Goal: Task Accomplishment & Management: Manage account settings

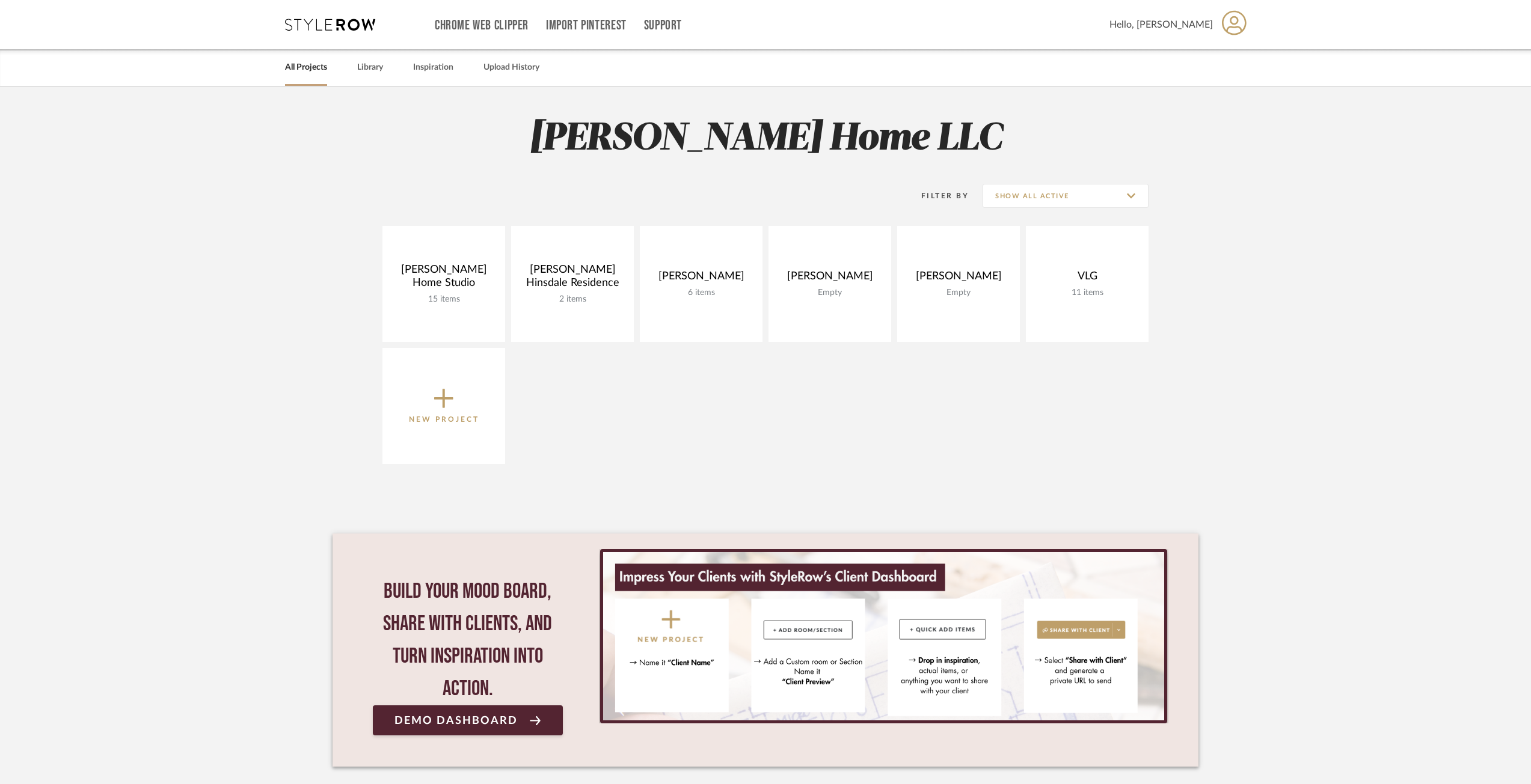
click at [454, 394] on span "New Project" at bounding box center [444, 406] width 70 height 40
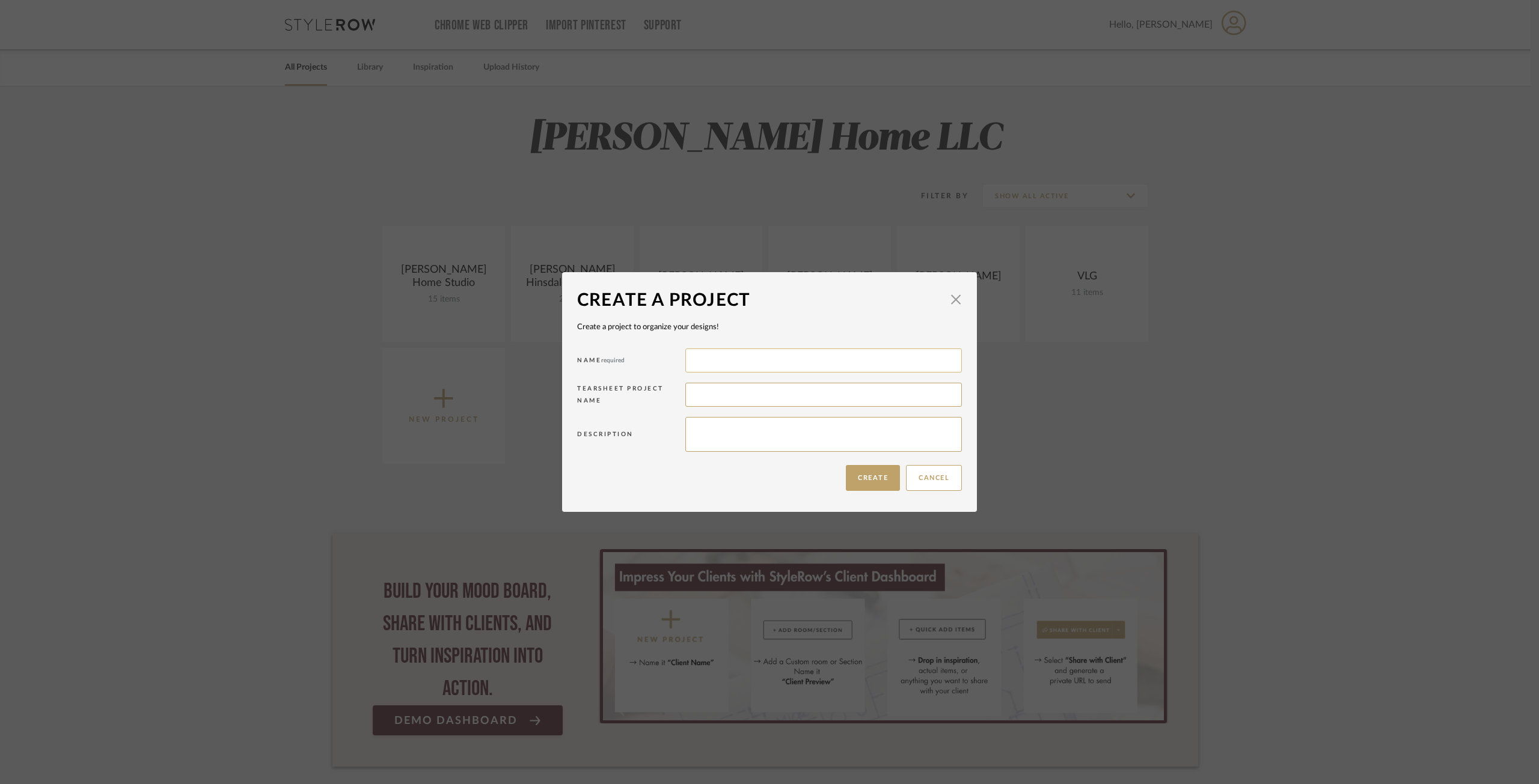
click at [789, 363] on input at bounding box center [824, 360] width 277 height 24
type input "[PERSON_NAME]"
click at [739, 430] on textarea at bounding box center [824, 434] width 277 height 35
click at [878, 476] on button "Create" at bounding box center [873, 478] width 54 height 26
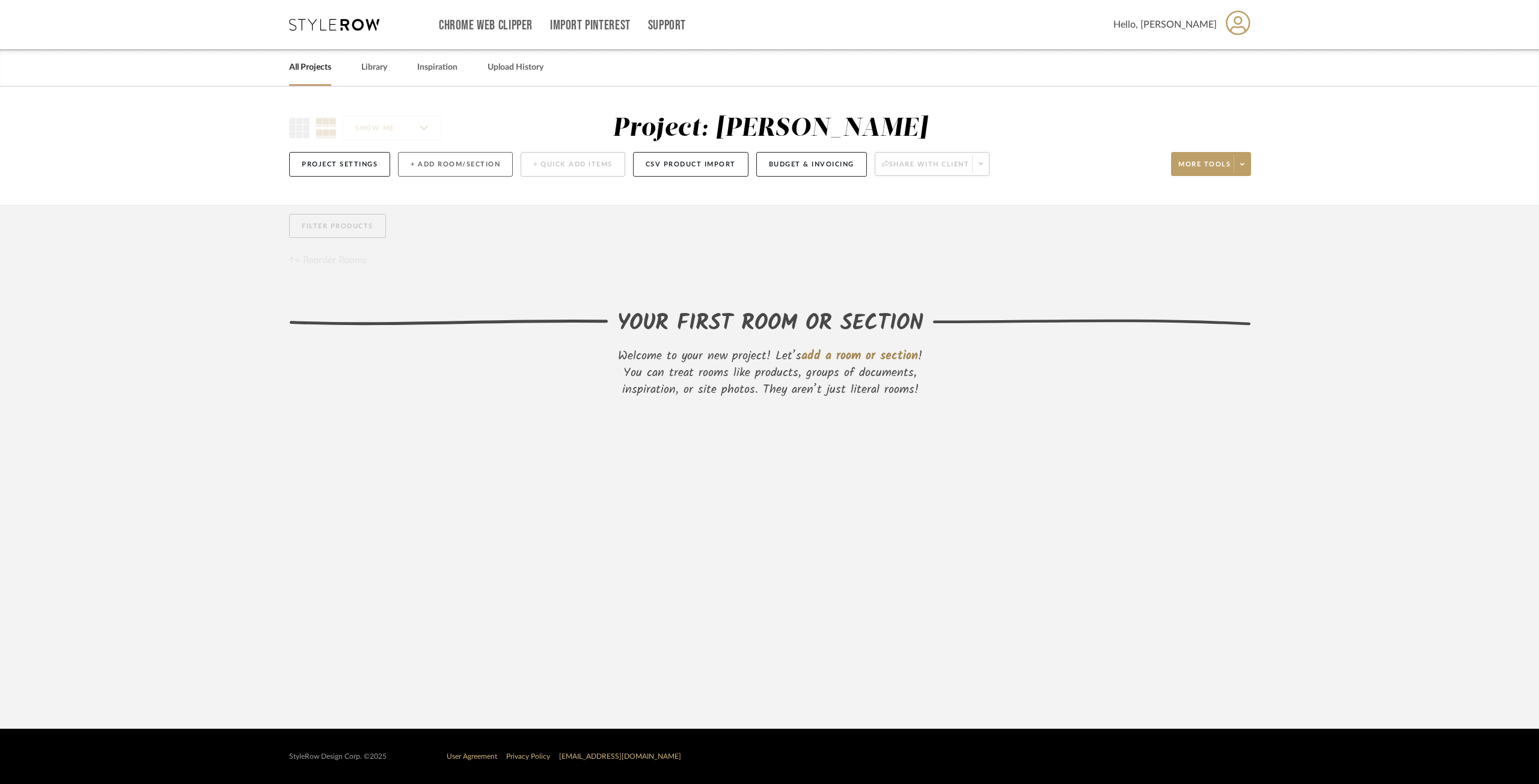
click at [453, 163] on button "+ Add Room/Section" at bounding box center [456, 164] width 115 height 25
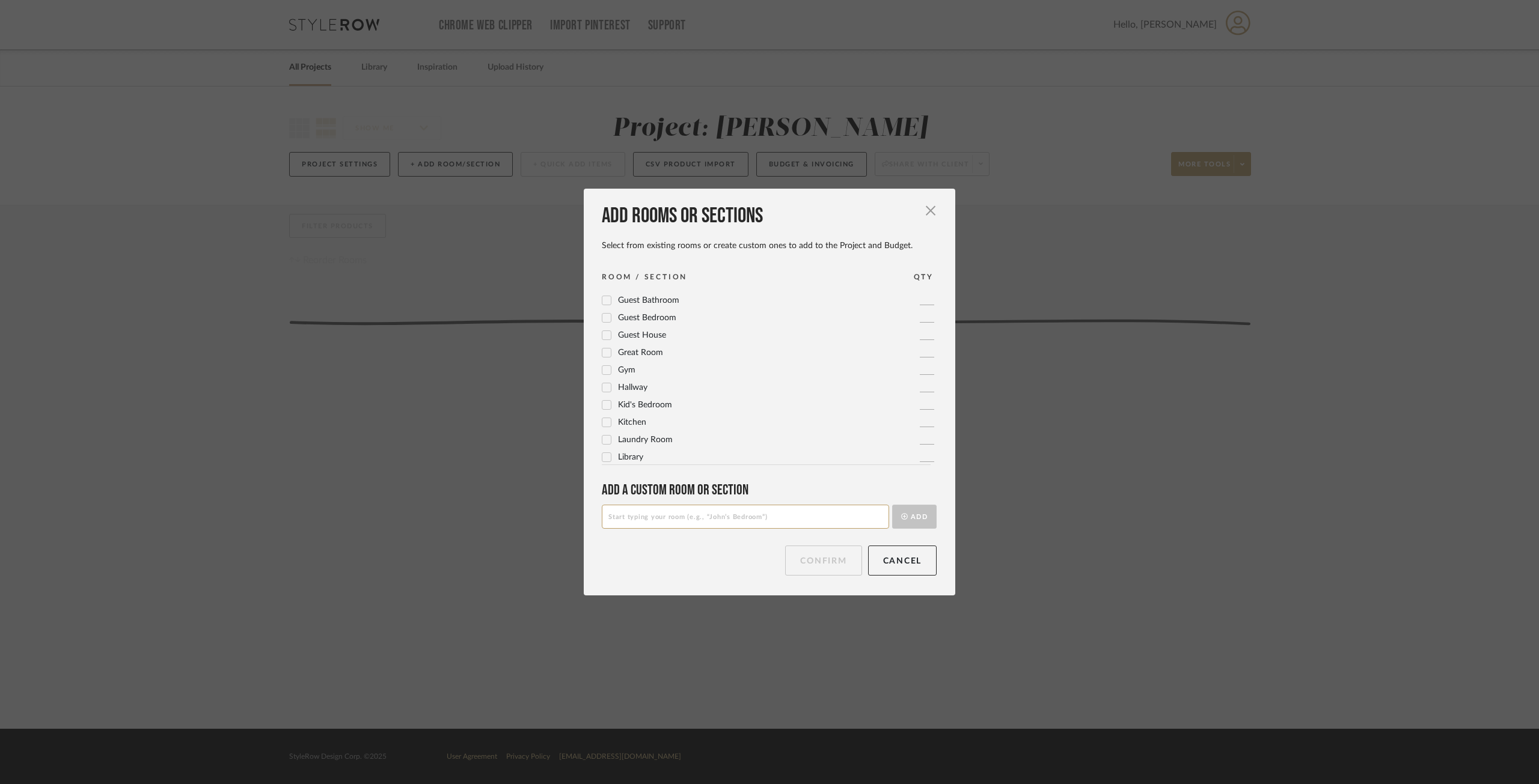
scroll to position [401, 0]
click at [649, 514] on input at bounding box center [745, 517] width 287 height 24
type input "d"
type input "Design Services"
click at [914, 511] on button "Add" at bounding box center [914, 517] width 45 height 24
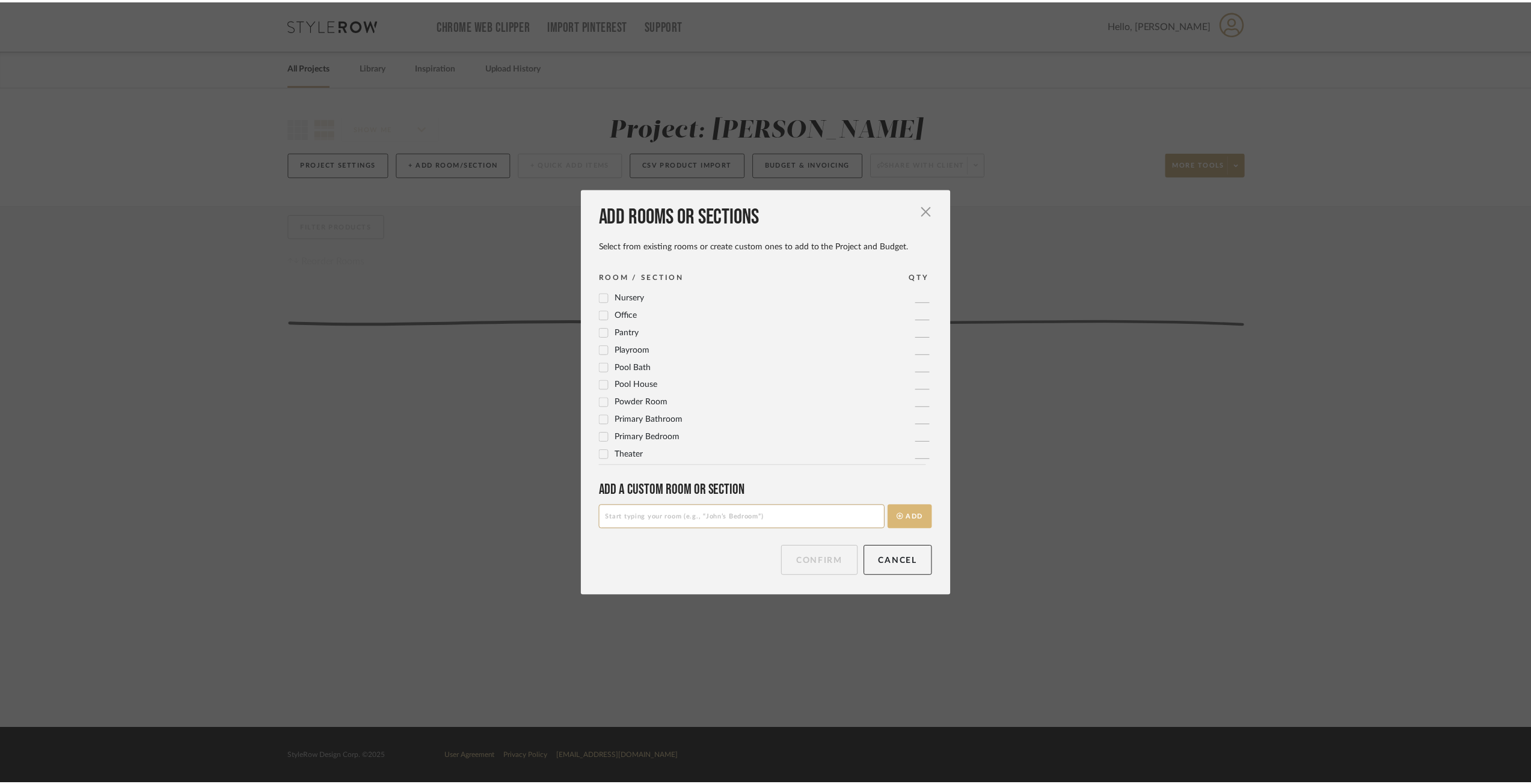
scroll to position [0, 0]
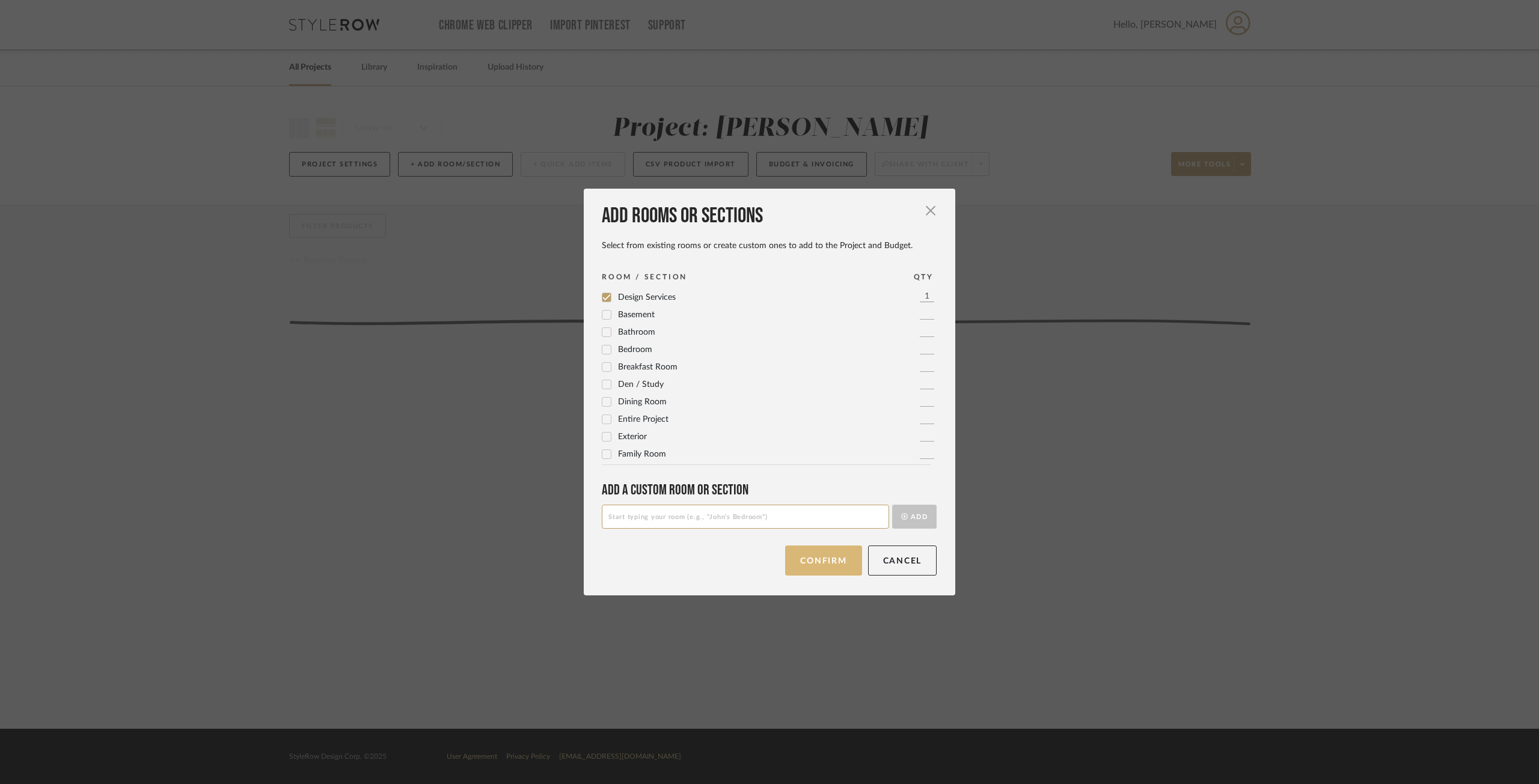
click at [836, 558] on button "Confirm" at bounding box center [823, 561] width 77 height 30
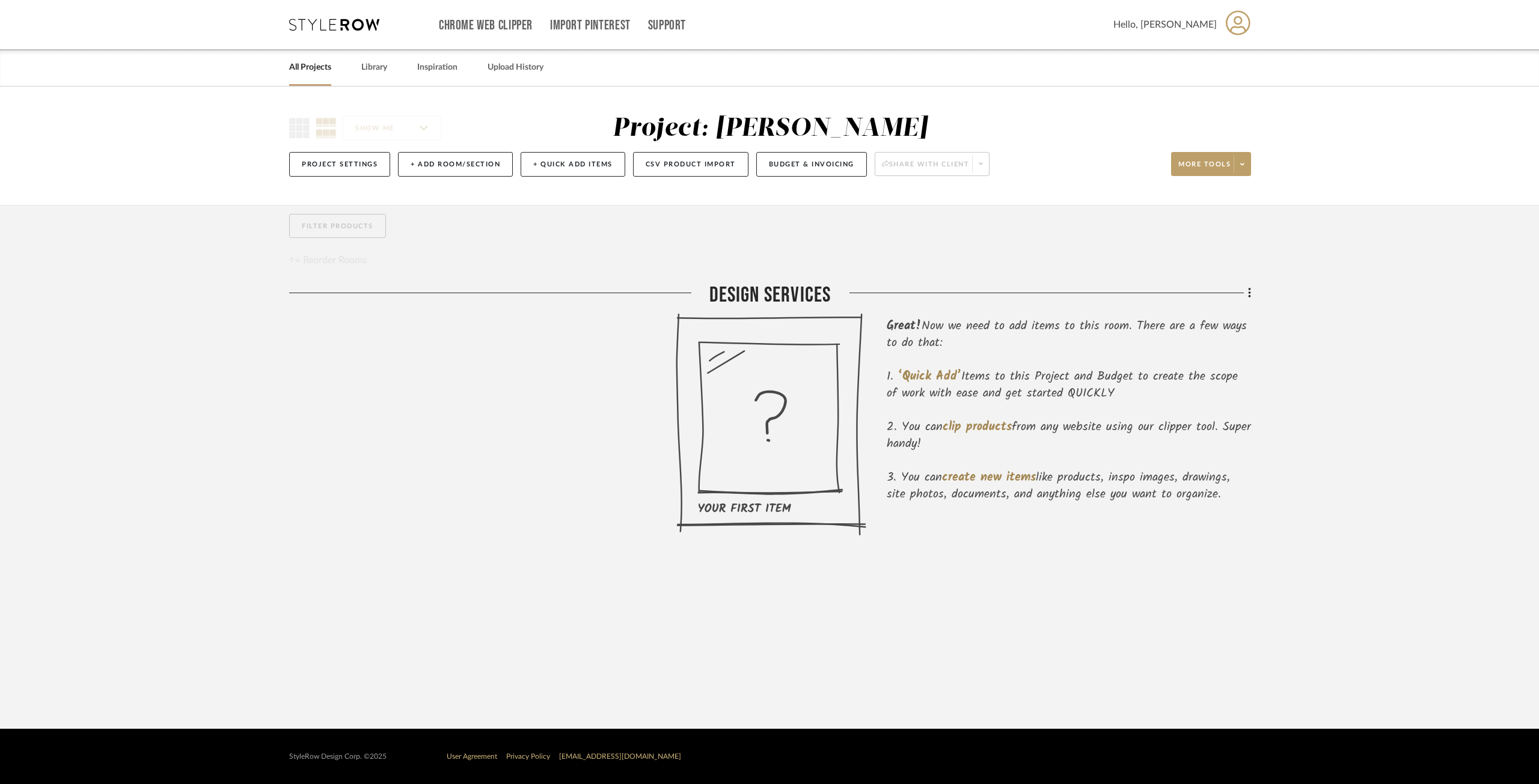
drag, startPoint x: 781, startPoint y: 404, endPoint x: 1260, endPoint y: 293, distance: 491.7
click at [1260, 293] on div "Filter by keyword, category or name prior to exporting to Excel or Bulk Actions…" at bounding box center [770, 398] width 997 height 386
click at [1246, 293] on fa-icon at bounding box center [1248, 294] width 8 height 20
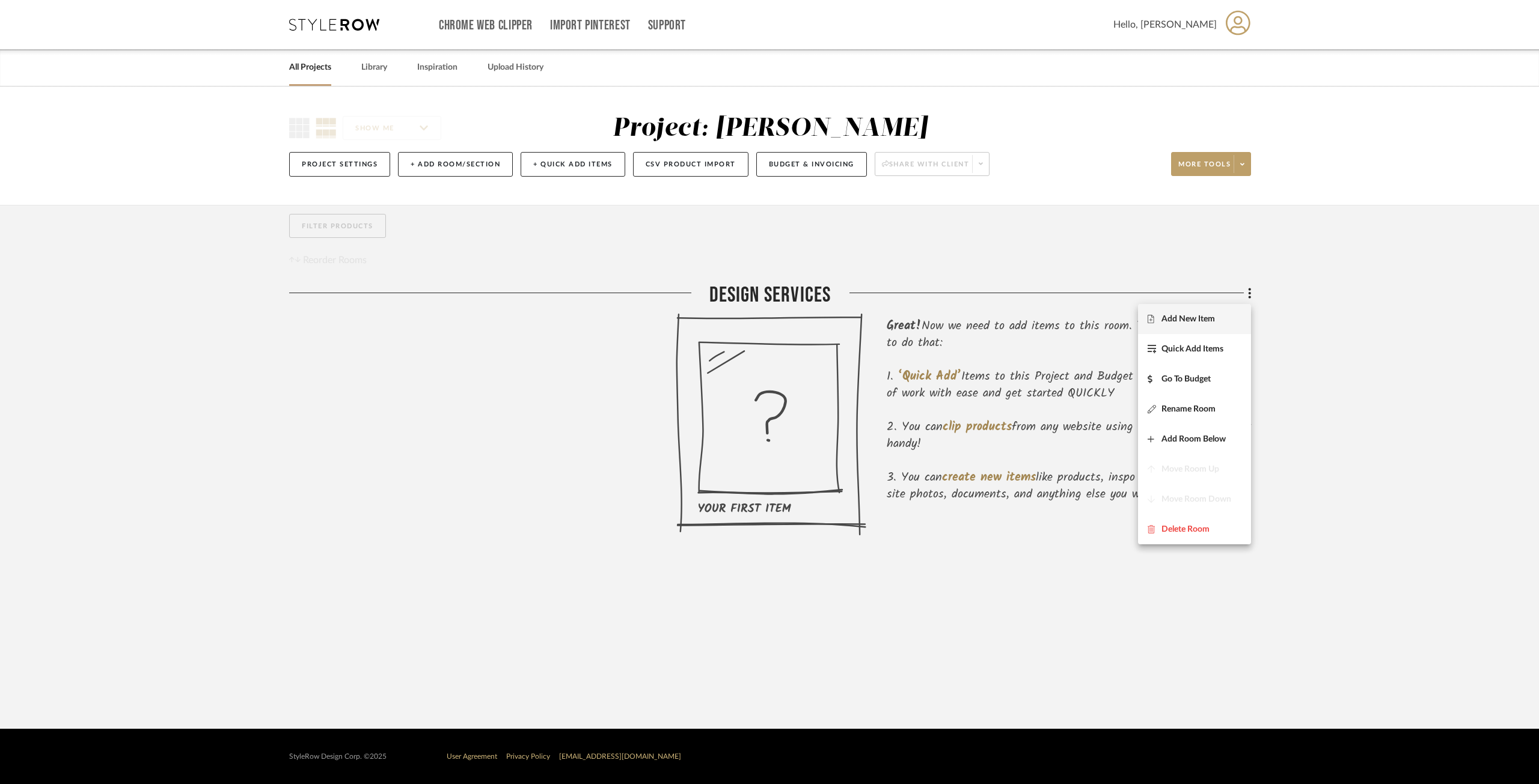
click at [1206, 313] on button "Add New Item" at bounding box center [1194, 319] width 113 height 30
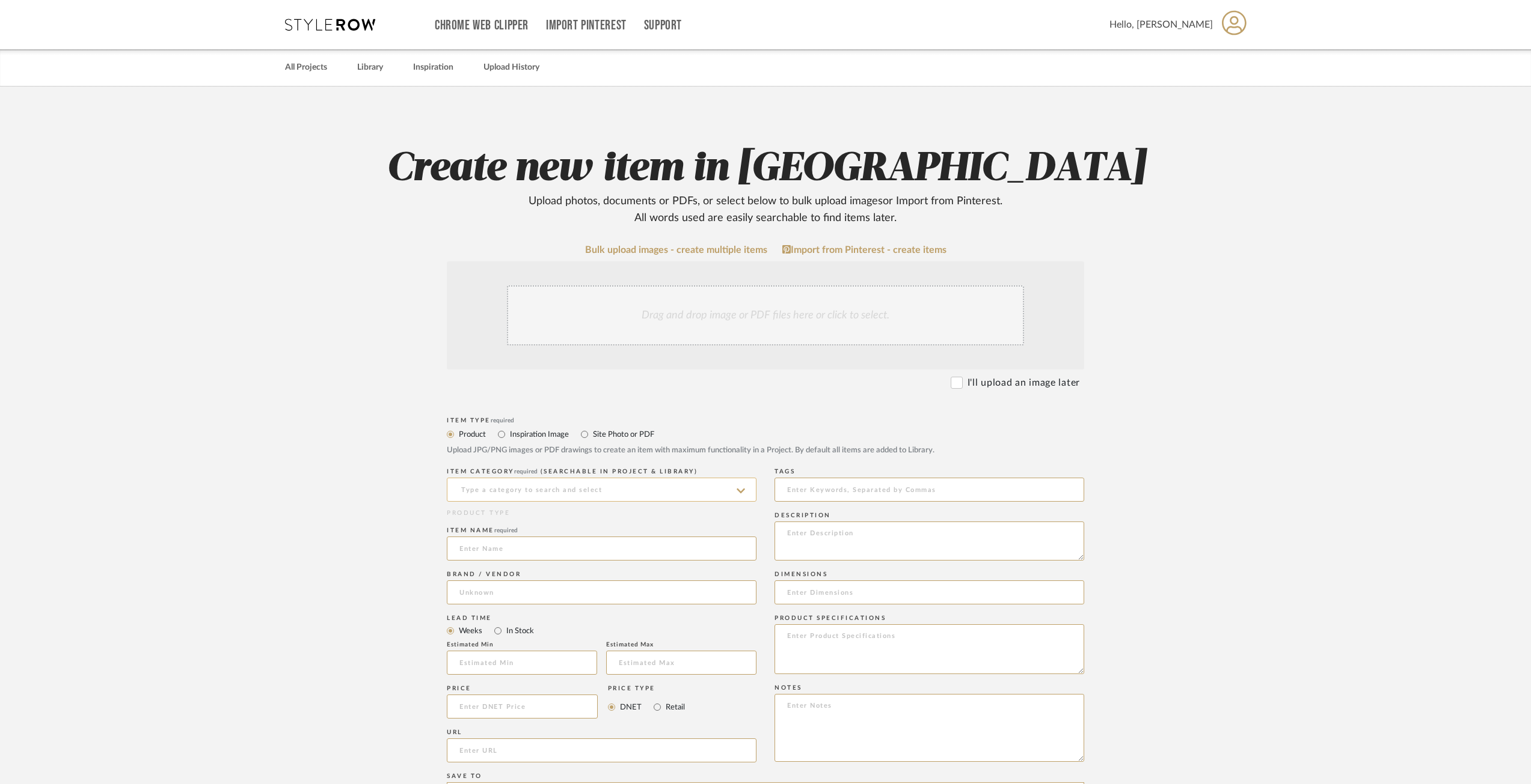
click at [556, 482] on input at bounding box center [601, 490] width 309 height 24
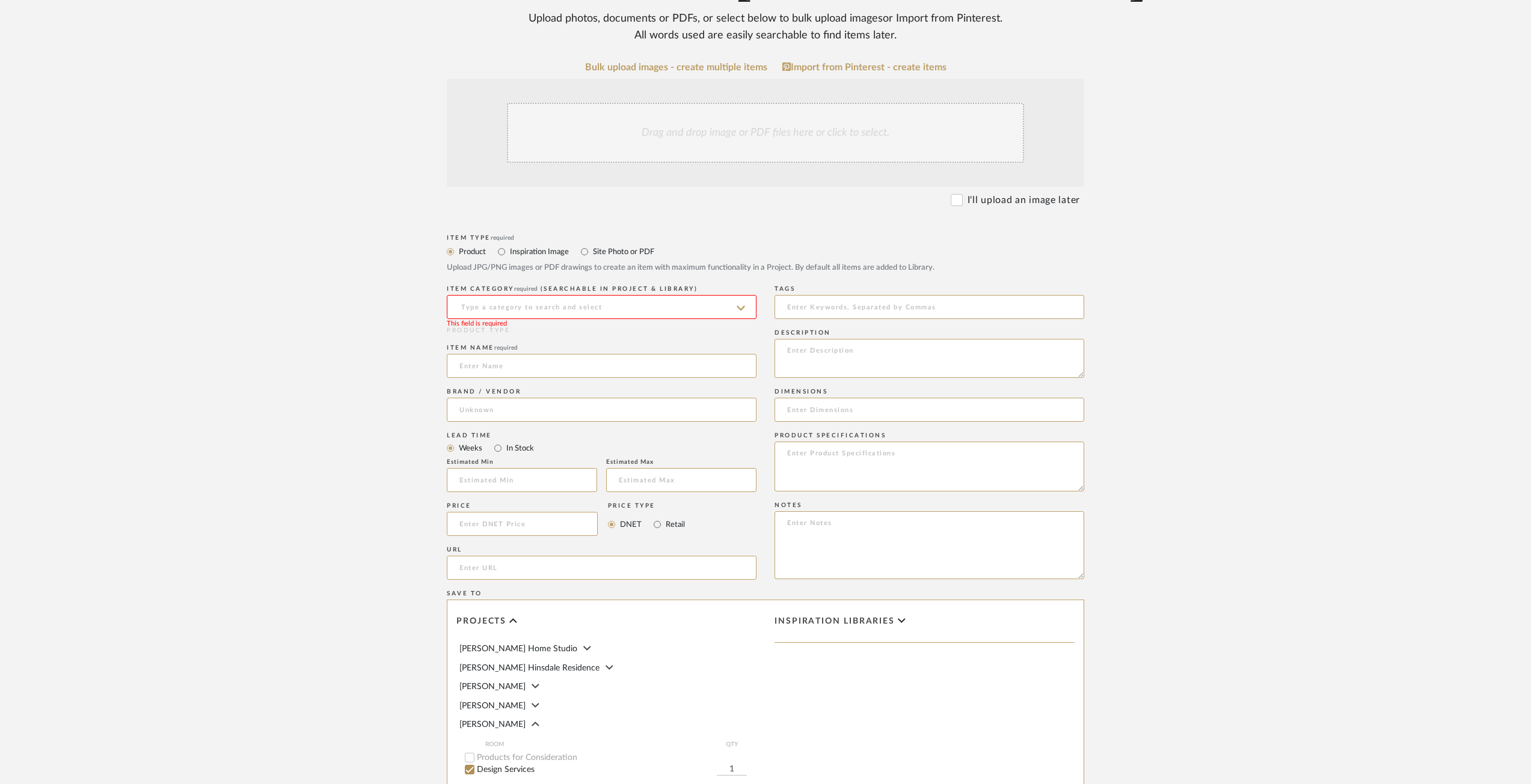
scroll to position [180, 0]
click at [529, 308] on input at bounding box center [601, 309] width 309 height 24
click at [509, 338] on span "Uncategorized" at bounding box center [494, 340] width 70 height 9
type input "Uncategorized"
click at [499, 363] on input at bounding box center [601, 368] width 309 height 24
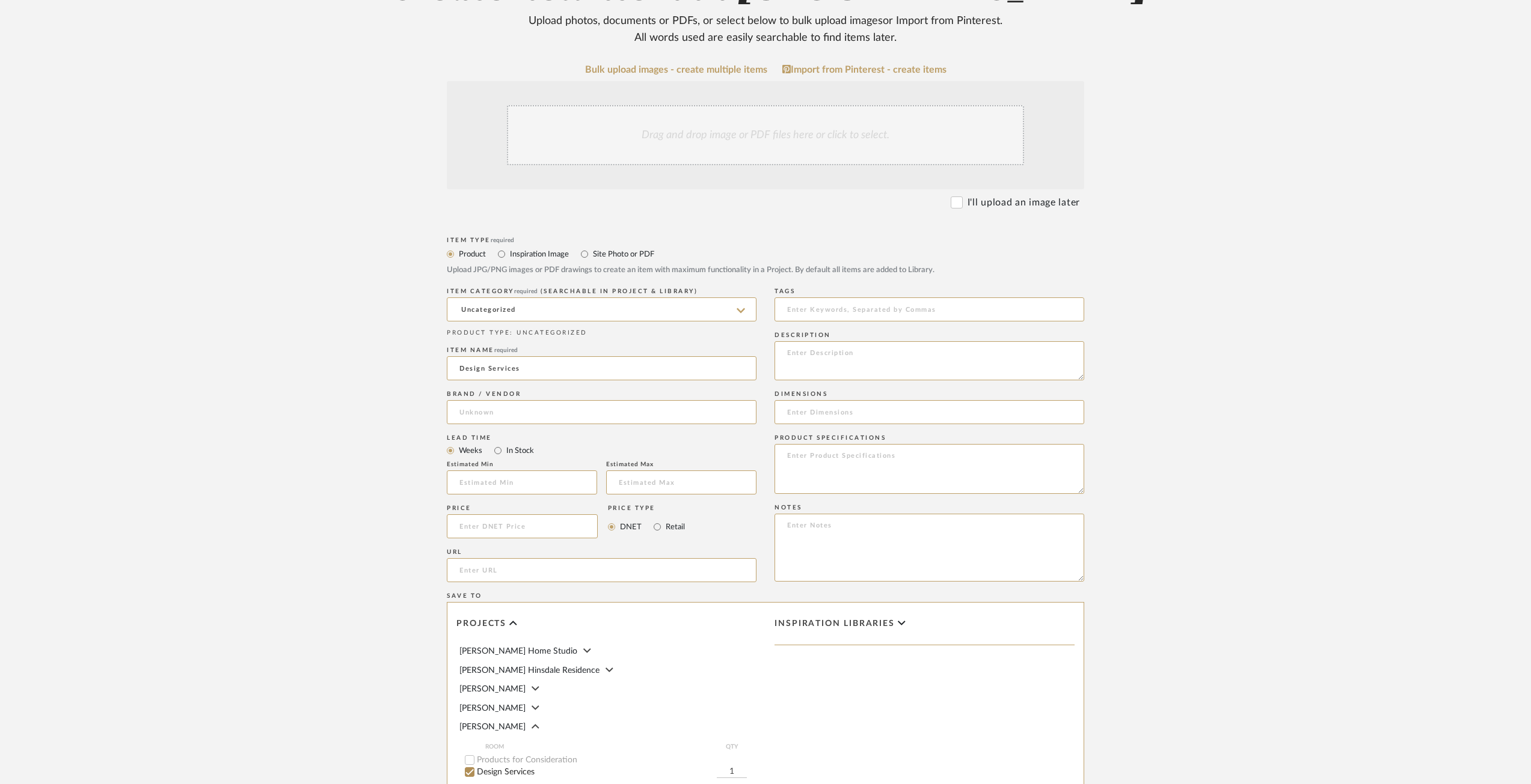
scroll to position [416, 0]
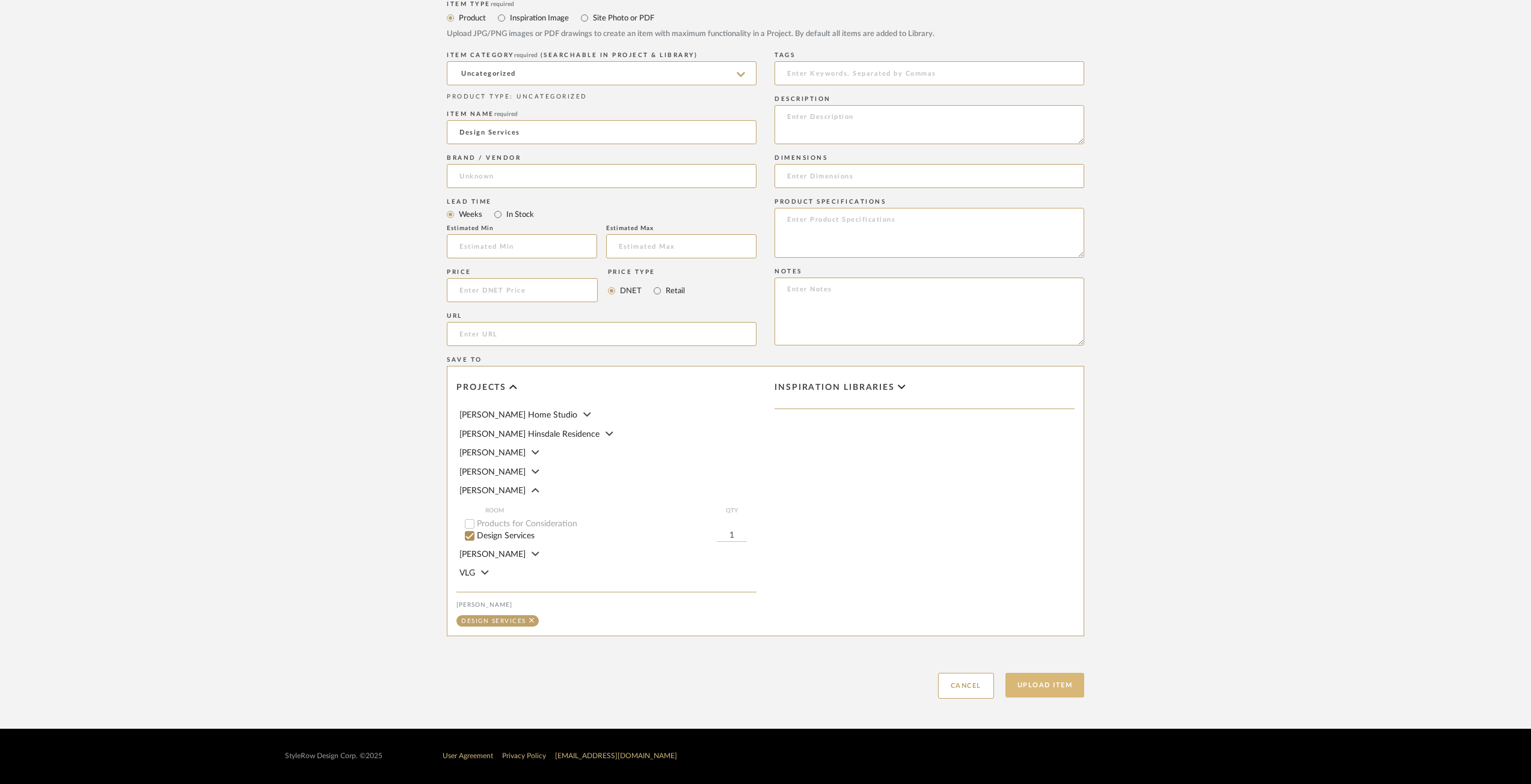
type input "Design Services"
click at [1036, 688] on button "Upload Item" at bounding box center [1045, 685] width 79 height 25
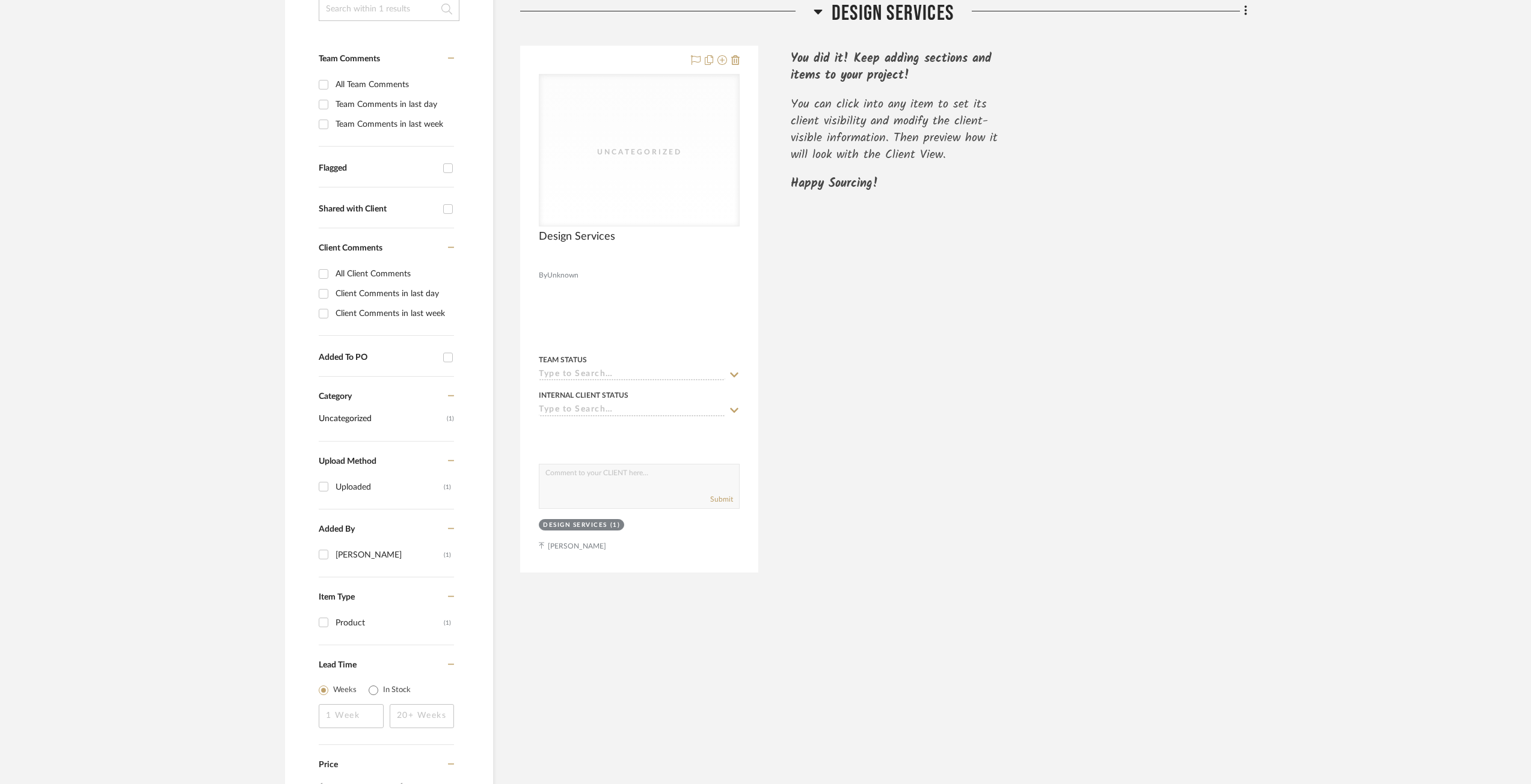
scroll to position [102, 0]
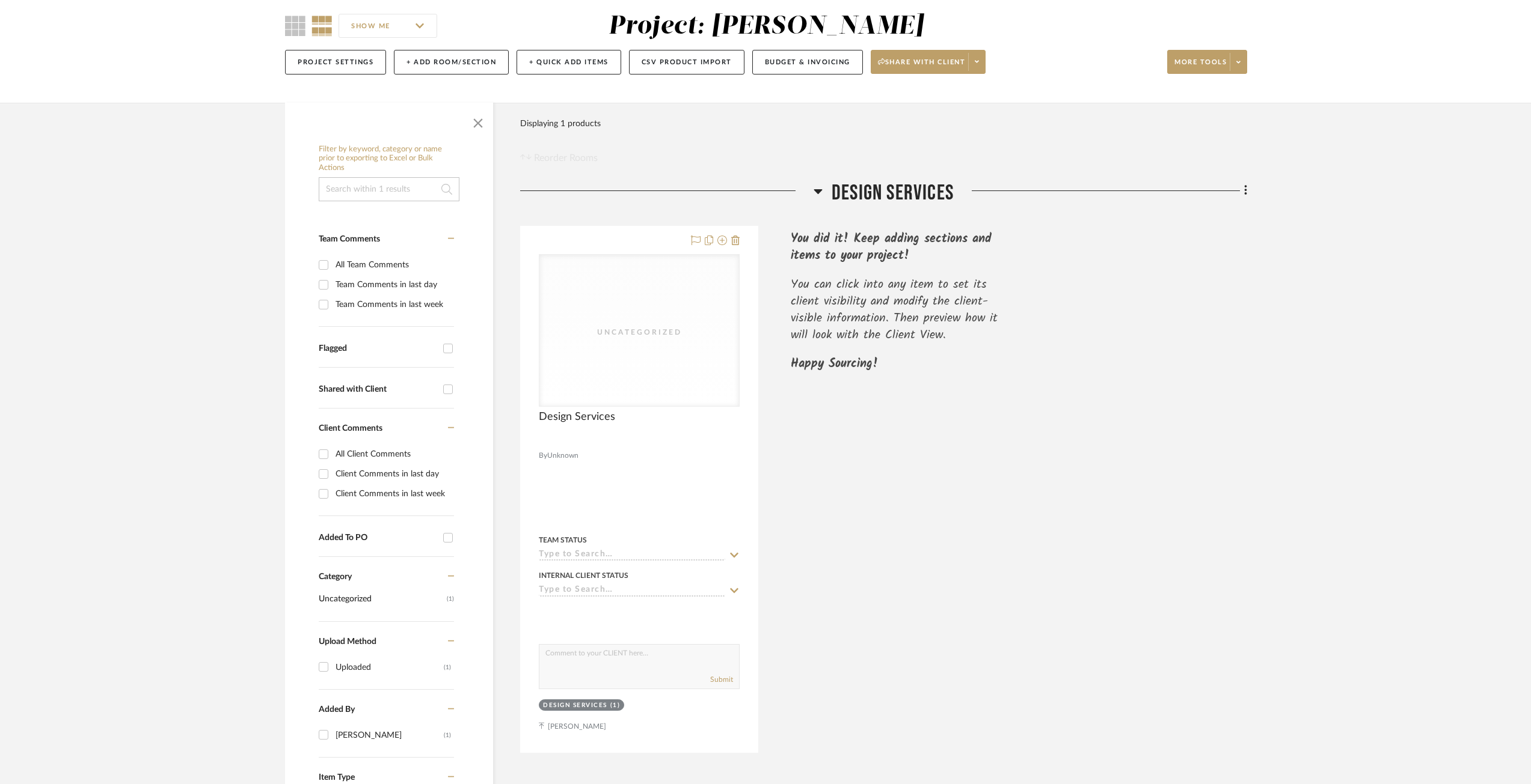
click at [864, 184] on span "Design Services" at bounding box center [892, 193] width 122 height 26
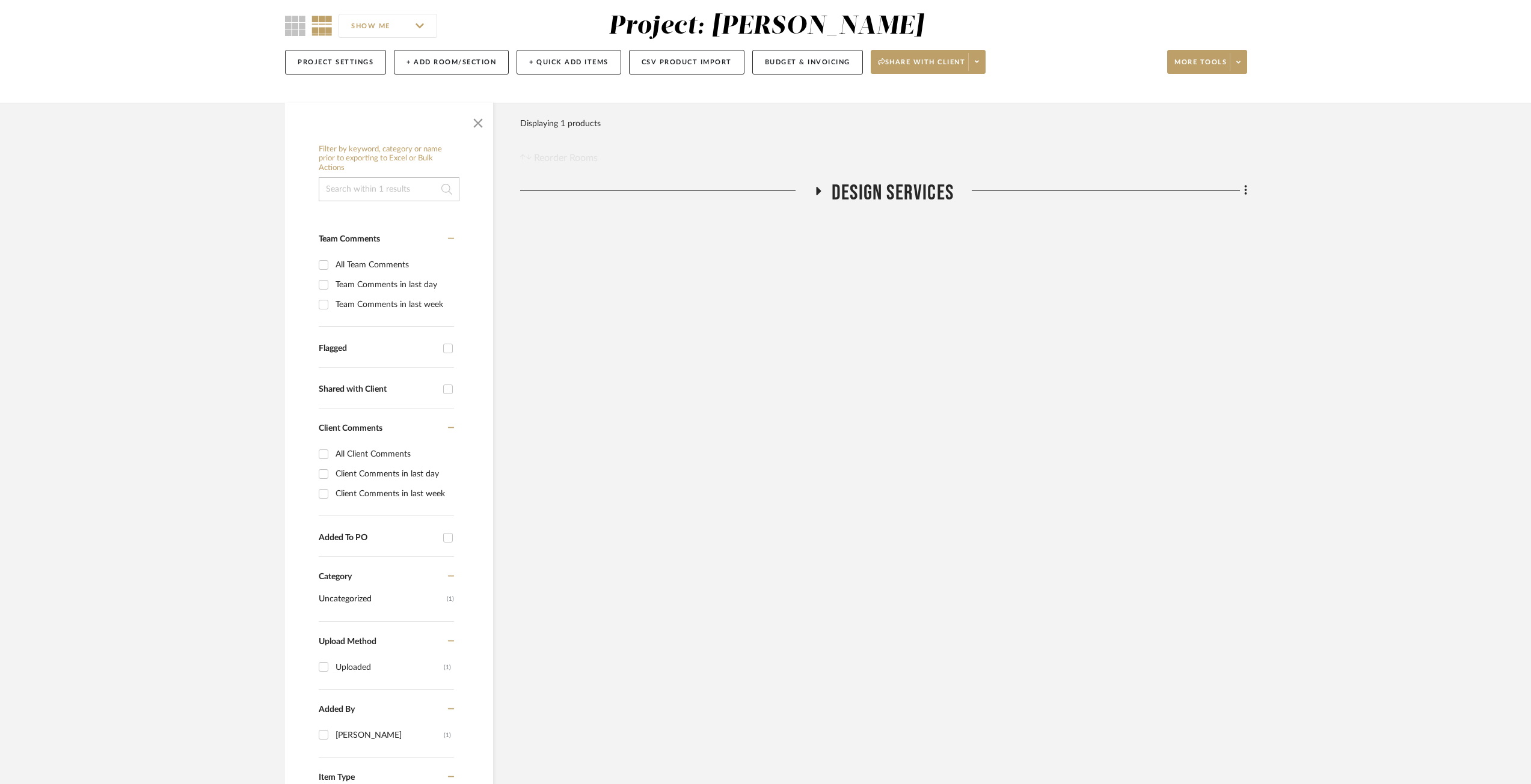
click at [816, 187] on icon at bounding box center [818, 191] width 5 height 9
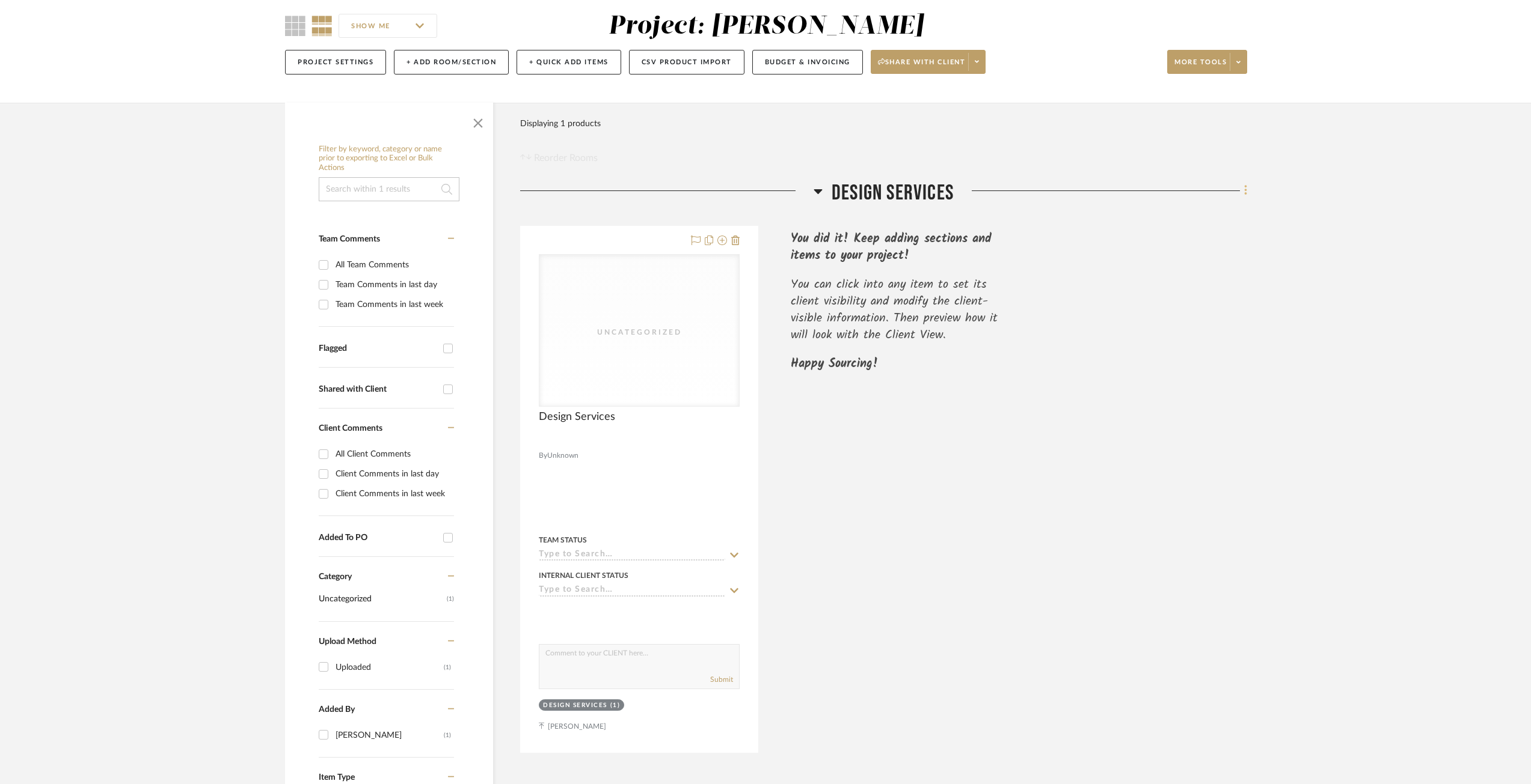
click at [1244, 189] on icon at bounding box center [1246, 190] width 4 height 13
click at [1205, 309] on span "Rename Room" at bounding box center [1185, 307] width 54 height 10
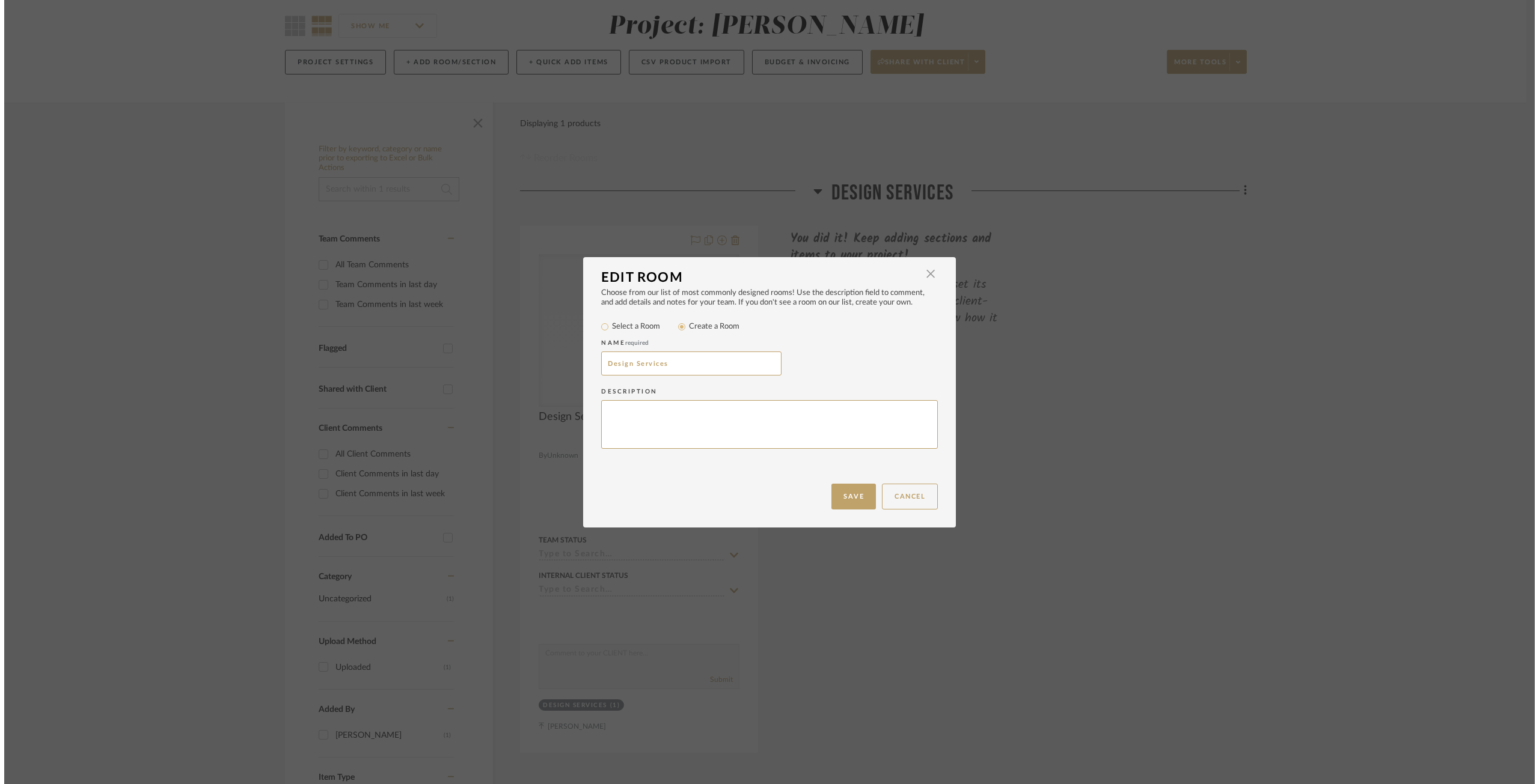
scroll to position [0, 0]
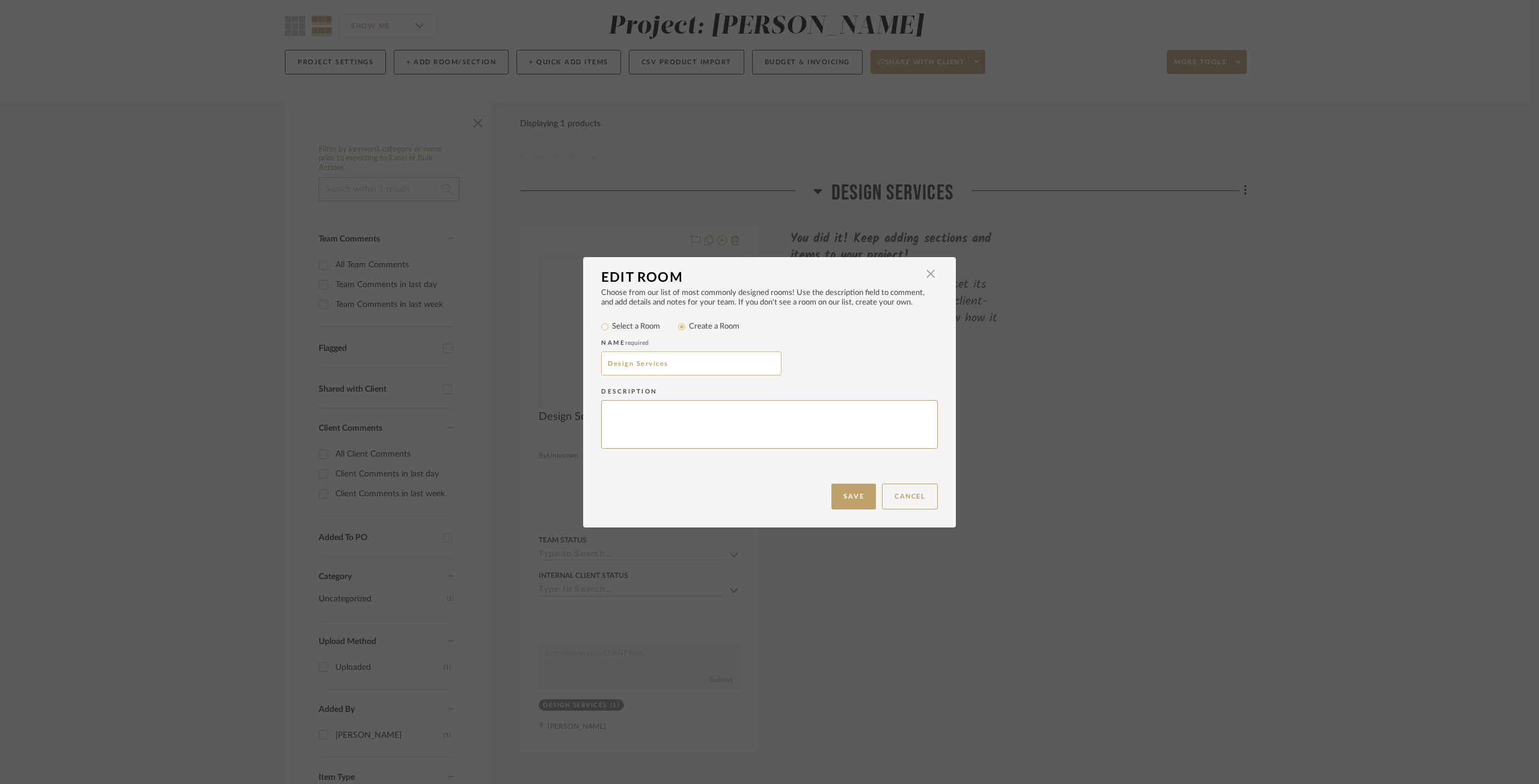
drag, startPoint x: 688, startPoint y: 359, endPoint x: 639, endPoint y: 365, distance: 49.4
click at [628, 364] on input "Design Services" at bounding box center [691, 364] width 180 height 24
click at [639, 365] on input "Design Services" at bounding box center [691, 364] width 180 height 24
drag, startPoint x: 698, startPoint y: 362, endPoint x: 635, endPoint y: 370, distance: 63.5
click at [635, 370] on input "Design S Feervices" at bounding box center [691, 364] width 180 height 24
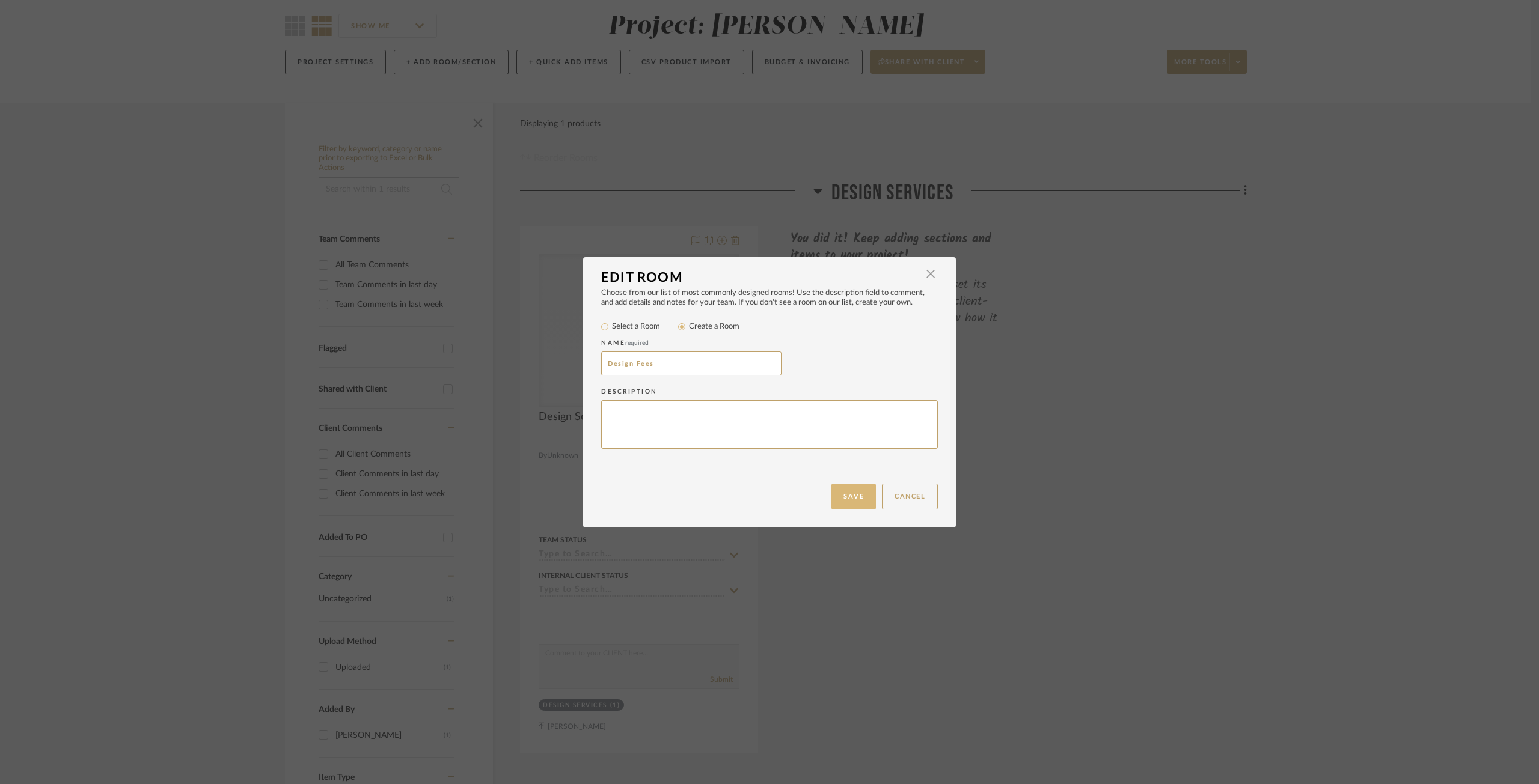
type input "Design Fees"
click at [853, 494] on button "Save" at bounding box center [853, 497] width 45 height 26
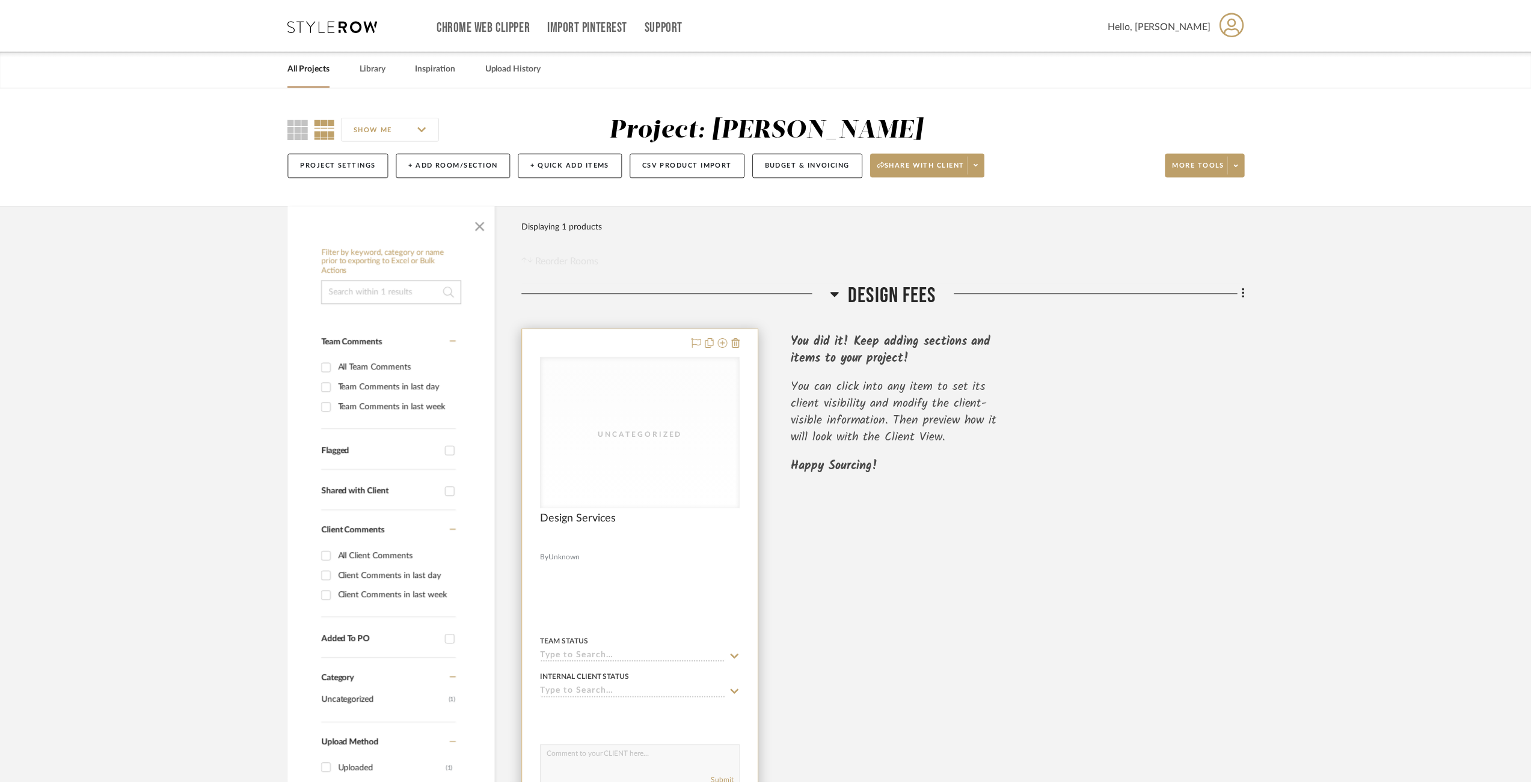
scroll to position [102, 0]
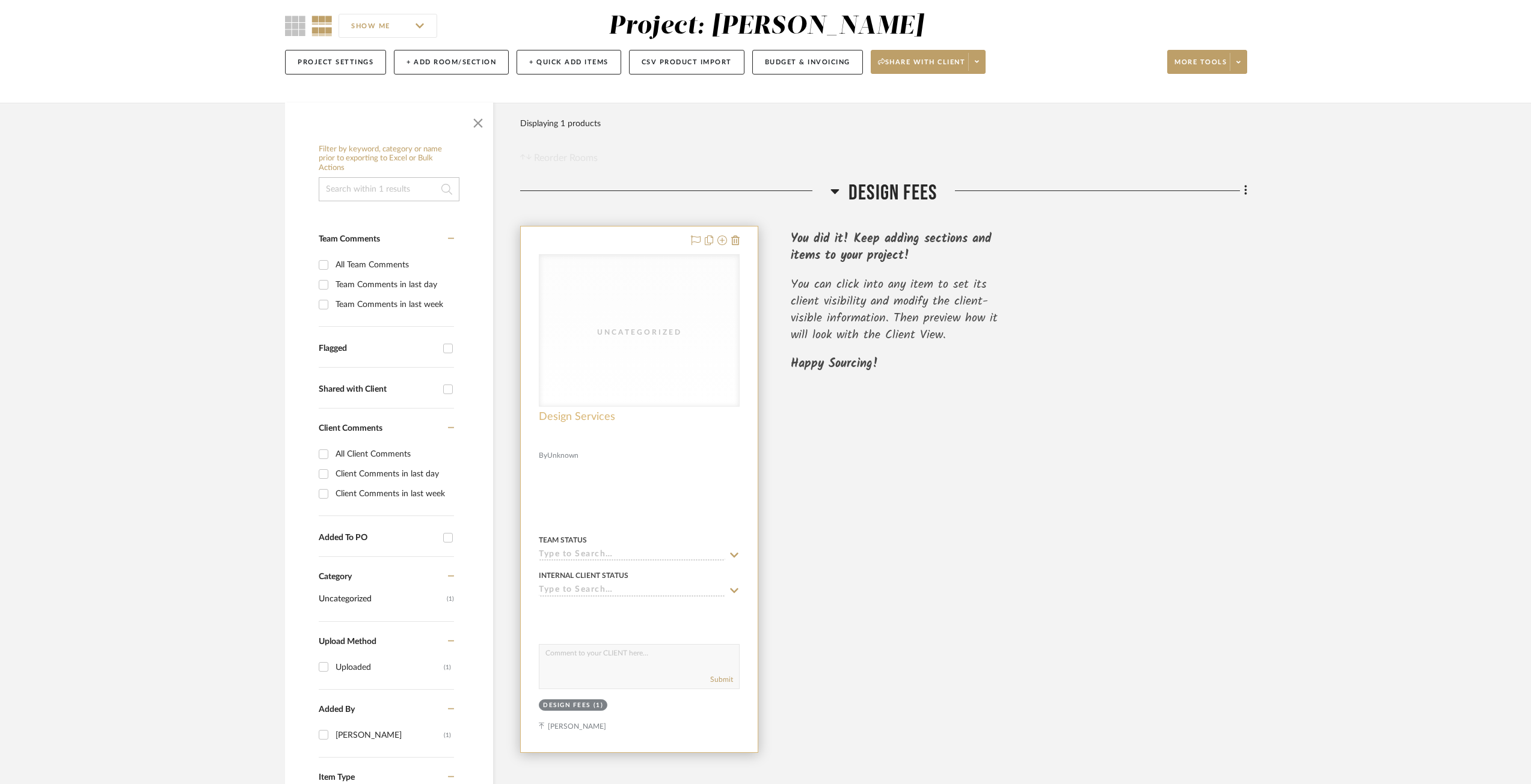
click at [600, 414] on span "Design Services" at bounding box center [577, 417] width 77 height 13
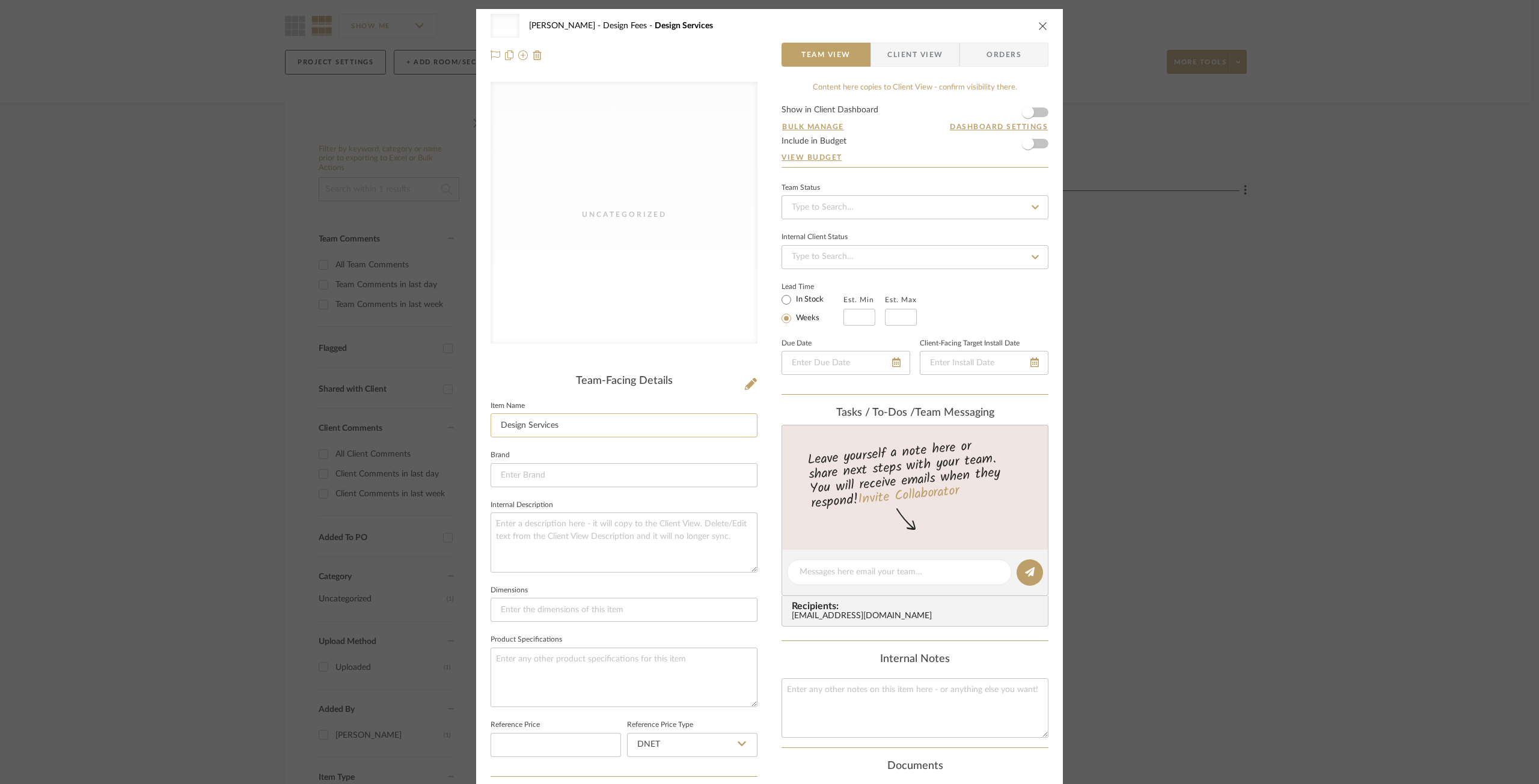
click at [578, 434] on input "Design Services" at bounding box center [624, 426] width 267 height 24
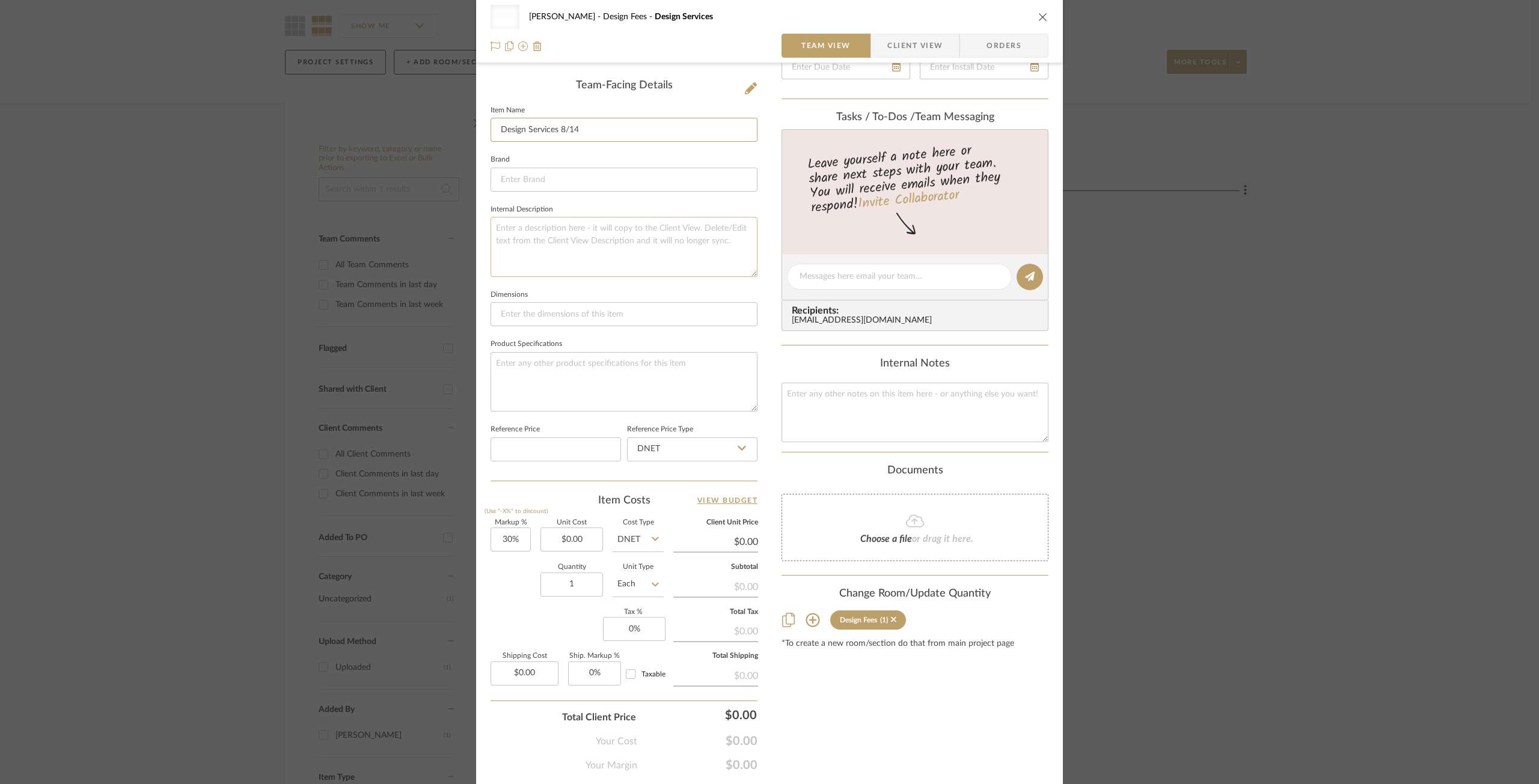
scroll to position [332, 0]
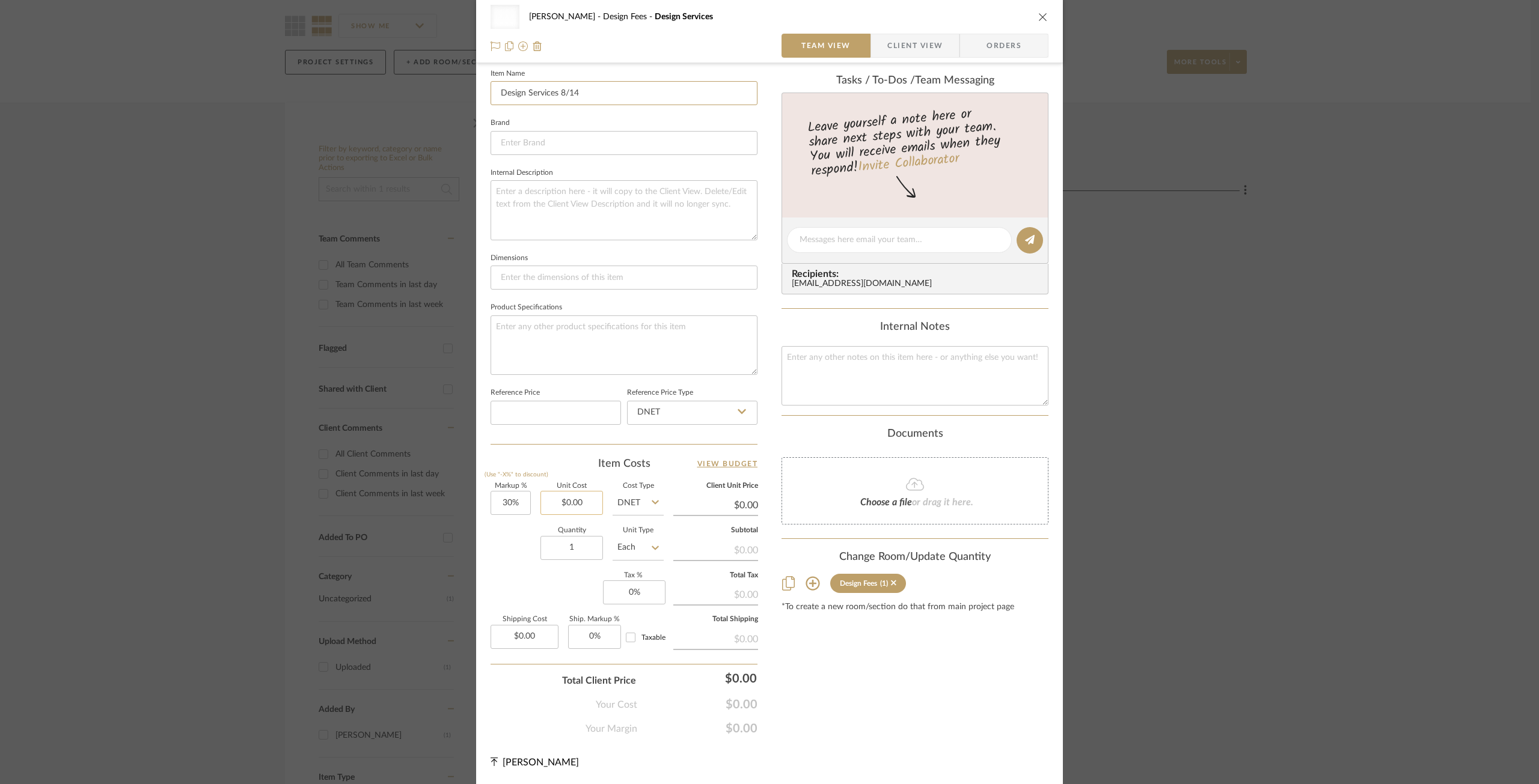
type input "Design Services 8/14"
type input "0.00"
click at [587, 509] on input "0.00" at bounding box center [572, 503] width 62 height 24
type input "175"
type input "30"
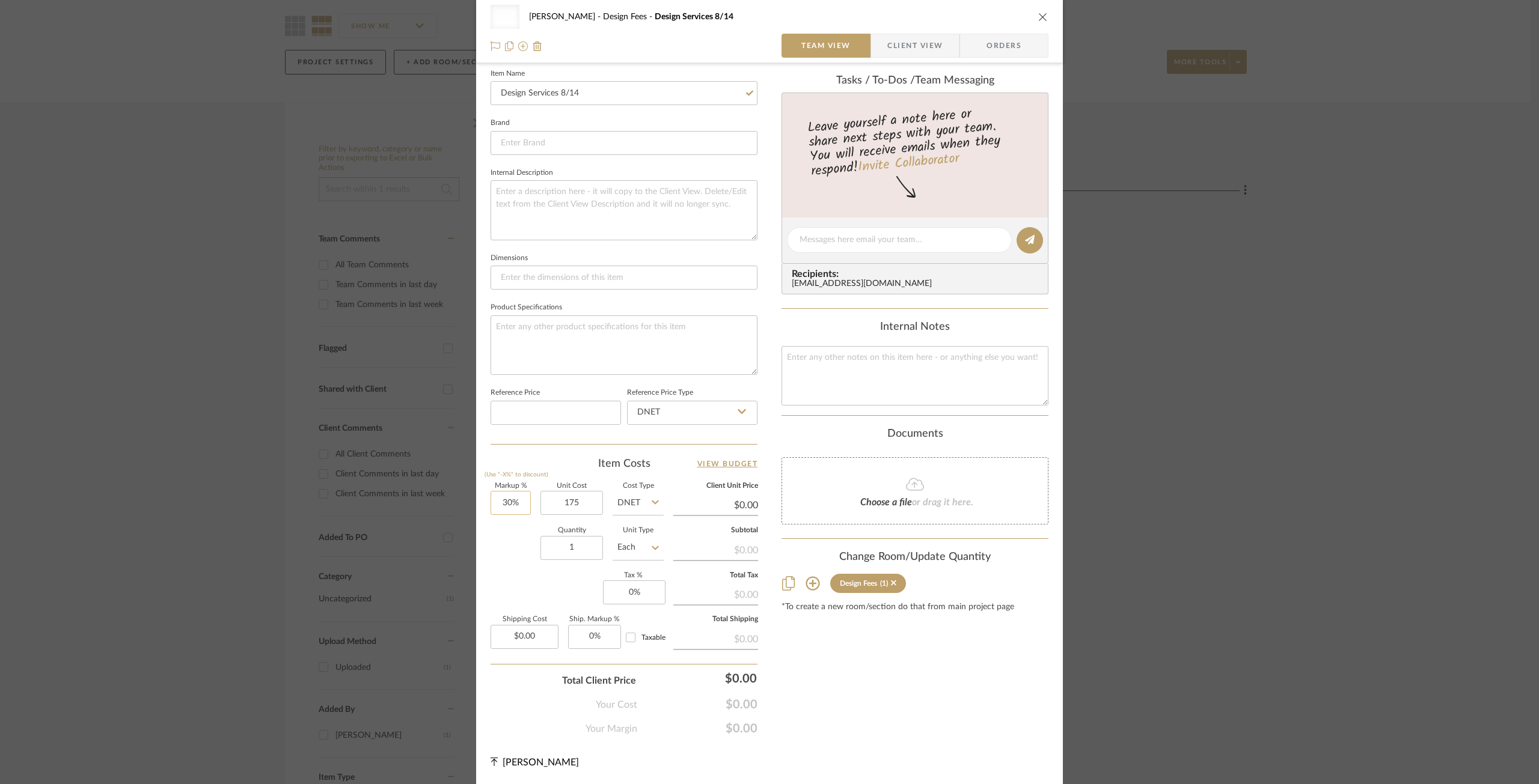
type input "$175.00"
click at [507, 500] on input "30" at bounding box center [510, 503] width 40 height 24
type input "0"
type input "$227.50"
type input "0%"
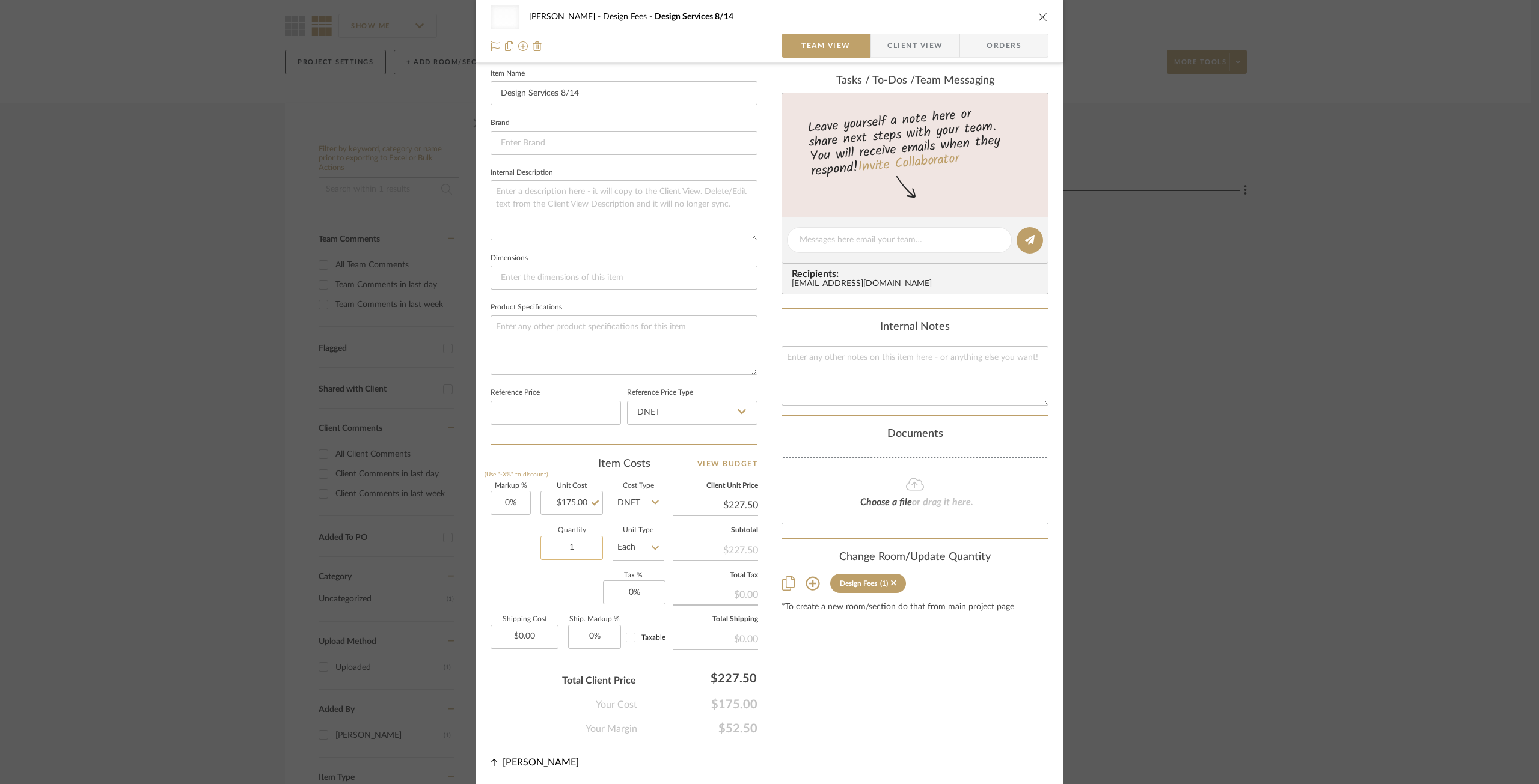
click at [571, 556] on input "1" at bounding box center [572, 548] width 62 height 24
type input "$175.00"
type input "3"
click at [514, 581] on div "Markup % (Use "-X%" to discount) 0% Unit Cost $175.00 Cost Type DNET Client Uni…" at bounding box center [624, 570] width 267 height 175
click at [1024, 710] on div "Content here copies to Client View - confirm visibility there. Show in Client D…" at bounding box center [915, 243] width 267 height 987
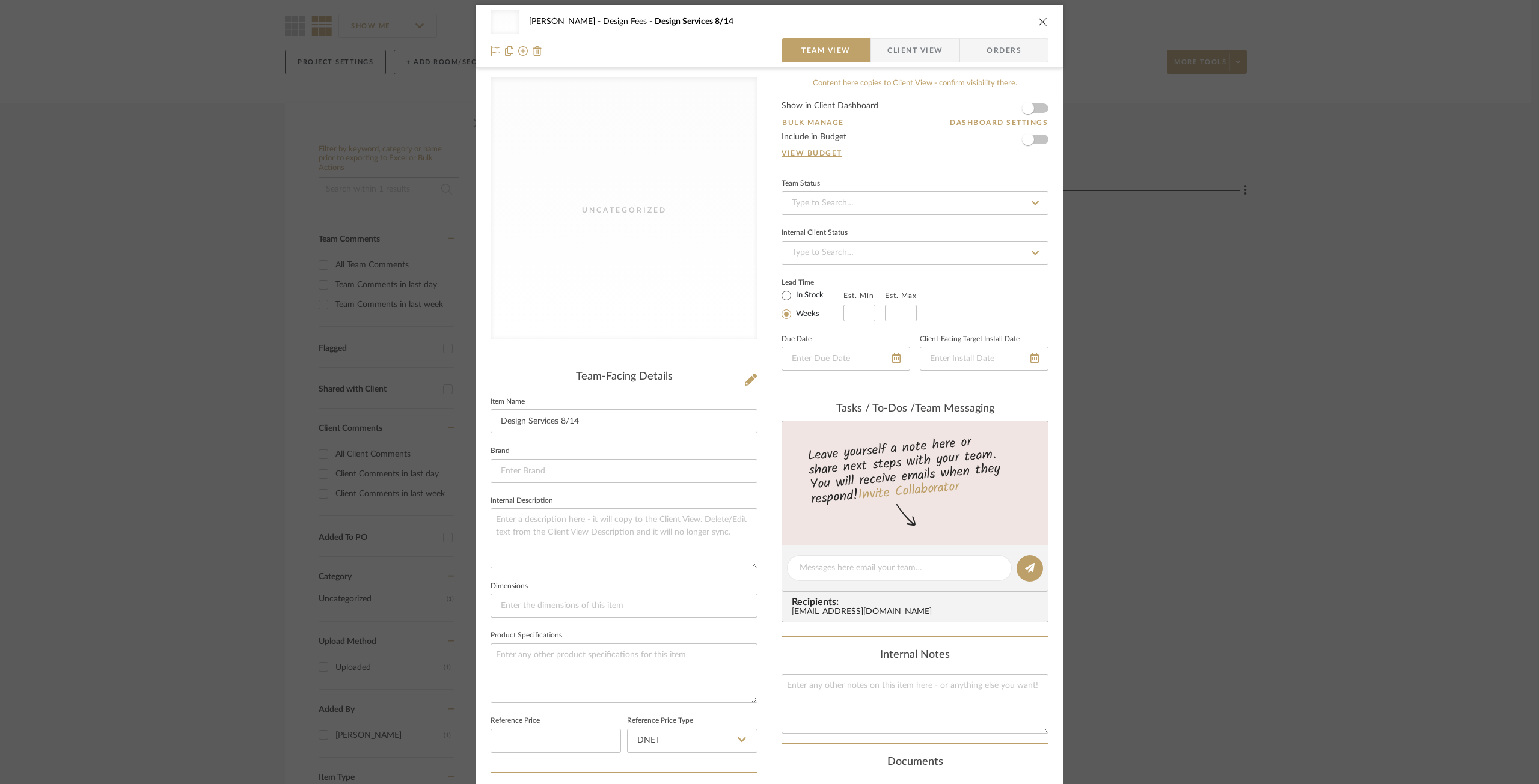
scroll to position [0, 0]
click at [616, 427] on input "Design Services 8/14" at bounding box center [624, 426] width 267 height 24
type input "Design Services 8/14 (3)"
click at [1039, 27] on icon "close" at bounding box center [1044, 26] width 10 height 10
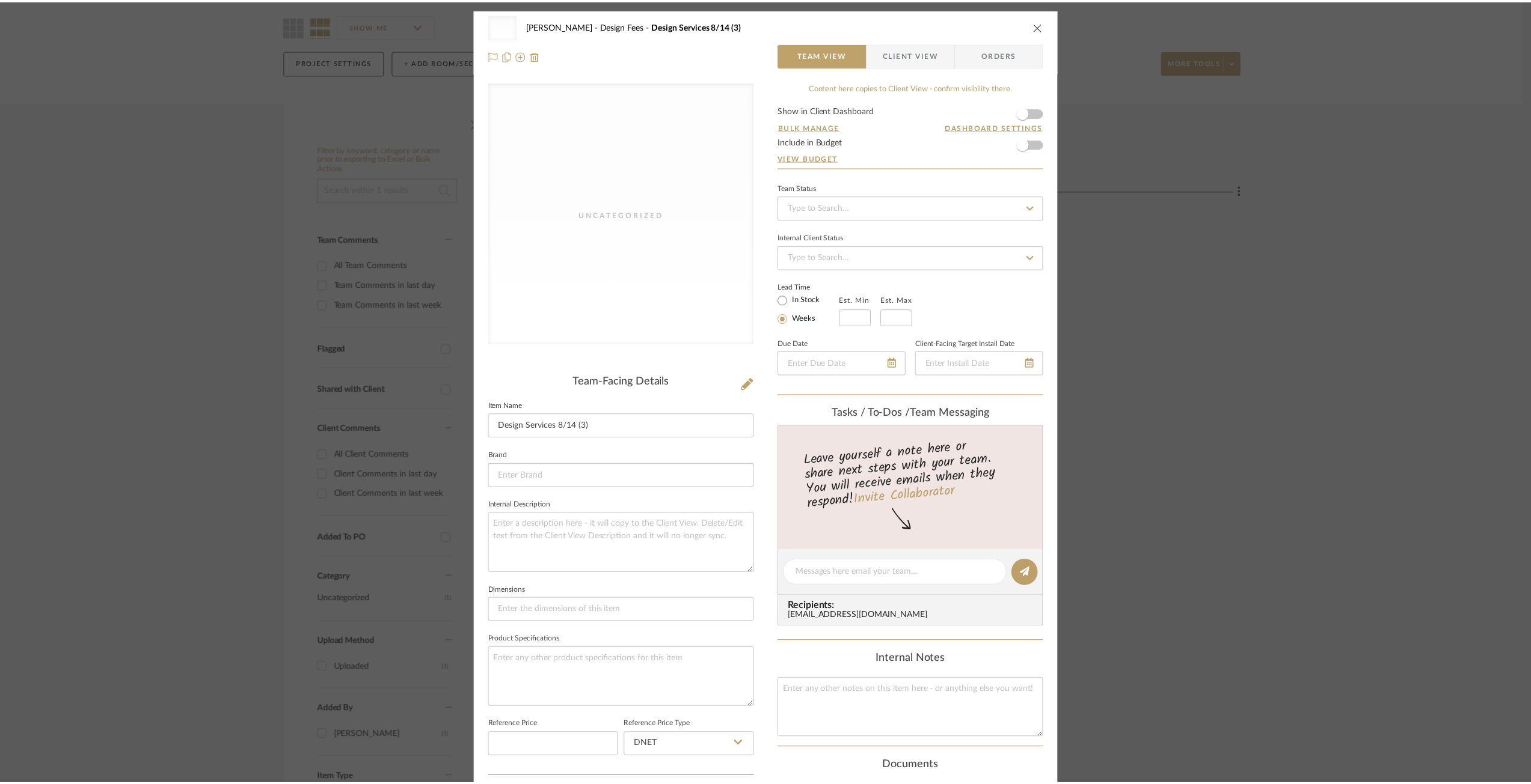
scroll to position [102, 0]
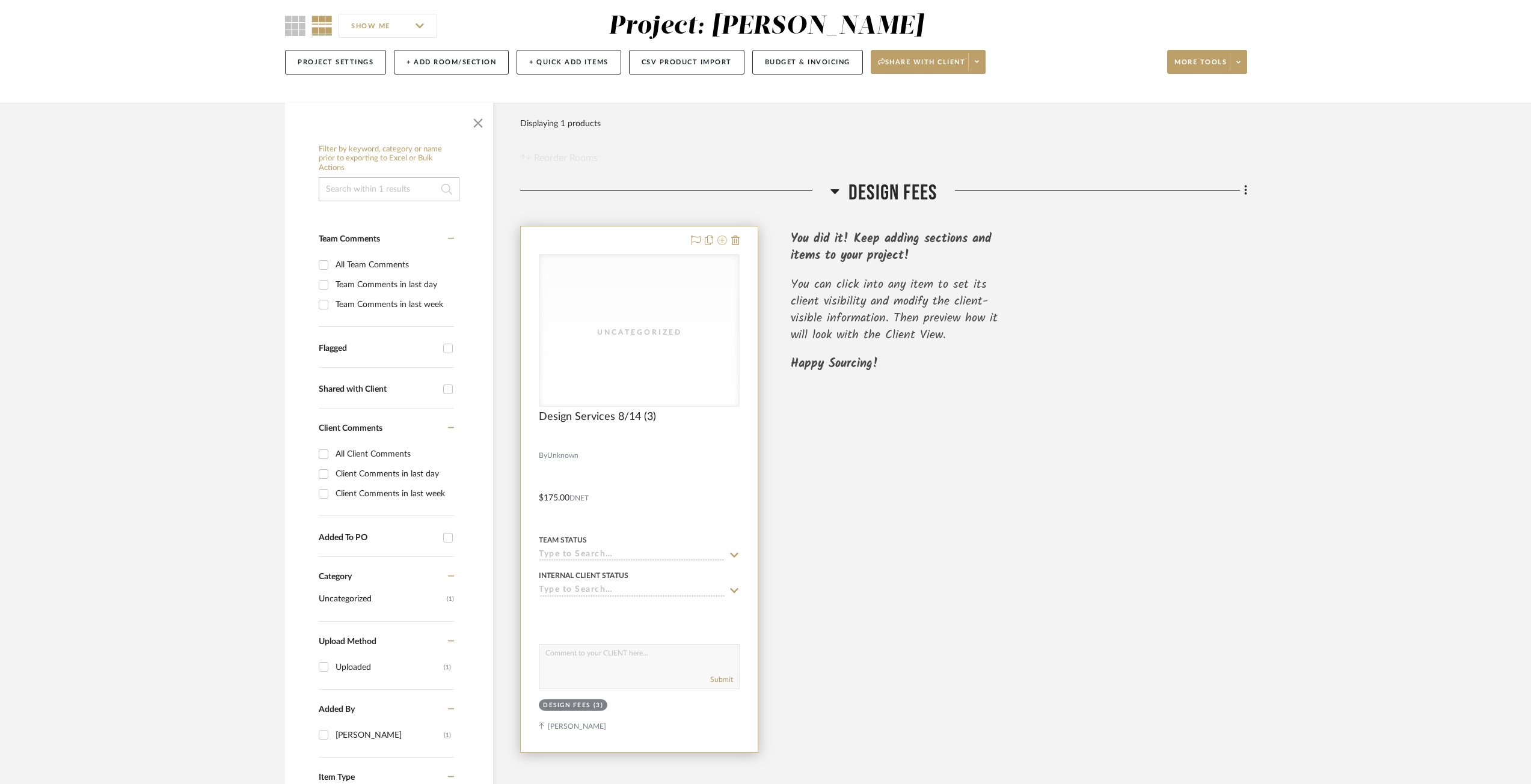
click at [723, 242] on icon at bounding box center [723, 241] width 10 height 10
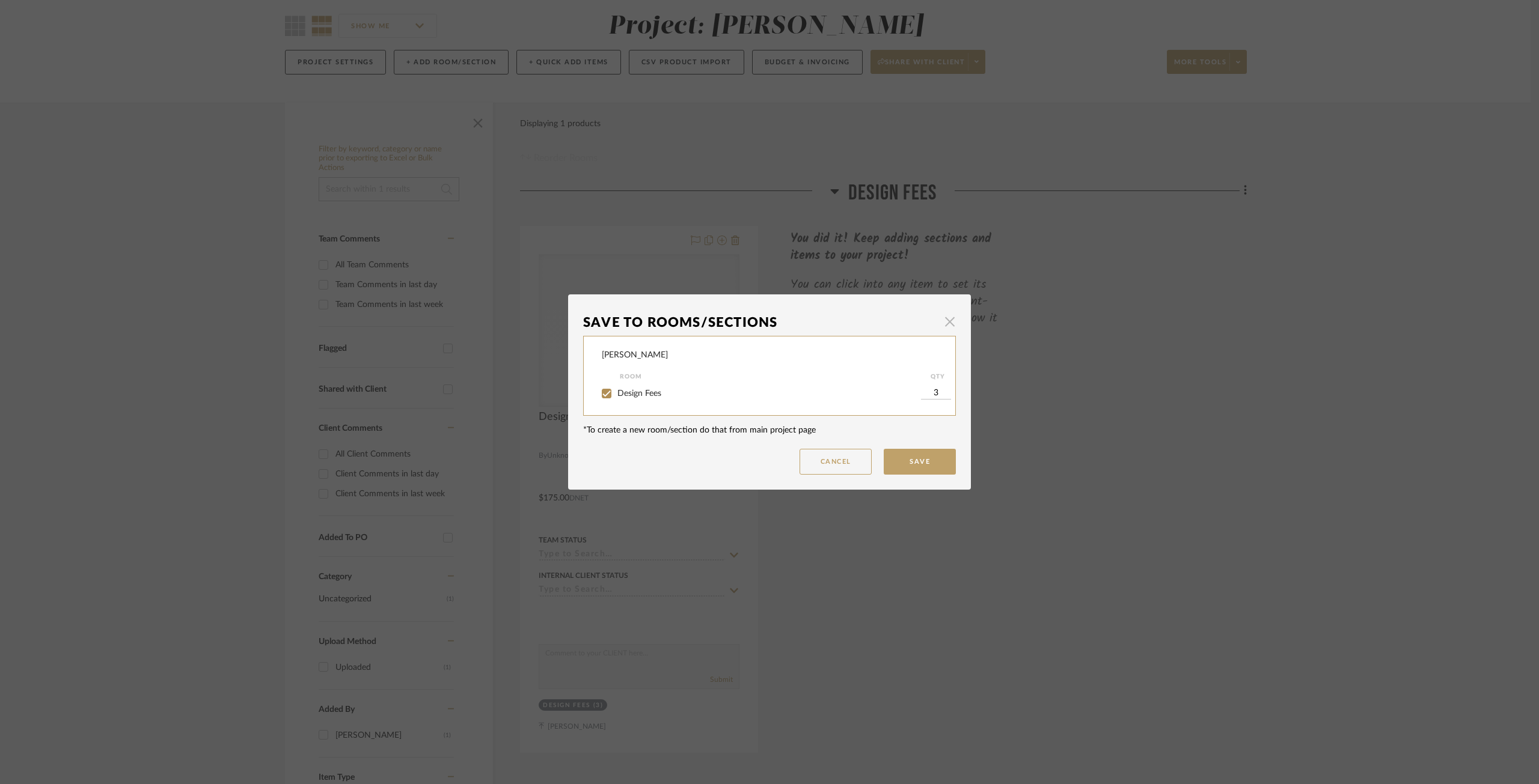
click at [946, 320] on span "button" at bounding box center [950, 321] width 24 height 24
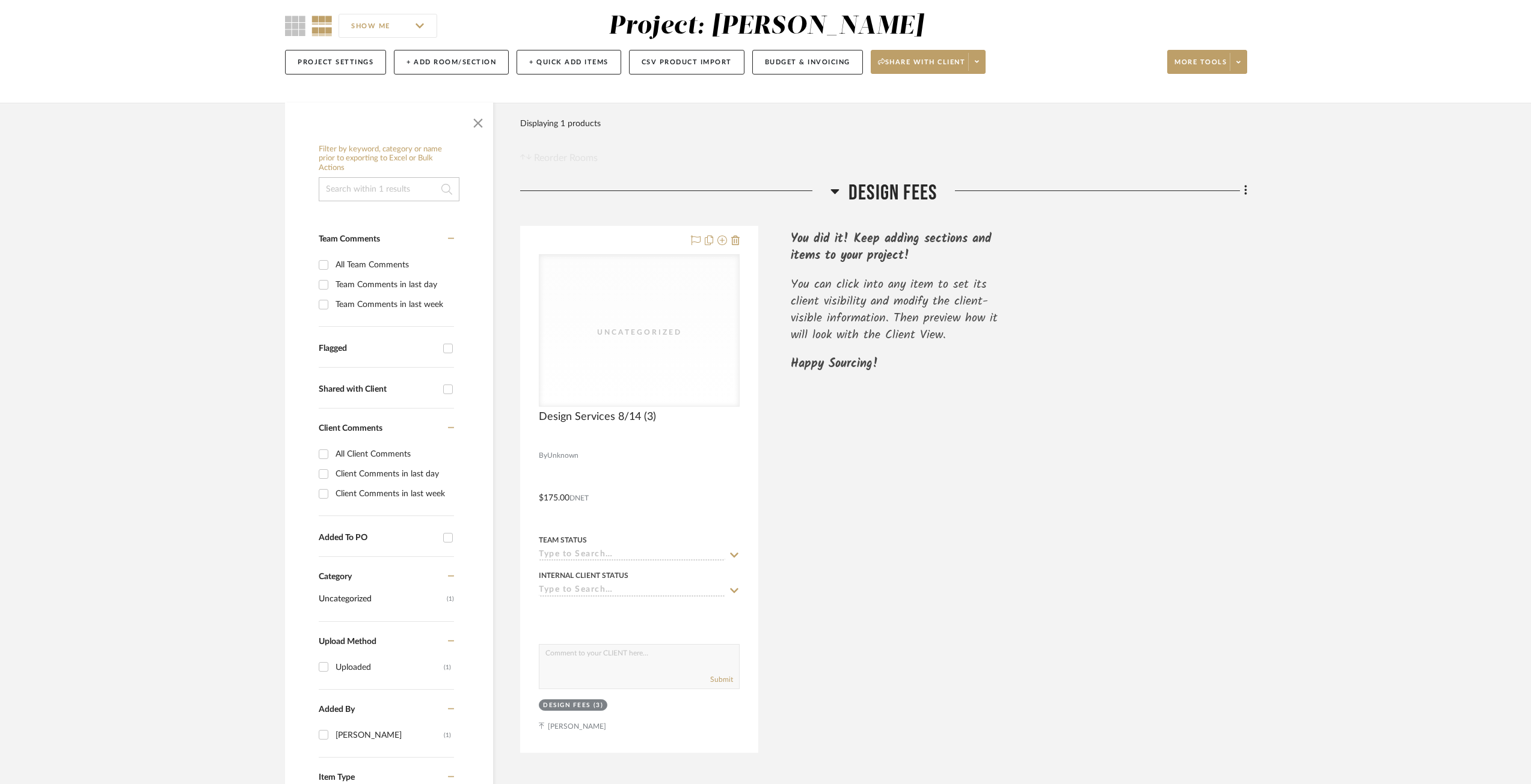
click at [940, 424] on div "Uncategorized Uncategorized Design Services 8/14 (3) By Unknown $175.00 DNET Te…" at bounding box center [884, 489] width 727 height 527
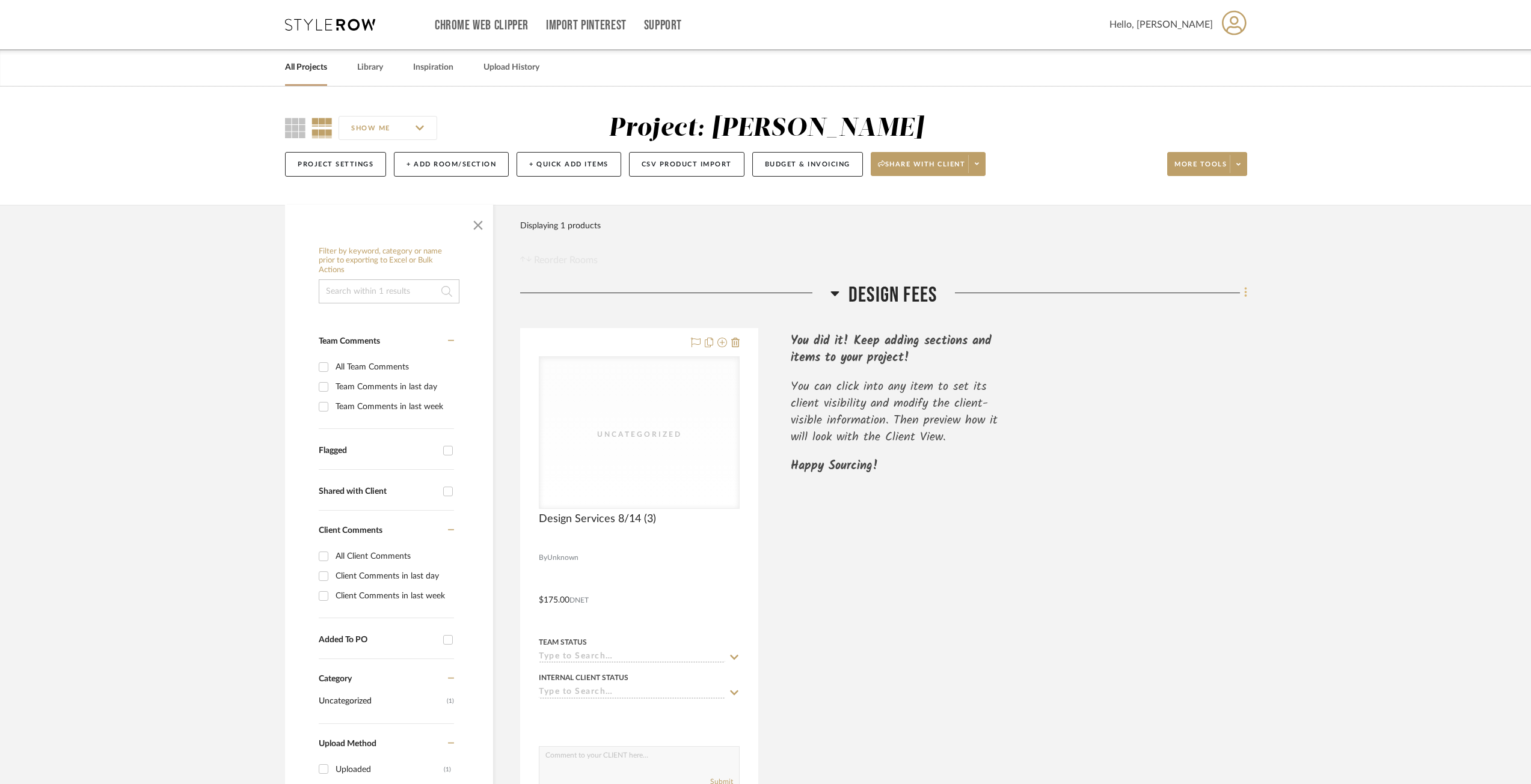
click at [1247, 292] on icon at bounding box center [1246, 292] width 4 height 13
click at [708, 344] on div at bounding box center [765, 392] width 1531 height 784
click at [709, 343] on icon at bounding box center [709, 343] width 9 height 10
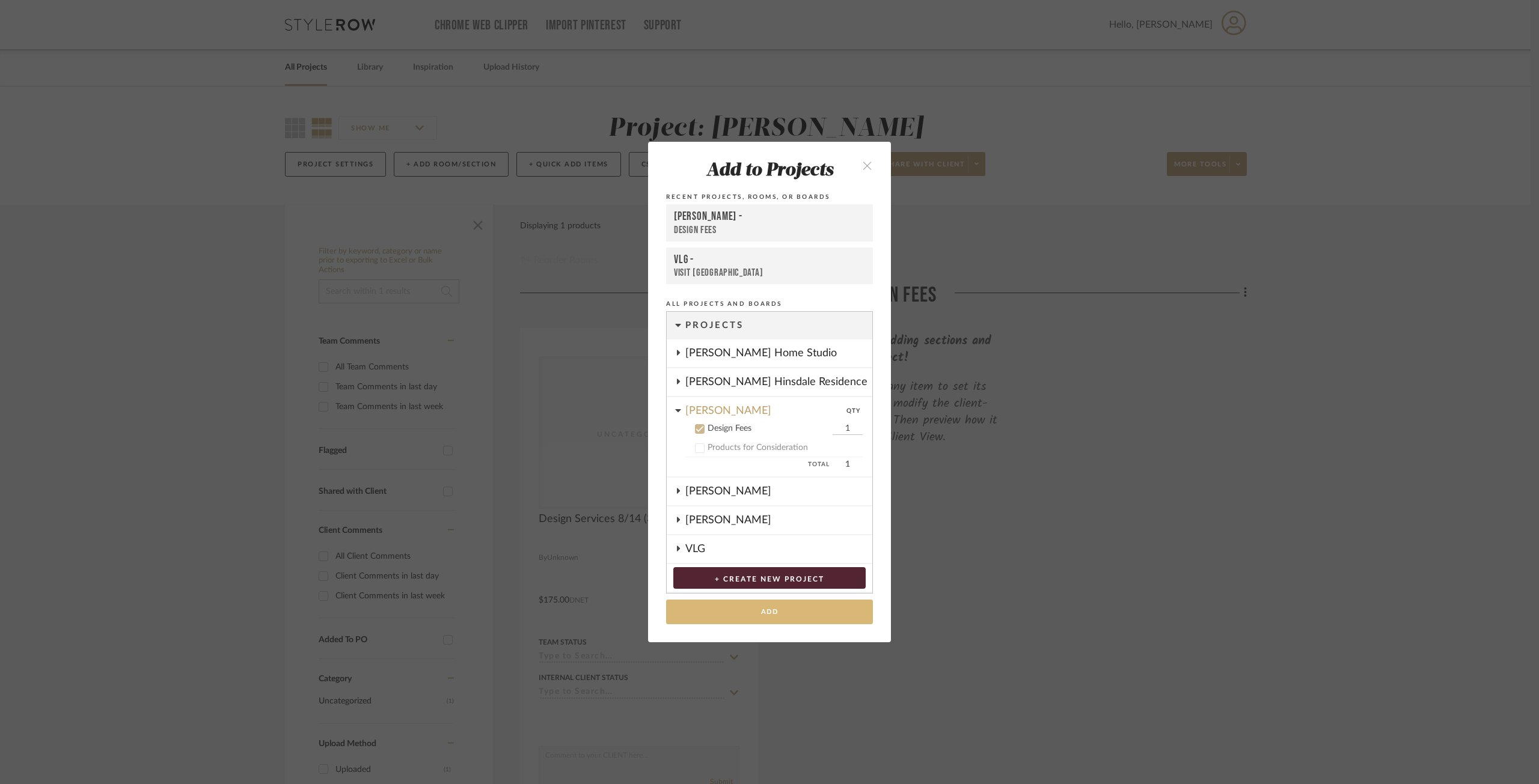
click at [797, 607] on button "Add" at bounding box center [770, 612] width 207 height 25
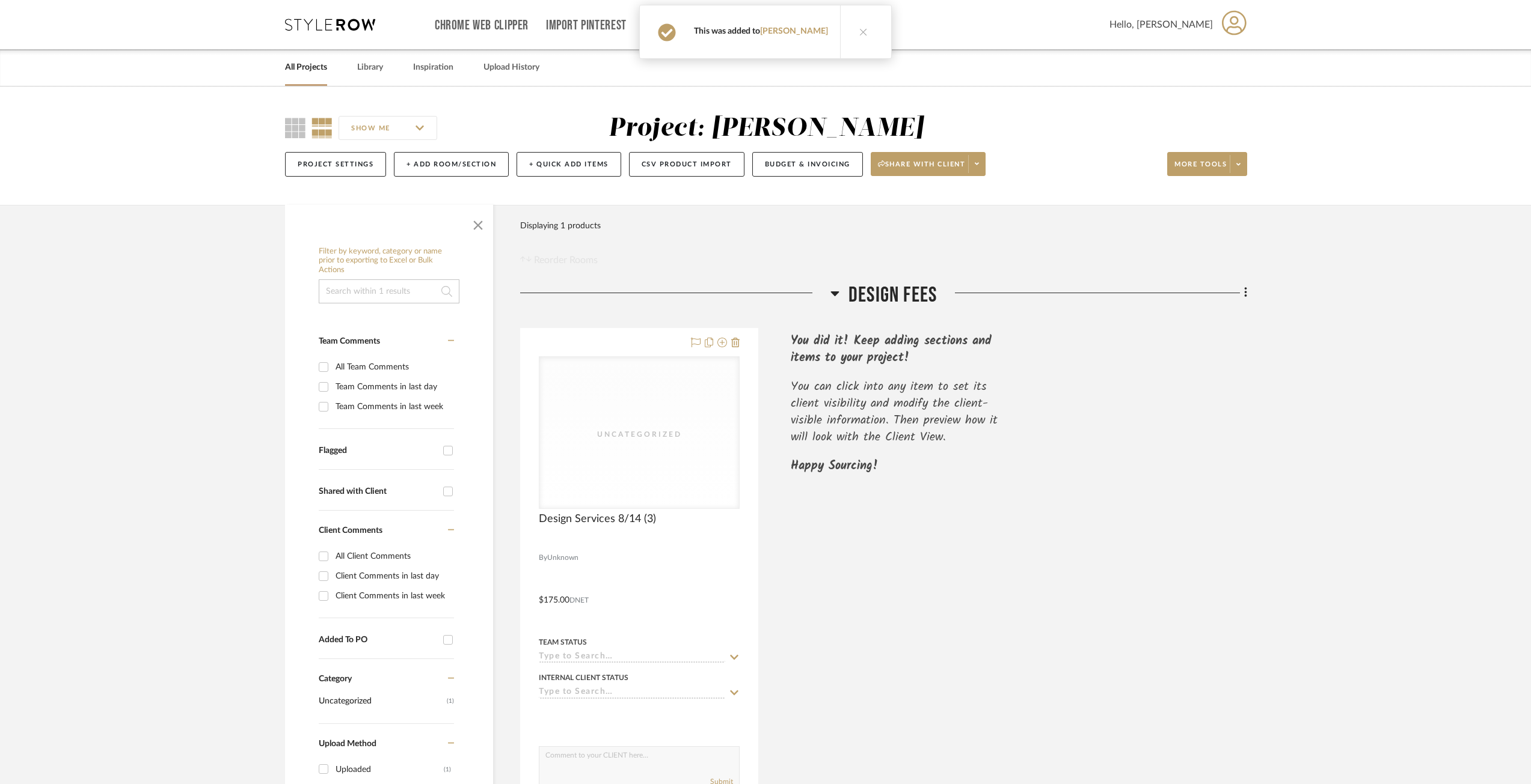
click at [841, 26] on button at bounding box center [862, 32] width 46 height 53
click at [1241, 292] on fa-icon at bounding box center [1244, 294] width 8 height 20
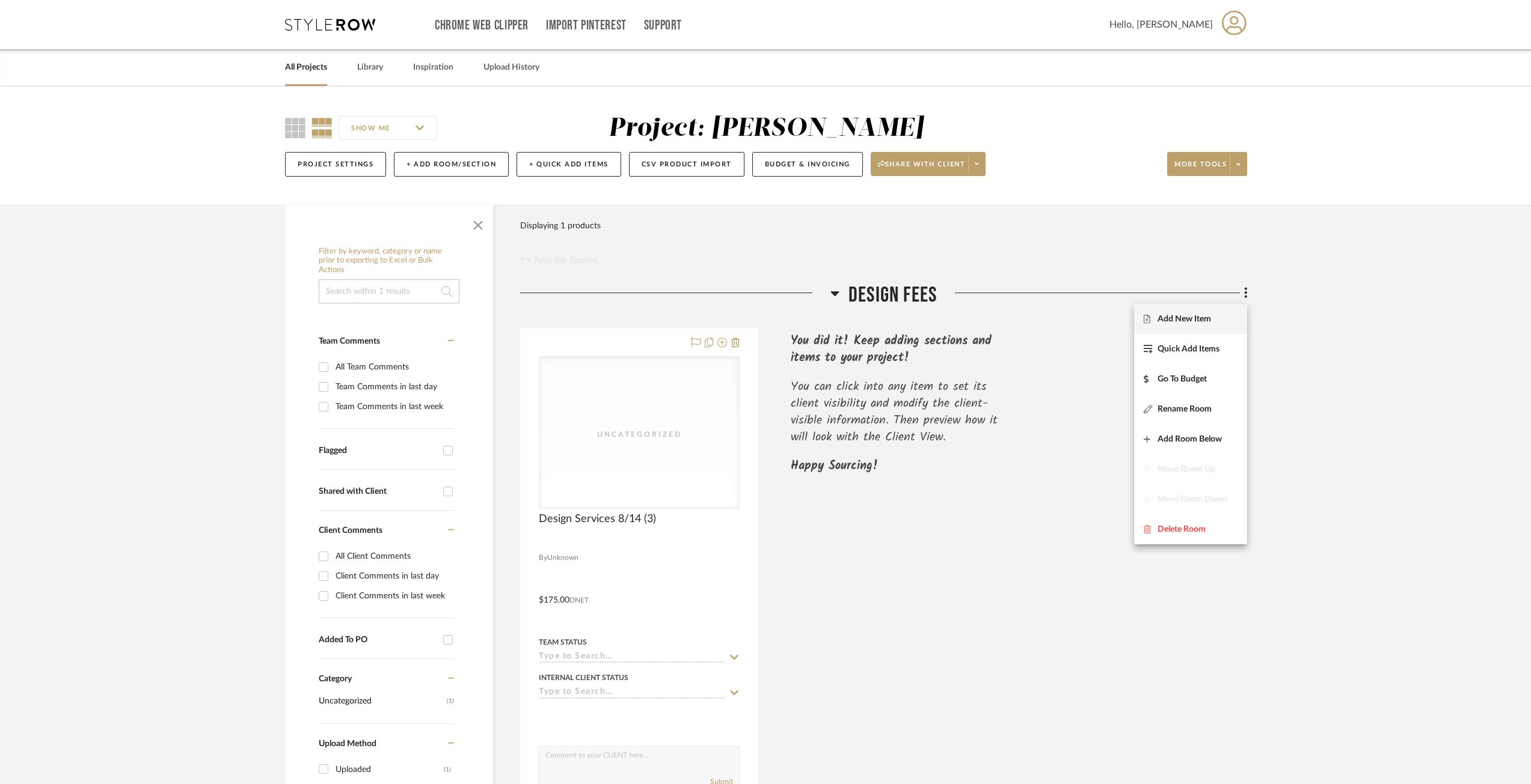
click at [1203, 319] on span "Add New Item" at bounding box center [1184, 319] width 53 height 10
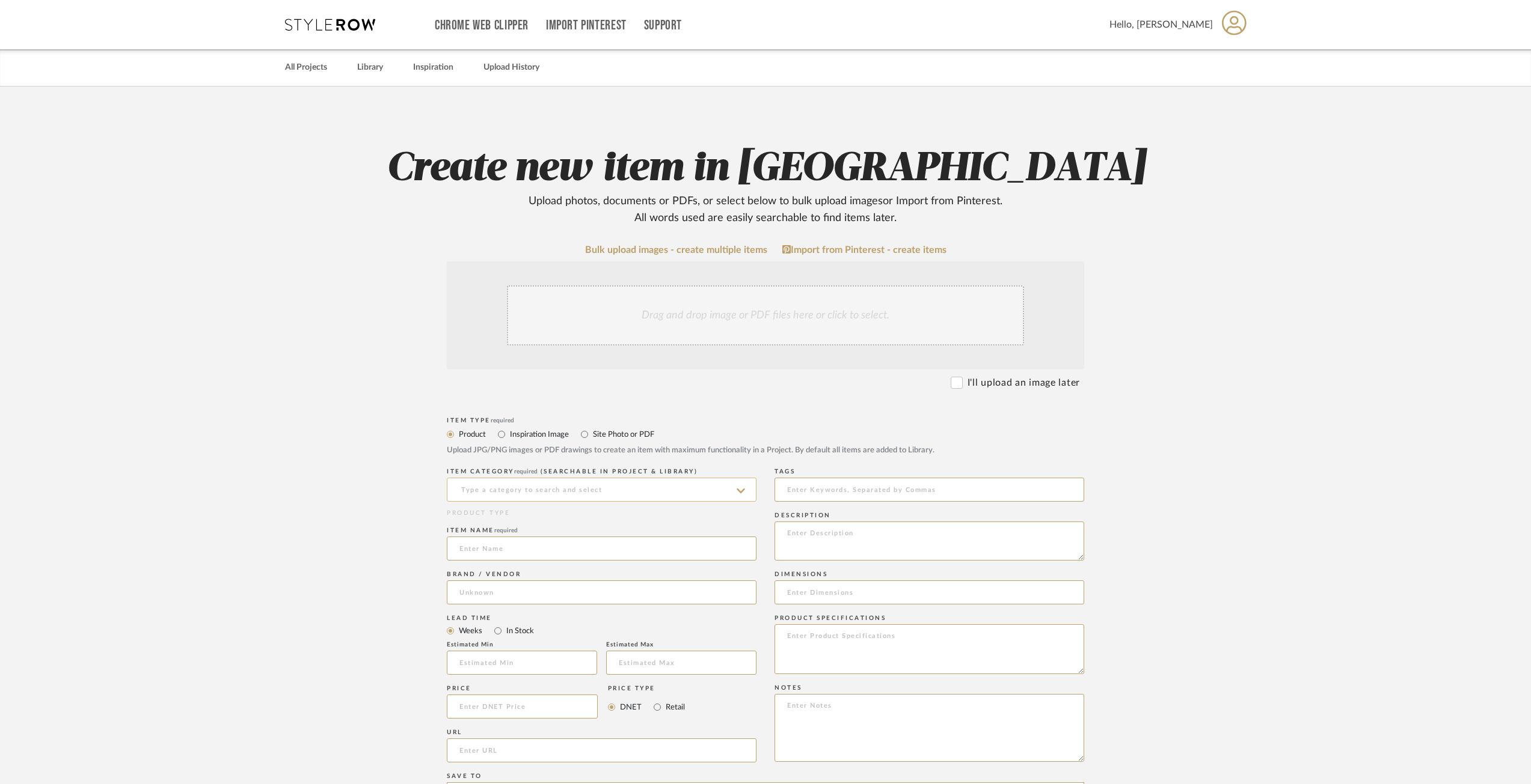
click at [540, 487] on input at bounding box center [601, 490] width 309 height 24
drag, startPoint x: 527, startPoint y: 514, endPoint x: 242, endPoint y: 485, distance: 286.5
click at [523, 514] on div "Uncategorized" at bounding box center [601, 520] width 309 height 31
type input "Uncategorized"
click at [247, 485] on upload-items "Create new item in Panella Upload photos, documents or PDFs, or select below to…" at bounding box center [765, 616] width 1531 height 1059
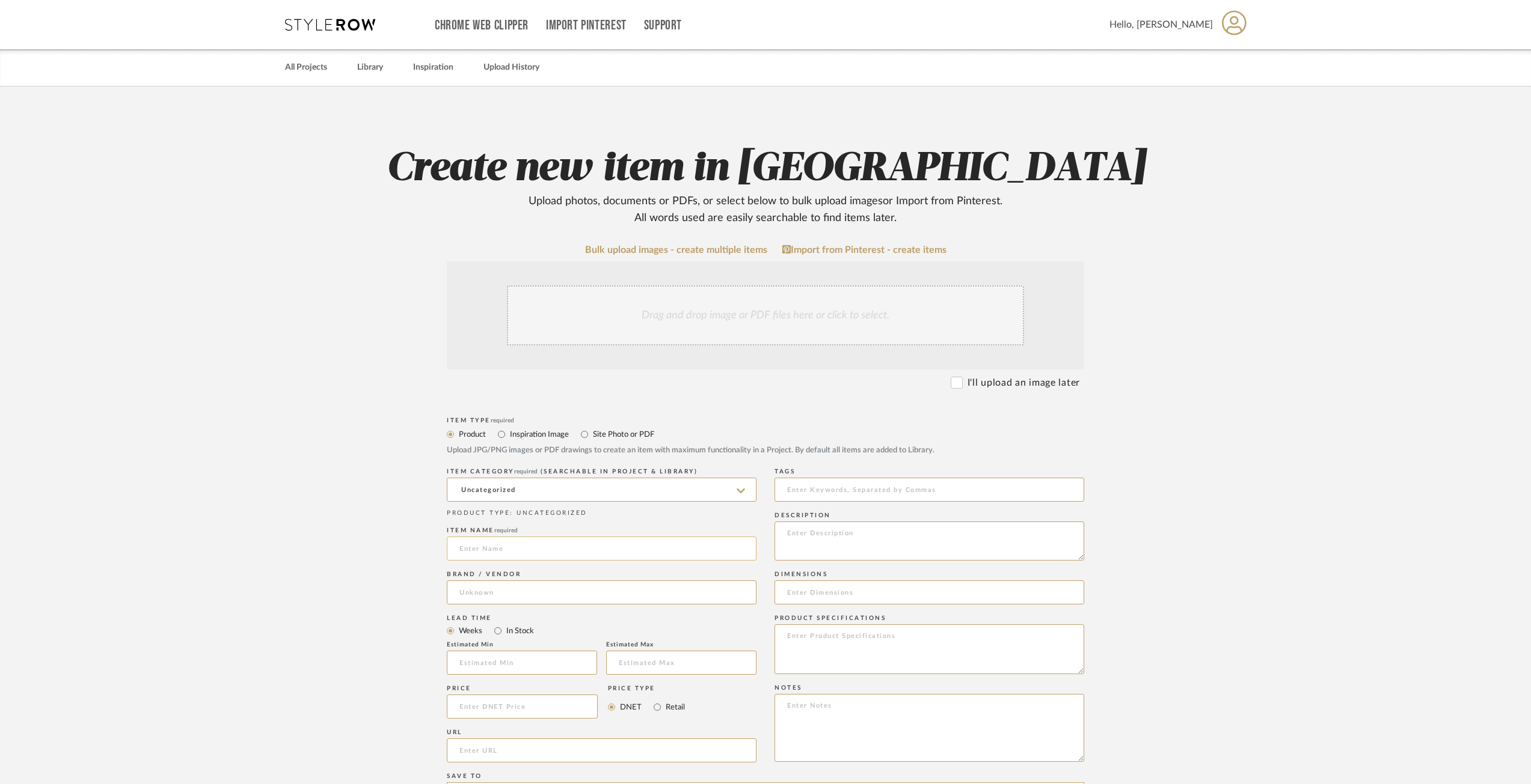
click at [505, 545] on input at bounding box center [601, 548] width 309 height 24
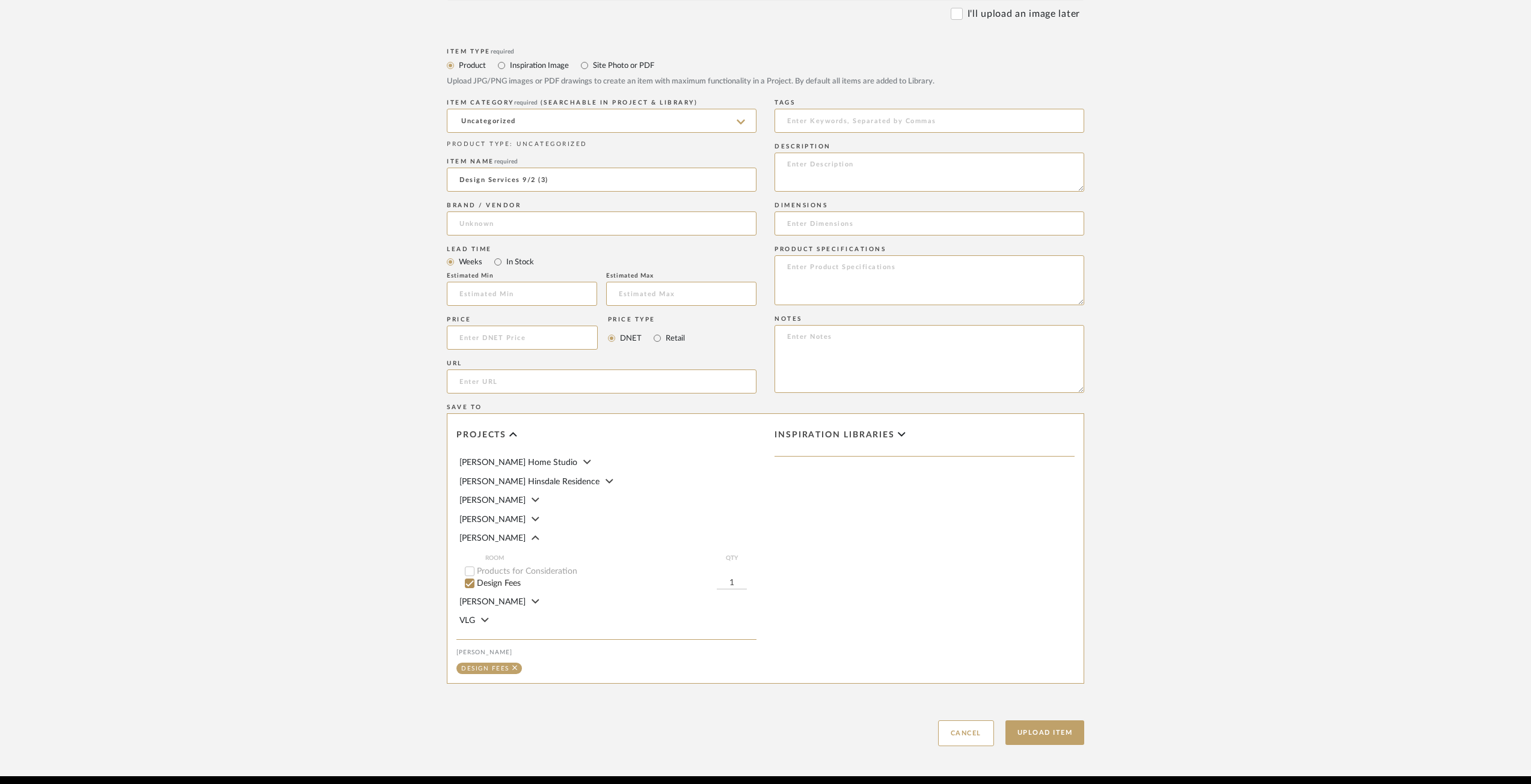
scroll to position [416, 0]
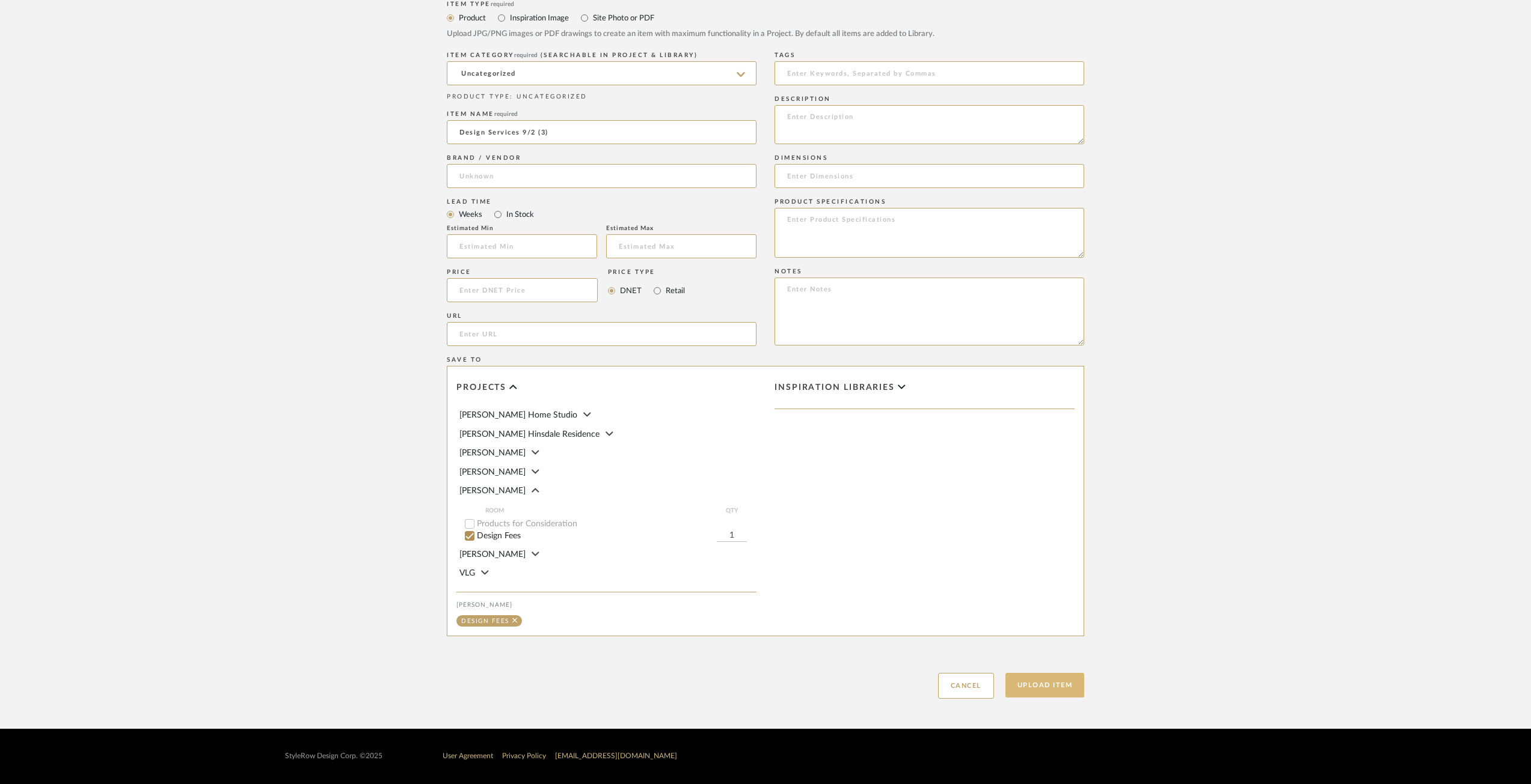
type input "Design Services 9/2 (3)"
click at [1075, 694] on button "Upload Item" at bounding box center [1045, 685] width 79 height 25
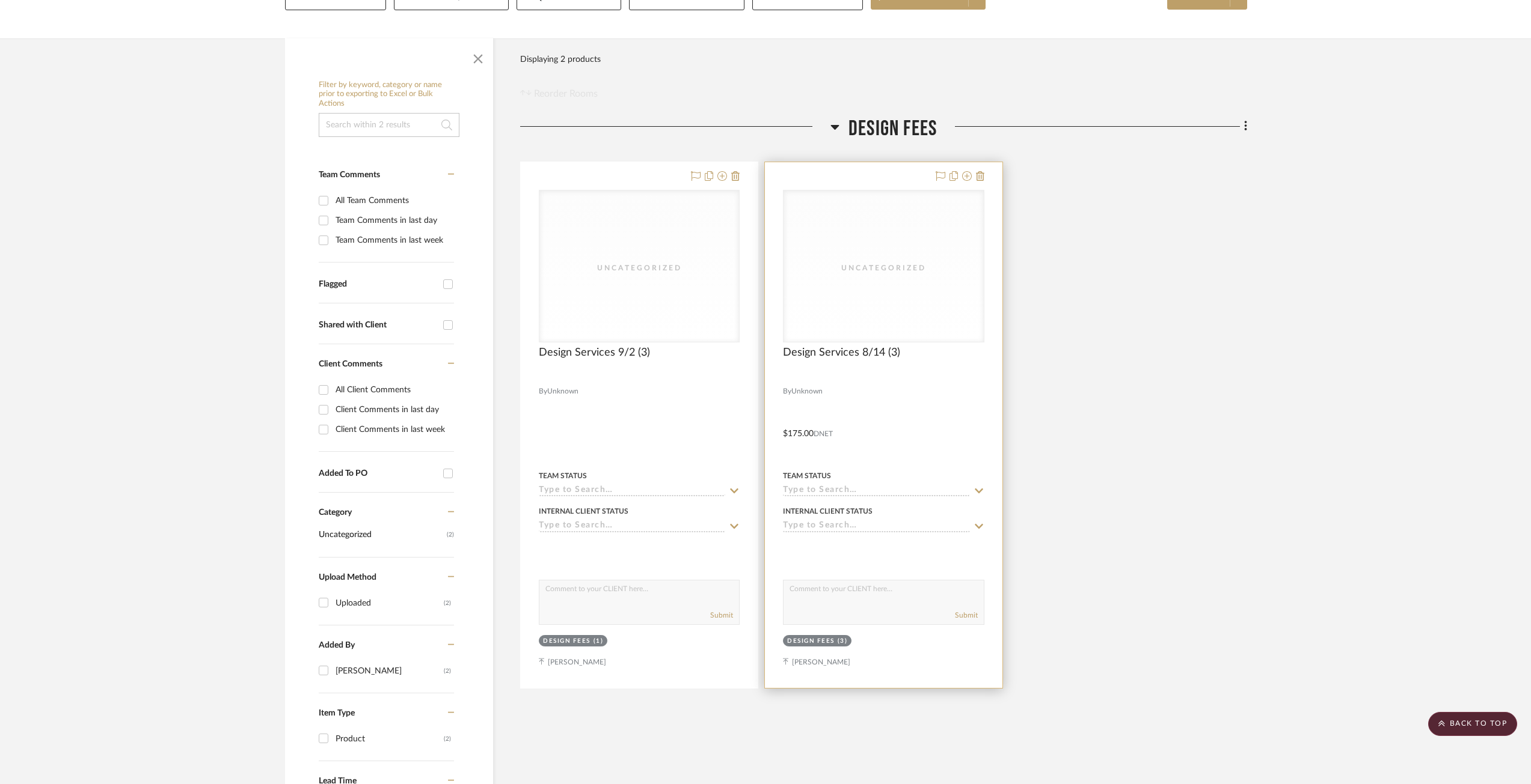
scroll to position [162, 0]
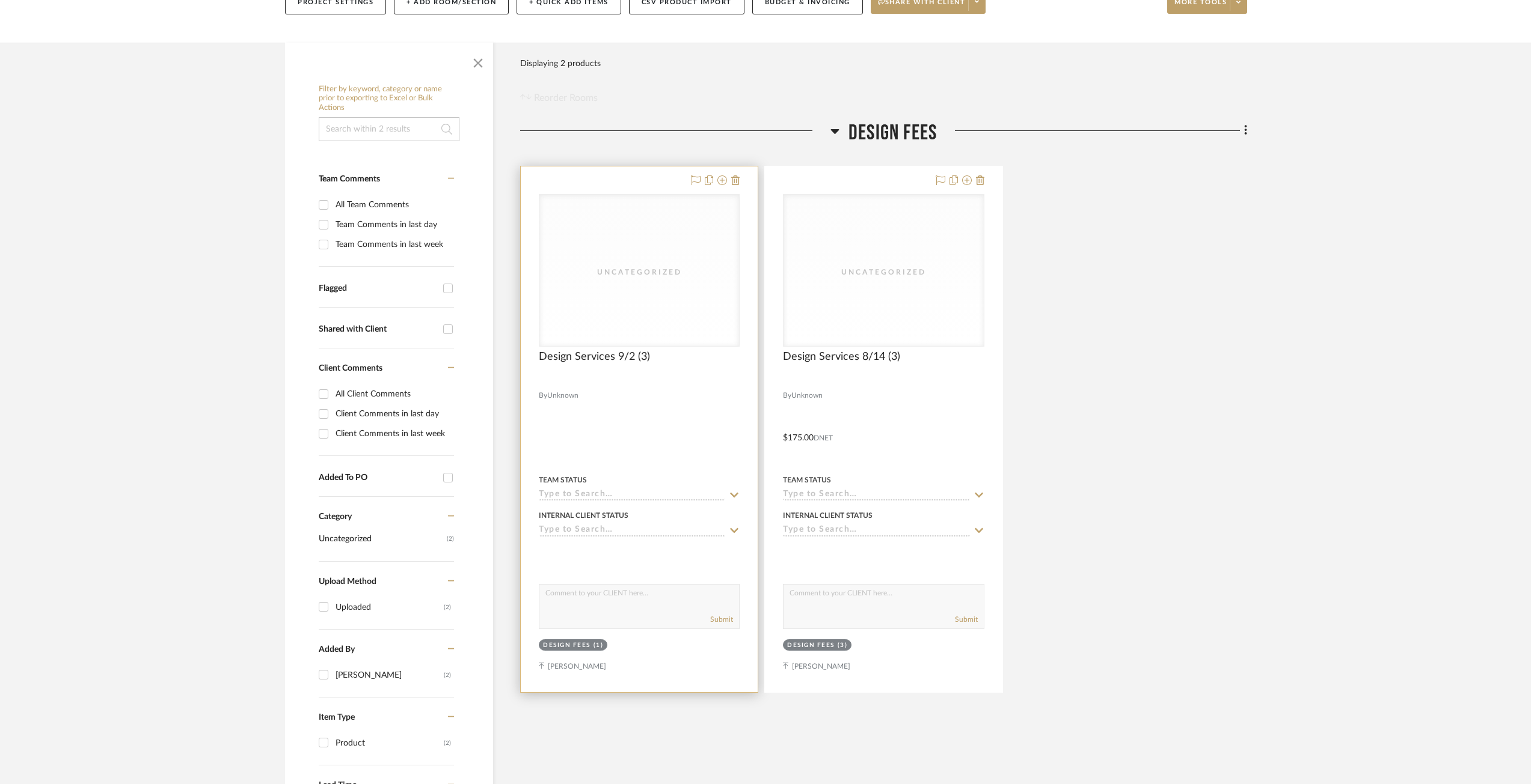
click at [627, 348] on div at bounding box center [640, 429] width 237 height 526
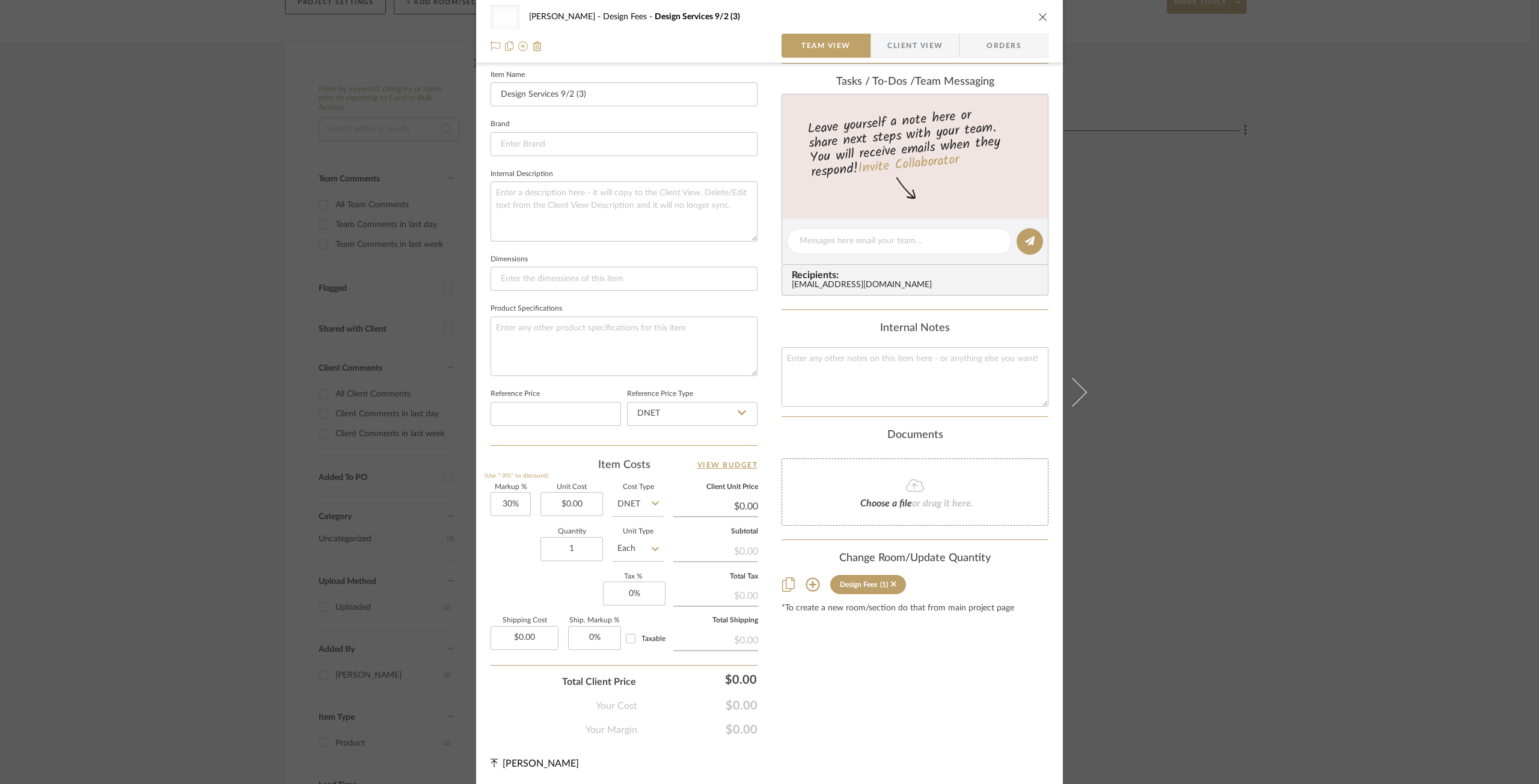
scroll to position [332, 0]
drag, startPoint x: 503, startPoint y: 512, endPoint x: 510, endPoint y: 512, distance: 7.0
click at [505, 512] on input "30" at bounding box center [510, 503] width 40 height 24
type input "0%"
type input "0.00"
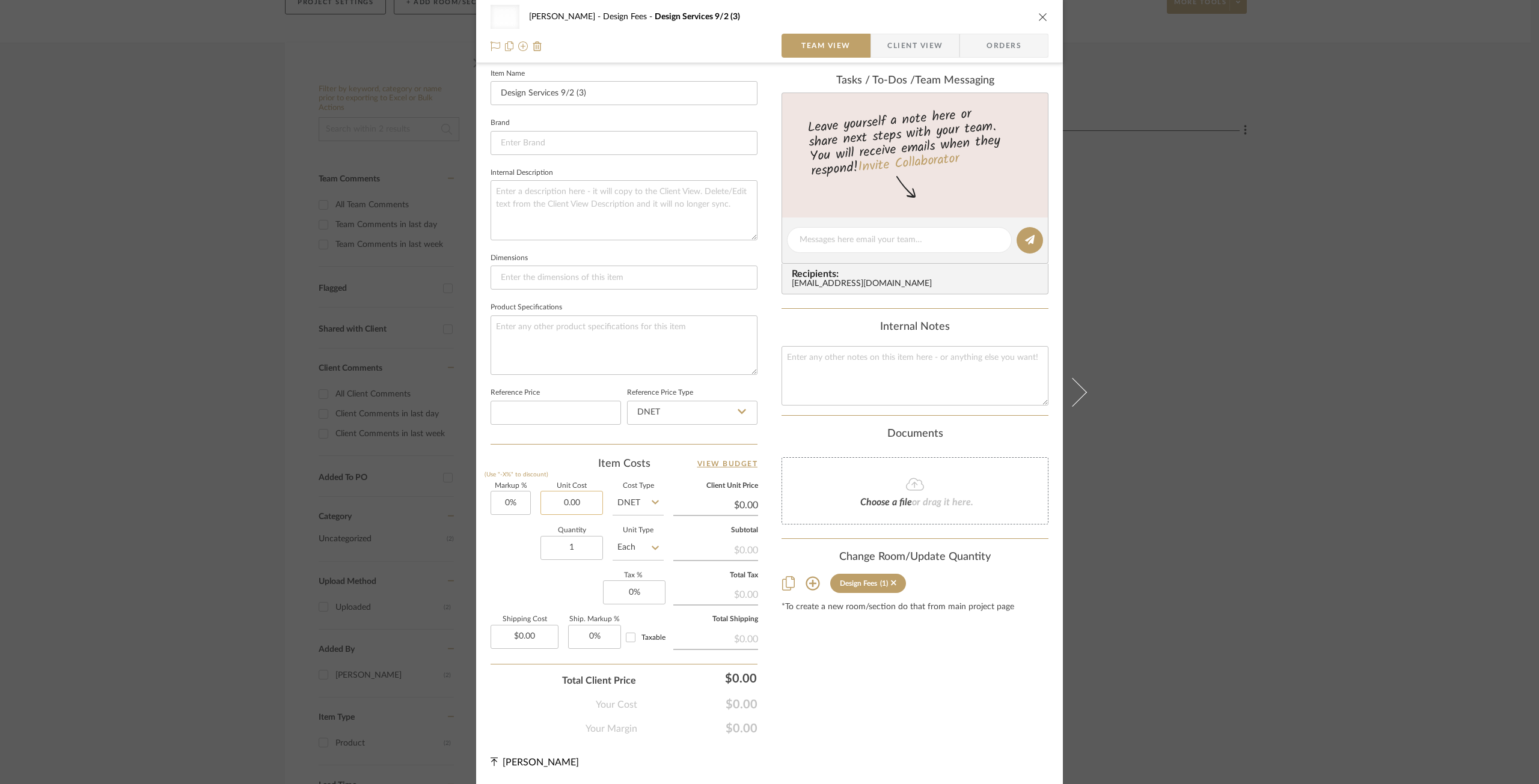
click at [578, 507] on input "0.00" at bounding box center [572, 503] width 62 height 24
type input "$175.00"
click at [530, 585] on div "Markup % (Use "-X%" to discount) 0% Unit Cost $175.00 Cost Type DNET Client Uni…" at bounding box center [624, 570] width 267 height 175
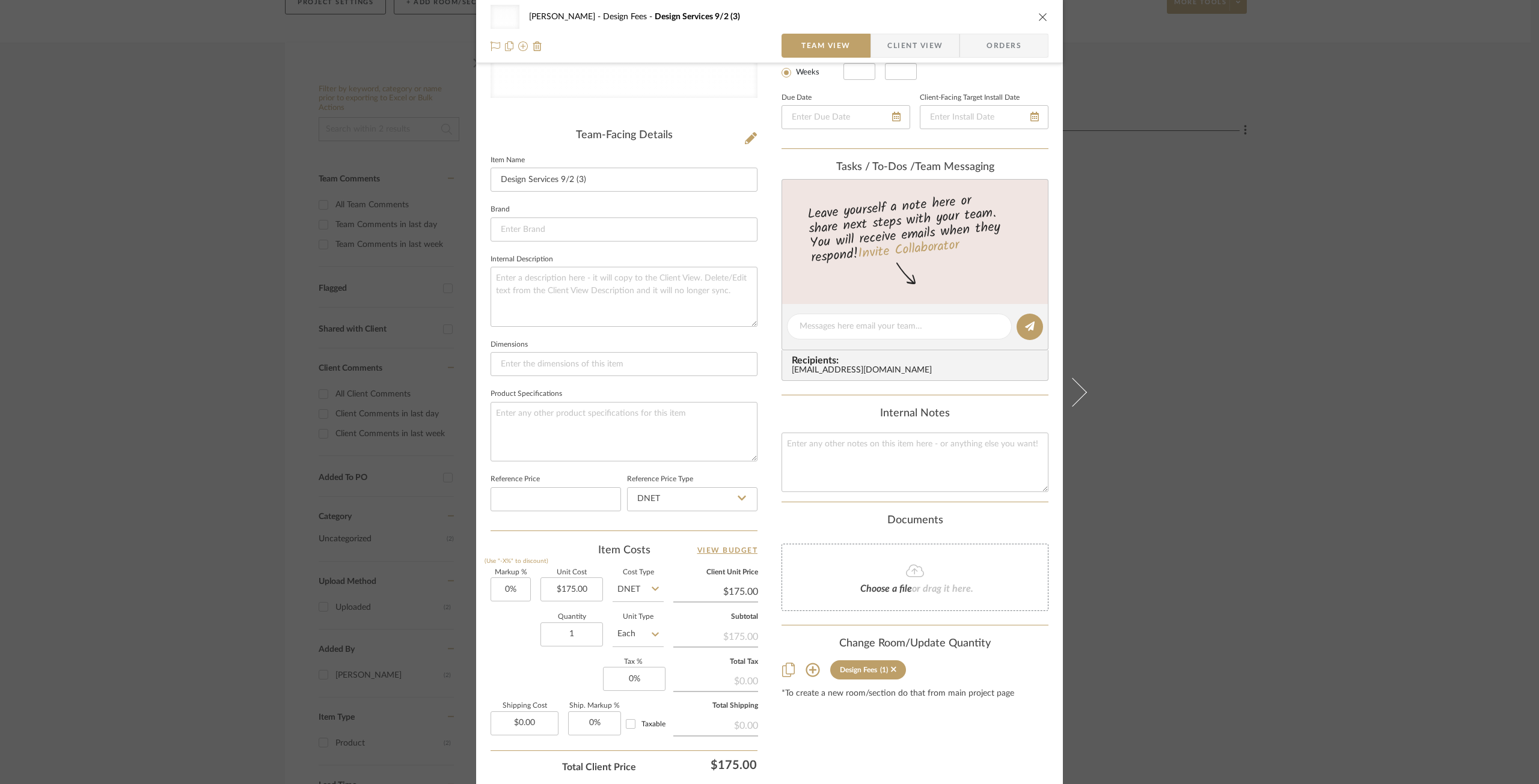
scroll to position [0, 0]
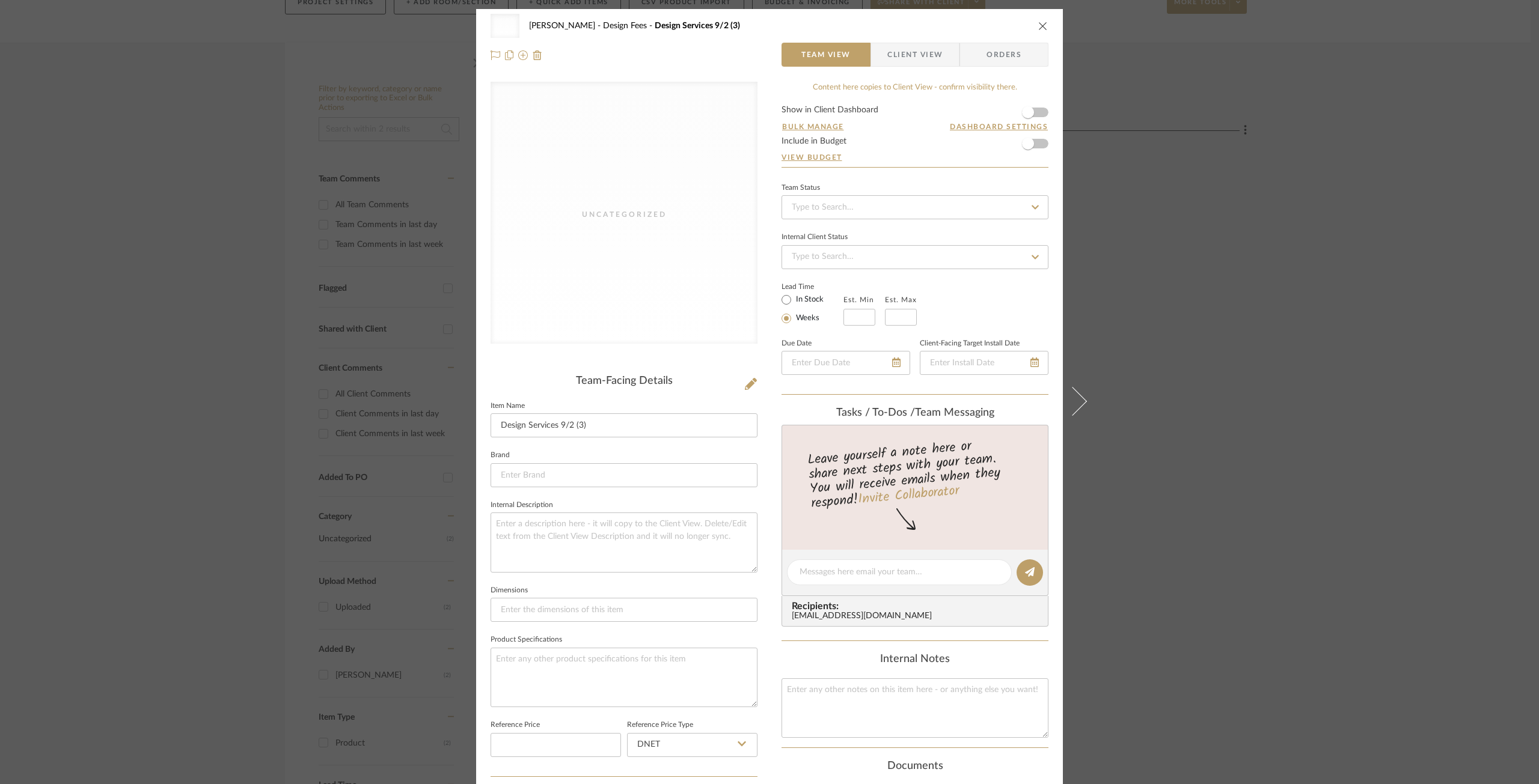
click at [1039, 26] on icon "close" at bounding box center [1044, 26] width 10 height 10
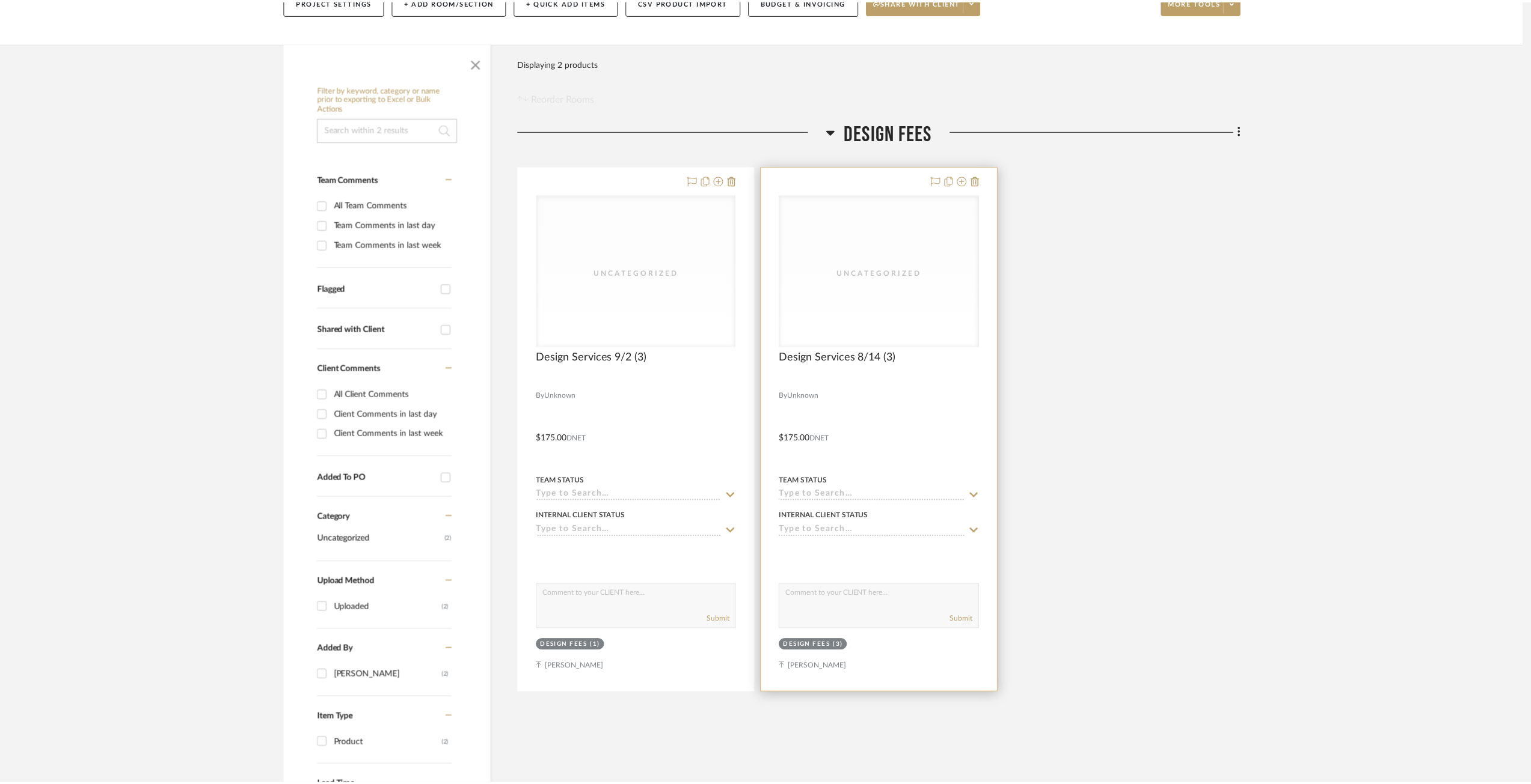
scroll to position [162, 0]
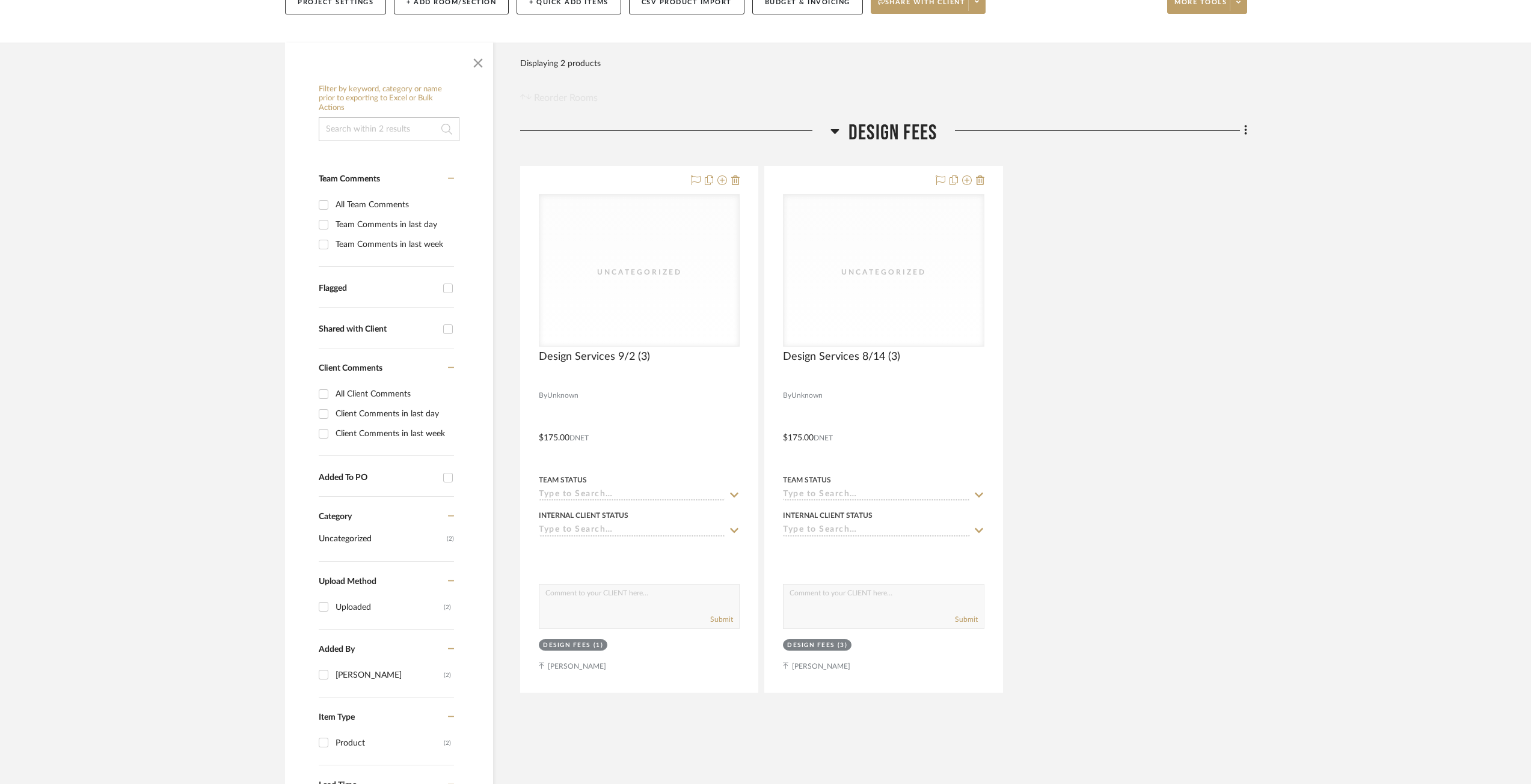
click at [1150, 469] on div "Uncategorized Uncategorized Design Services 9/2 (3) By Unknown $175.00 DNET Tea…" at bounding box center [884, 429] width 727 height 527
click at [1246, 136] on icon at bounding box center [1245, 131] width 2 height 10
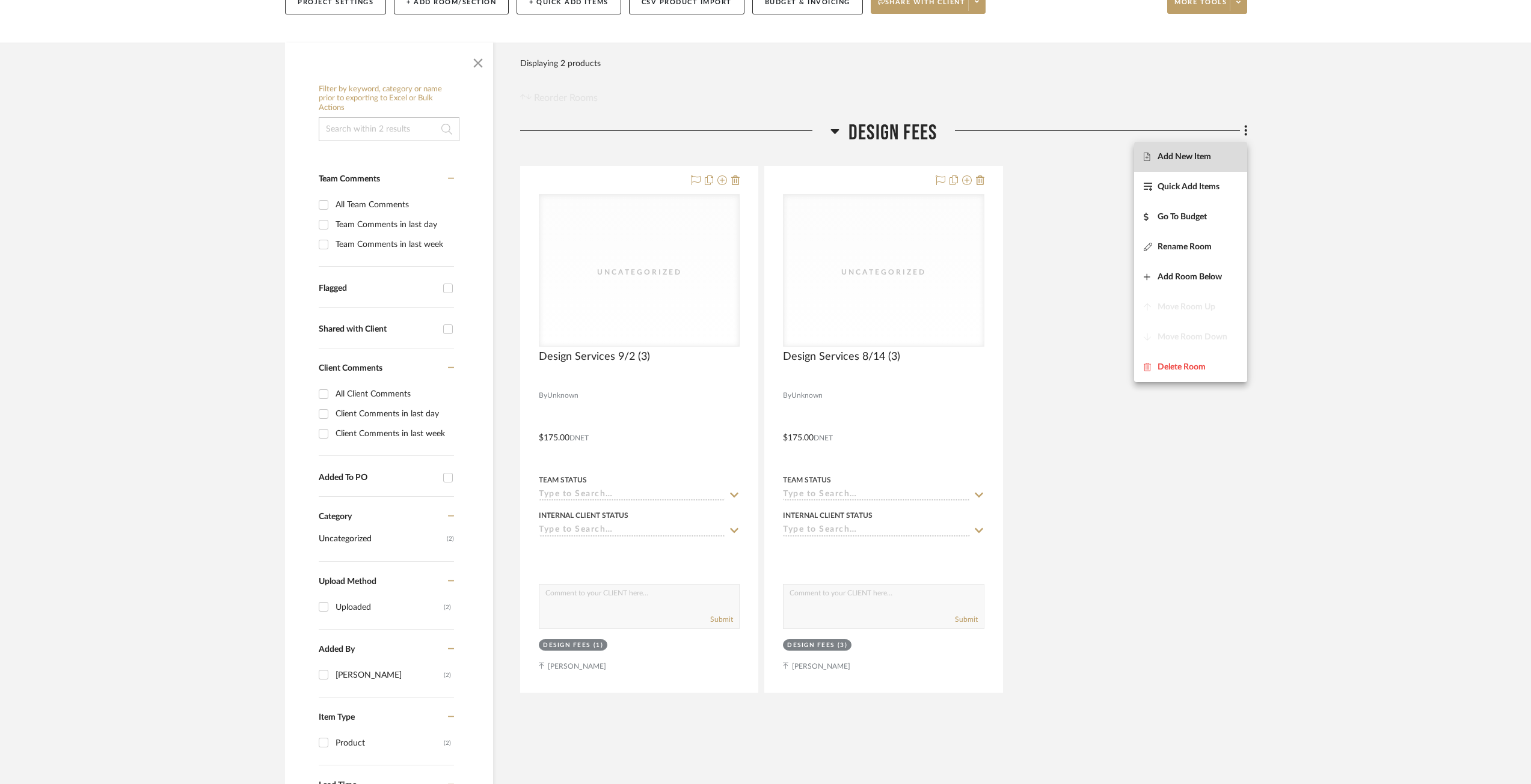
click at [1173, 148] on button "Add New Item" at bounding box center [1190, 157] width 113 height 30
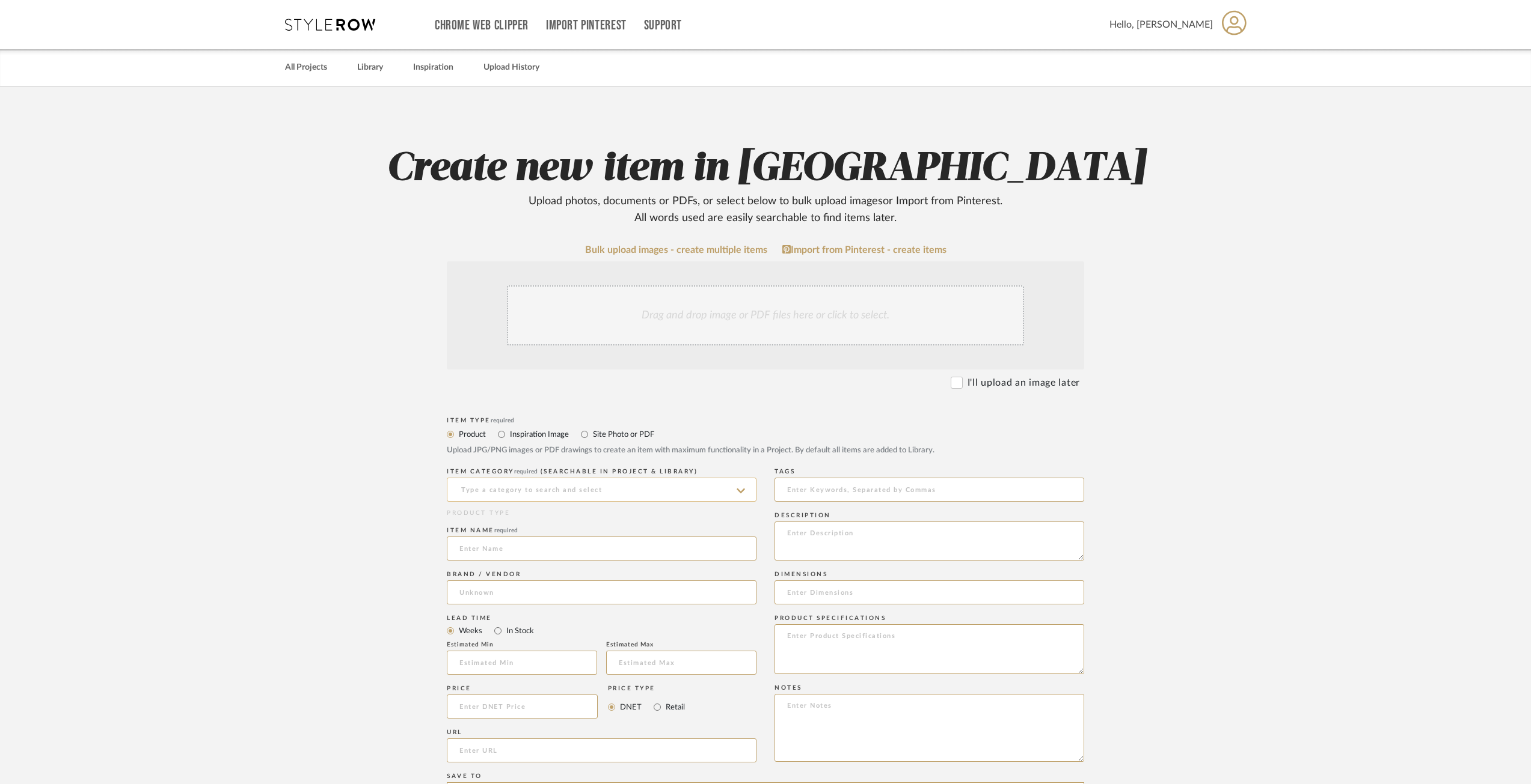
click at [600, 484] on input at bounding box center [601, 490] width 309 height 24
drag, startPoint x: 525, startPoint y: 526, endPoint x: 346, endPoint y: 478, distance: 185.3
click at [524, 526] on div "Uncategorized" at bounding box center [601, 520] width 309 height 31
type input "Uncategorized"
drag, startPoint x: 351, startPoint y: 477, endPoint x: 391, endPoint y: 527, distance: 64.0
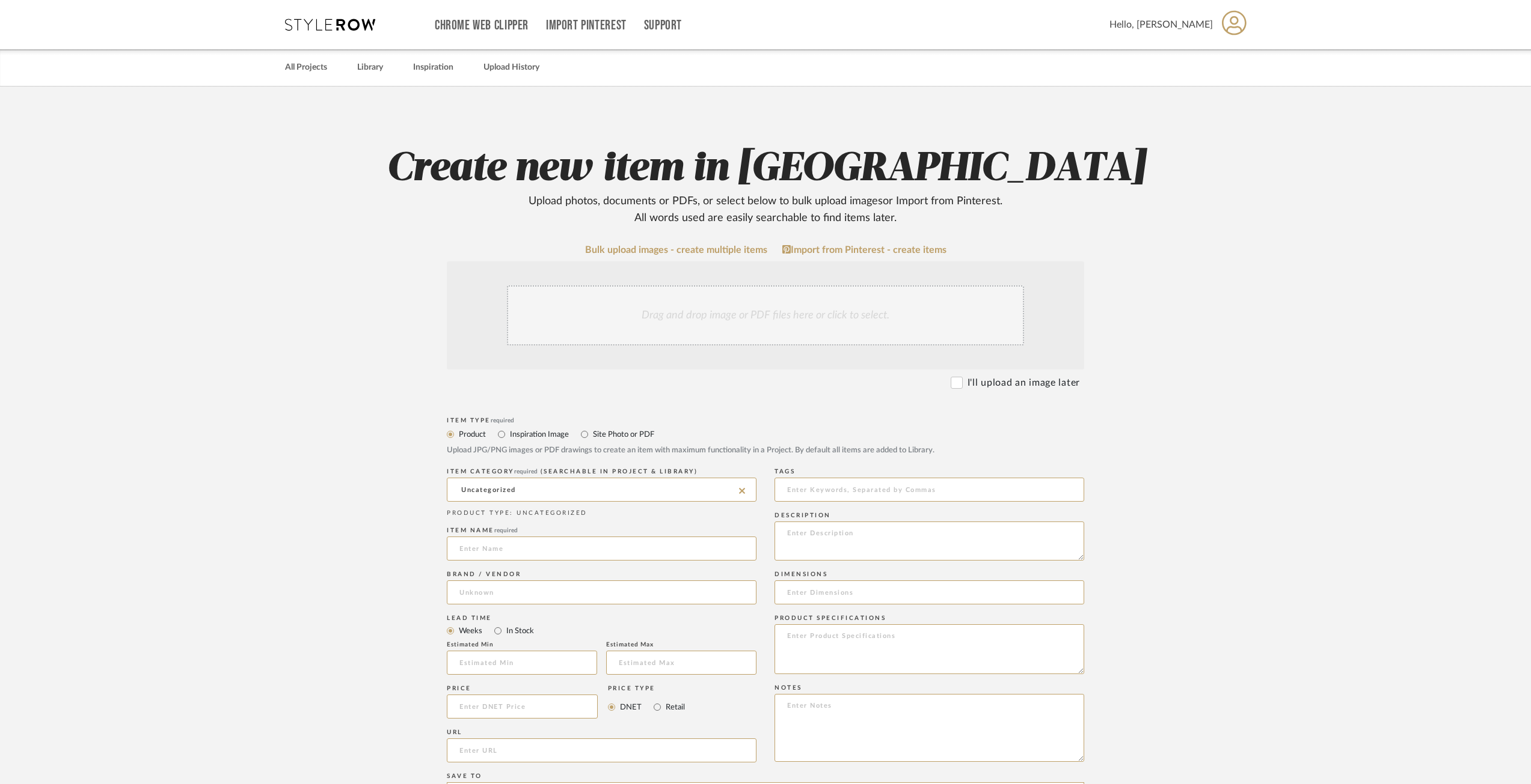
click at [352, 478] on upload-items "Create new item in Panella Upload photos, documents or PDFs, or select below to…" at bounding box center [765, 616] width 1531 height 1059
click at [494, 548] on input at bounding box center [601, 548] width 309 height 24
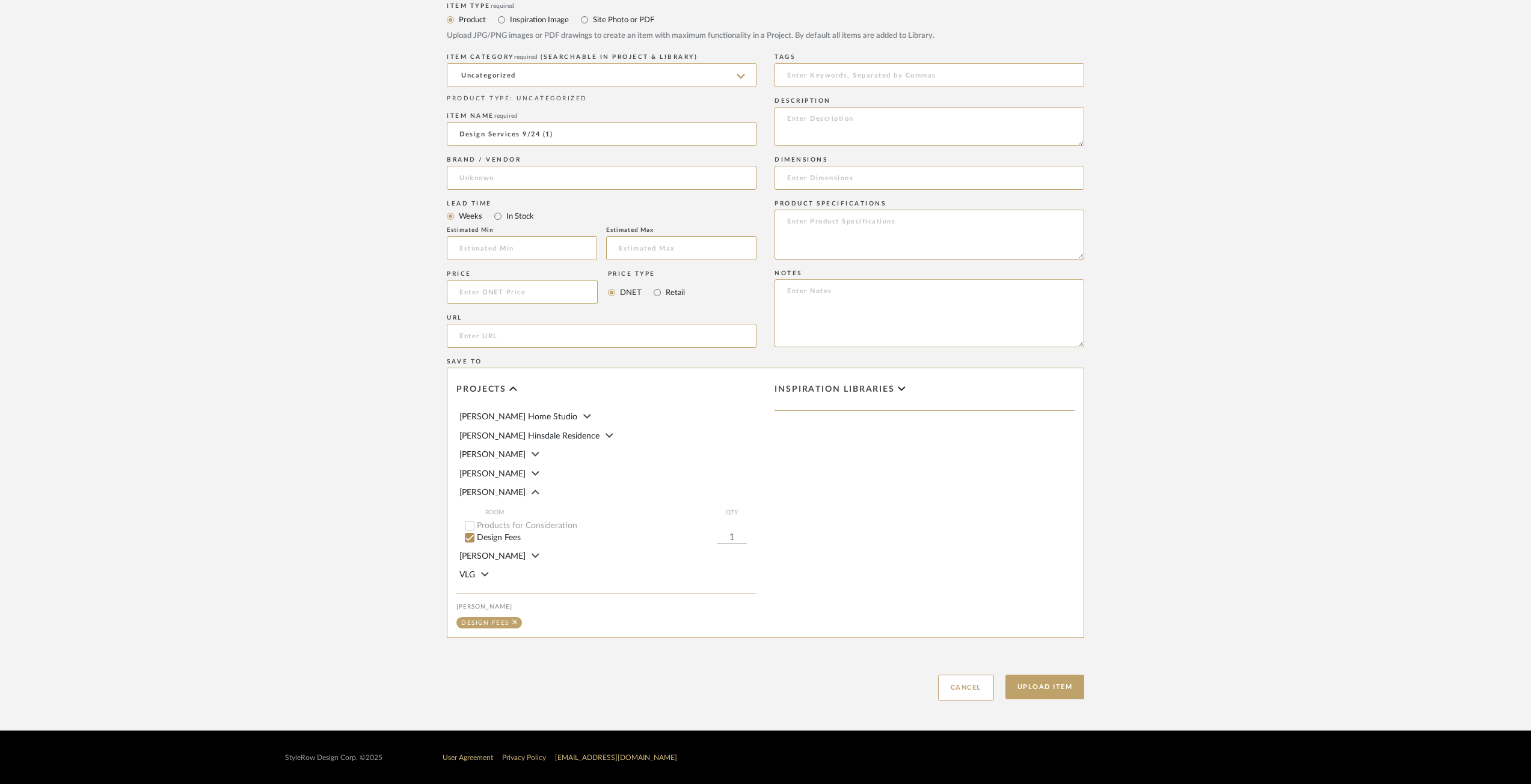
scroll to position [416, 0]
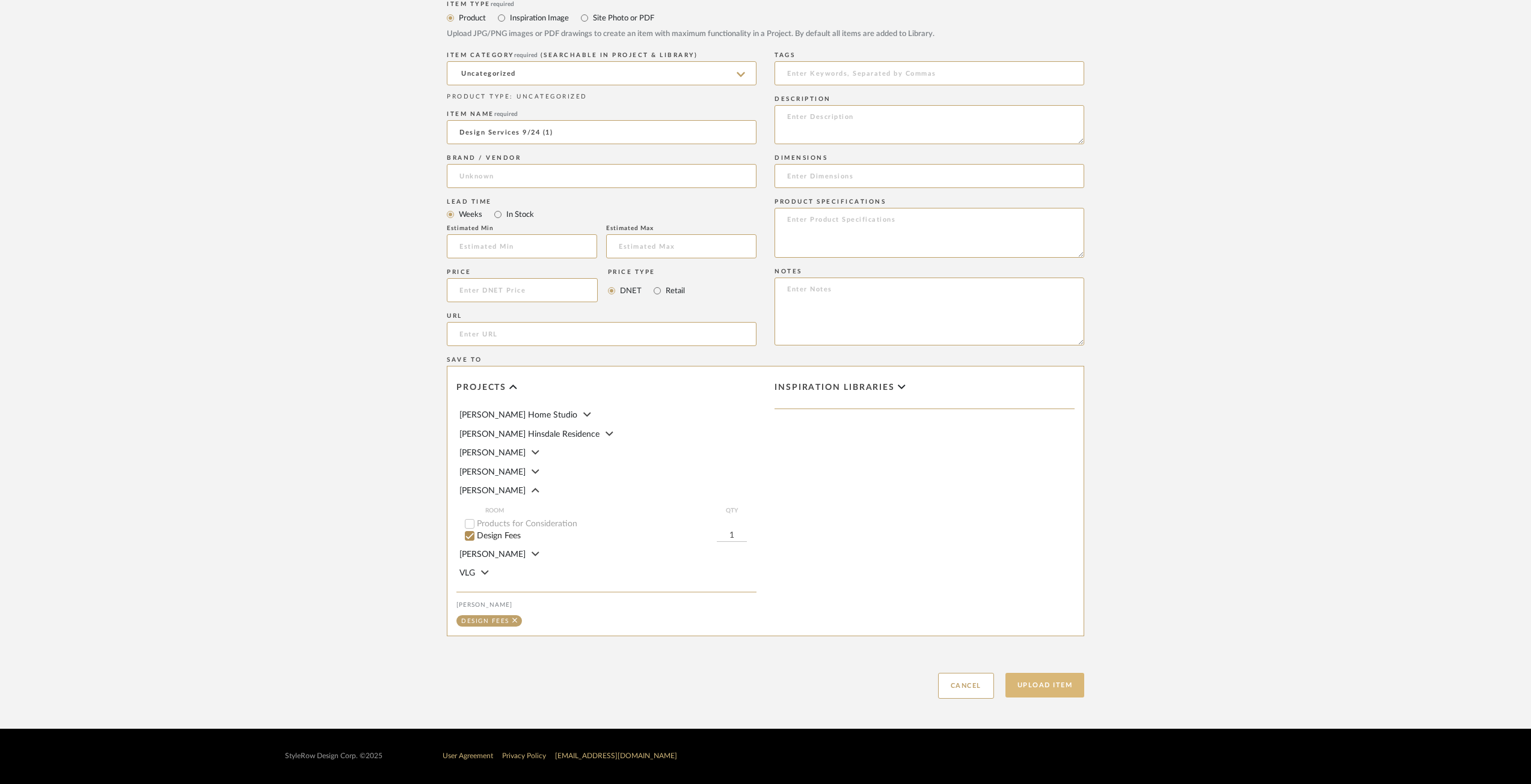
type input "Design Services 9/24 (1)"
click at [1052, 687] on button "Upload Item" at bounding box center [1045, 685] width 79 height 25
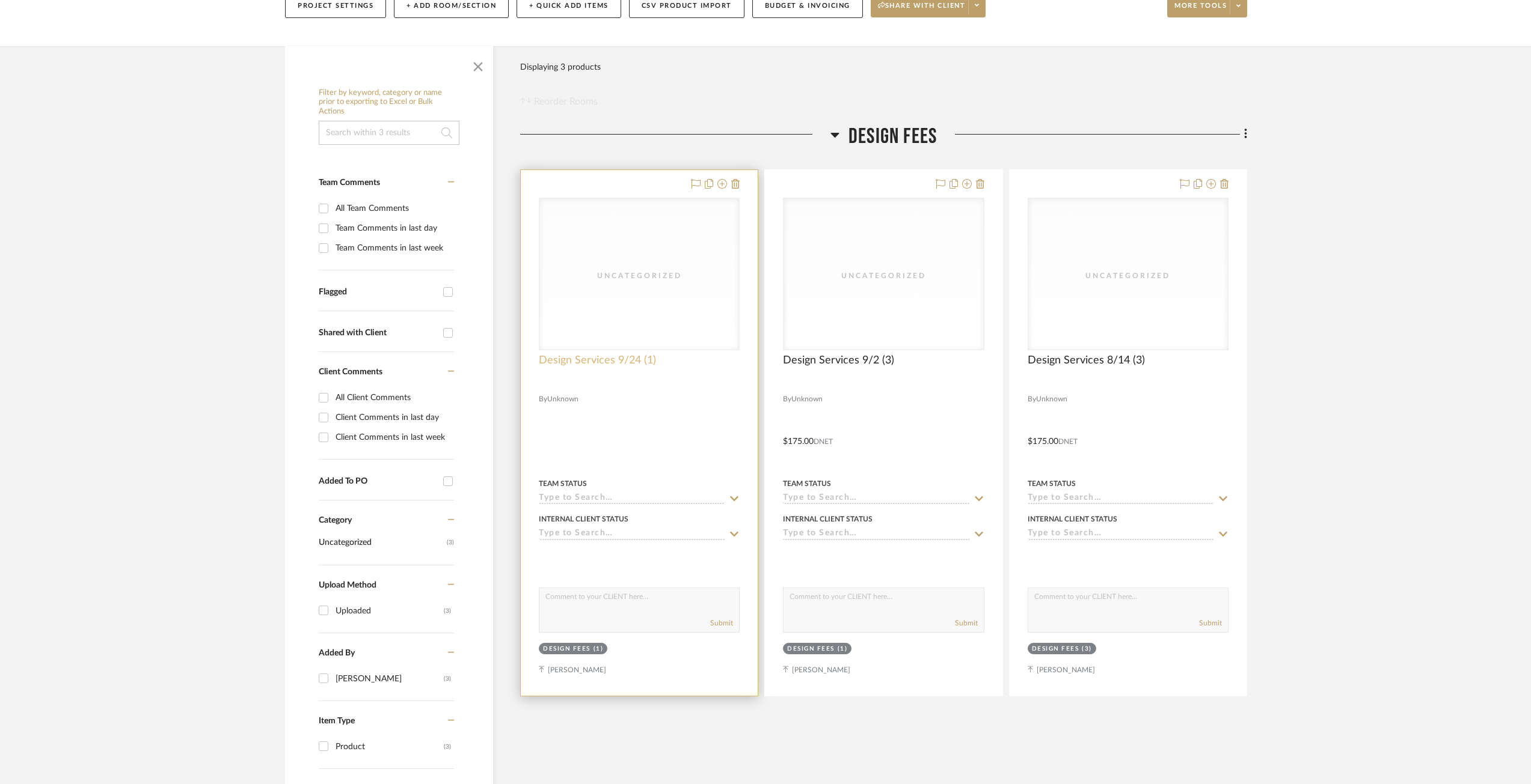
click at [608, 513] on project-item-tile "Uncategorized Design Services 9/24 (1) By Unknown Team Status Internal Client S…" at bounding box center [639, 433] width 238 height 527
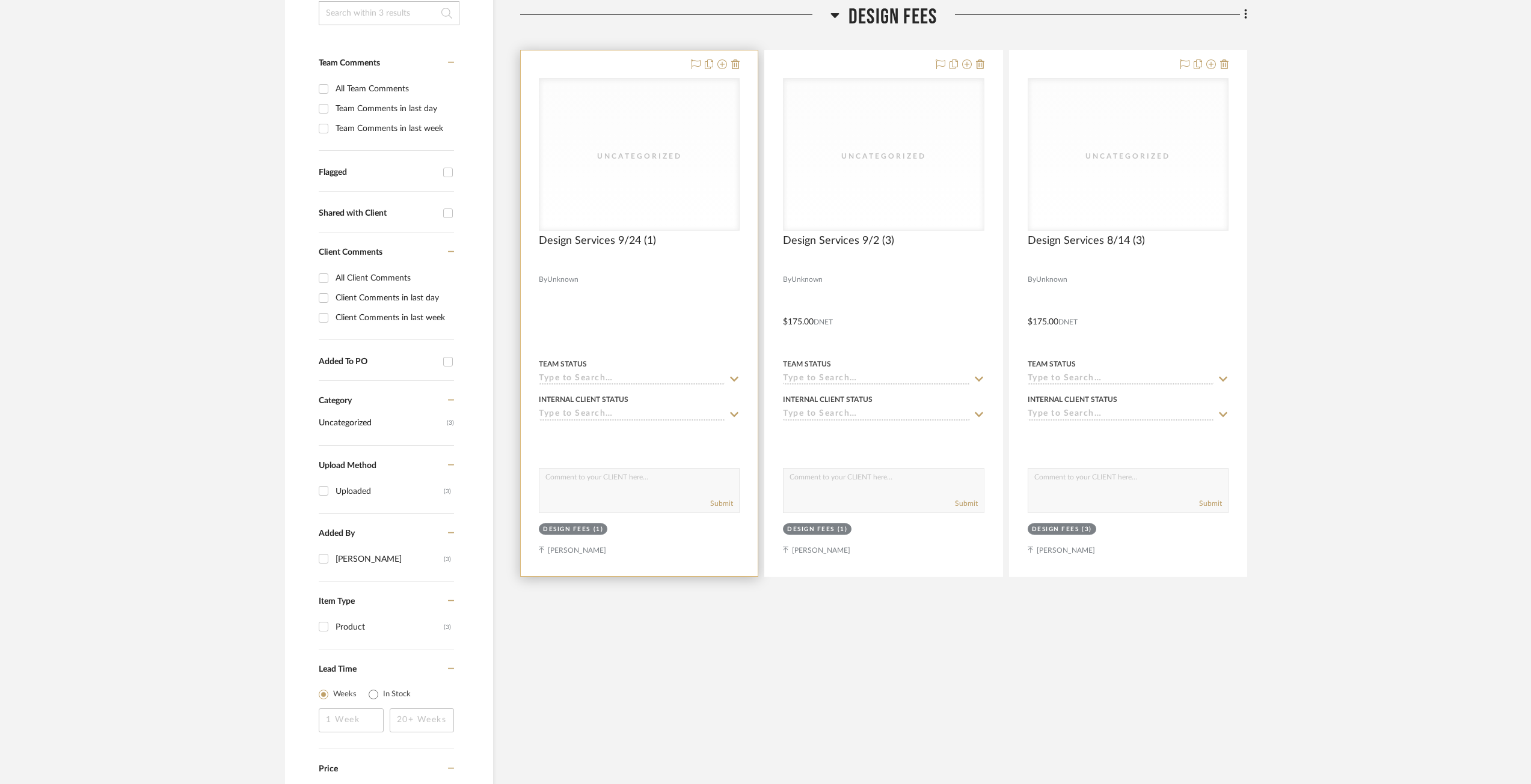
scroll to position [282, 0]
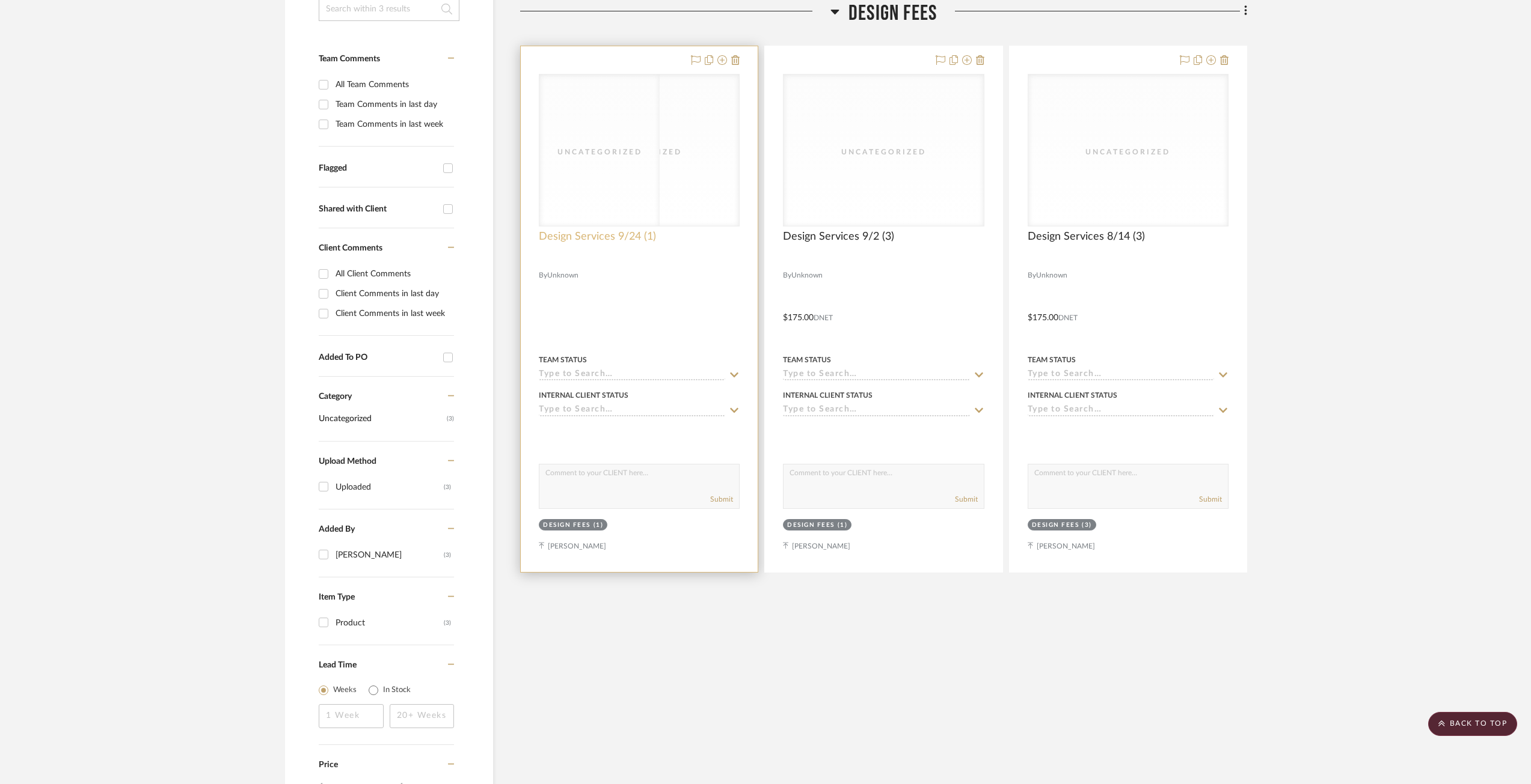
click at [610, 238] on span "Design Services 9/24 (1)" at bounding box center [597, 236] width 117 height 13
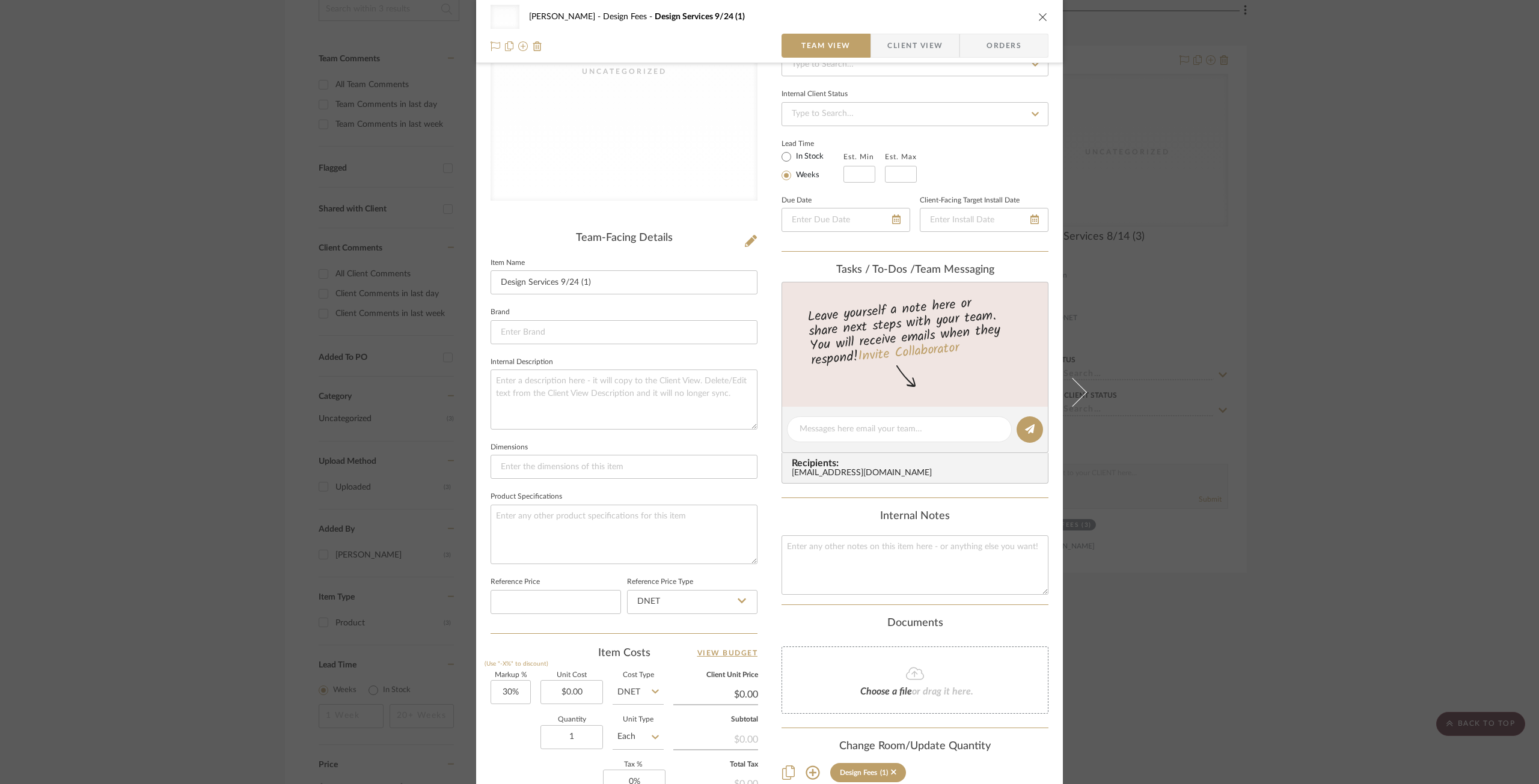
scroll to position [332, 0]
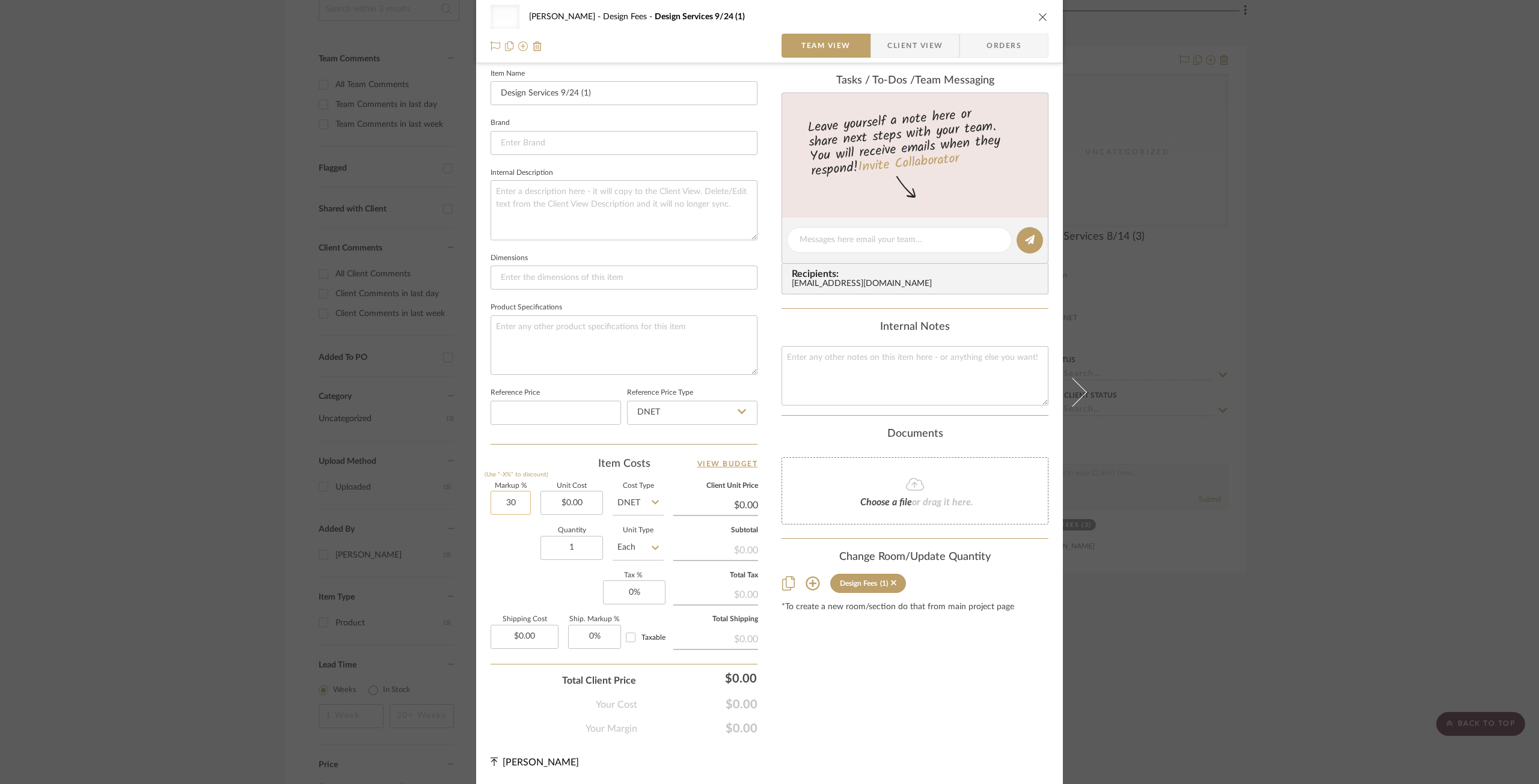
click at [516, 509] on input "30" at bounding box center [510, 503] width 40 height 24
type input "0%"
type input "0.00"
click at [581, 499] on input "0.00" at bounding box center [572, 503] width 62 height 24
type input "$175.00"
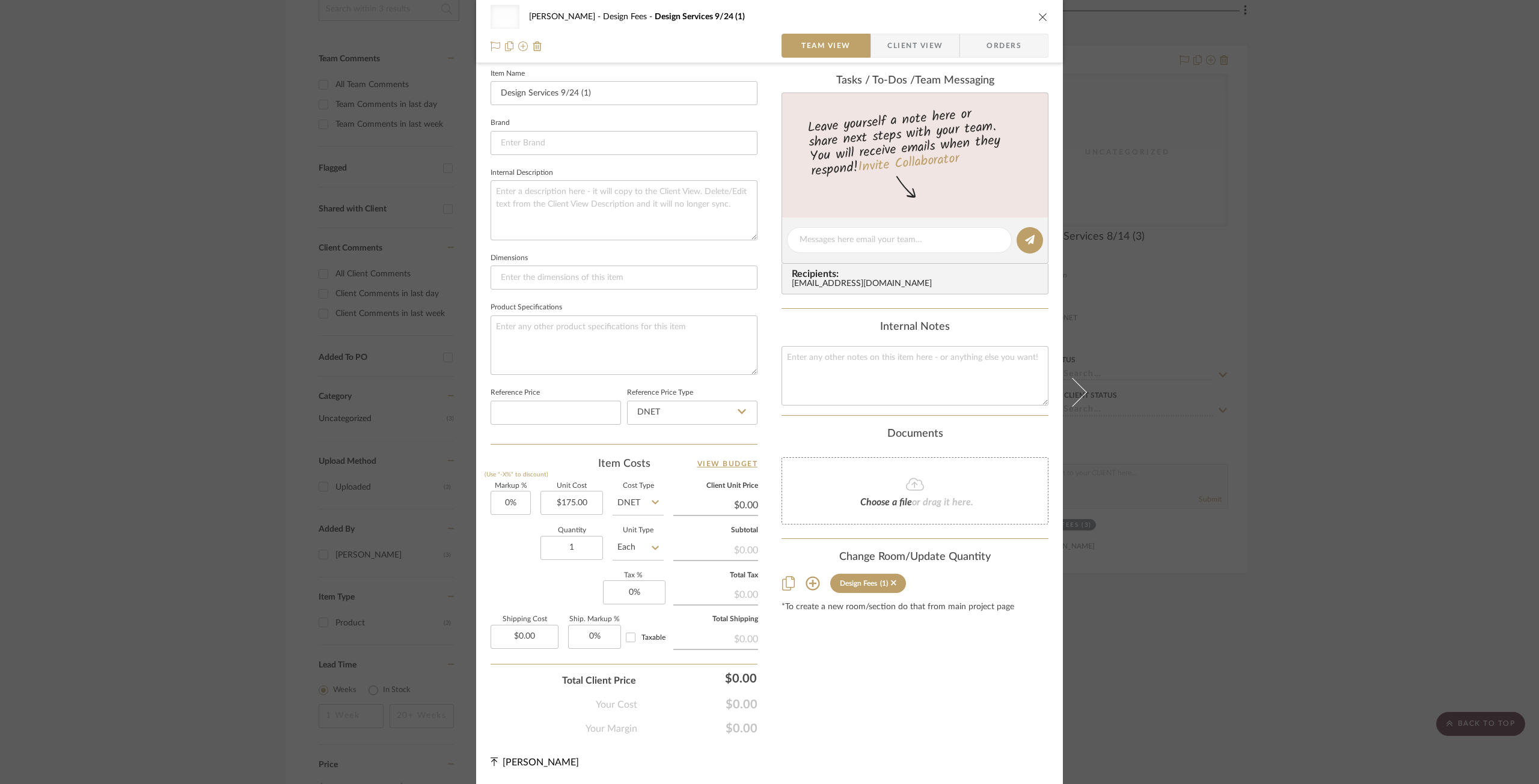
click at [859, 722] on div "Content here copies to Client View - confirm visibility there. Show in Client D…" at bounding box center [915, 243] width 267 height 987
type input "$175.00"
click at [1041, 16] on icon "close" at bounding box center [1044, 17] width 10 height 10
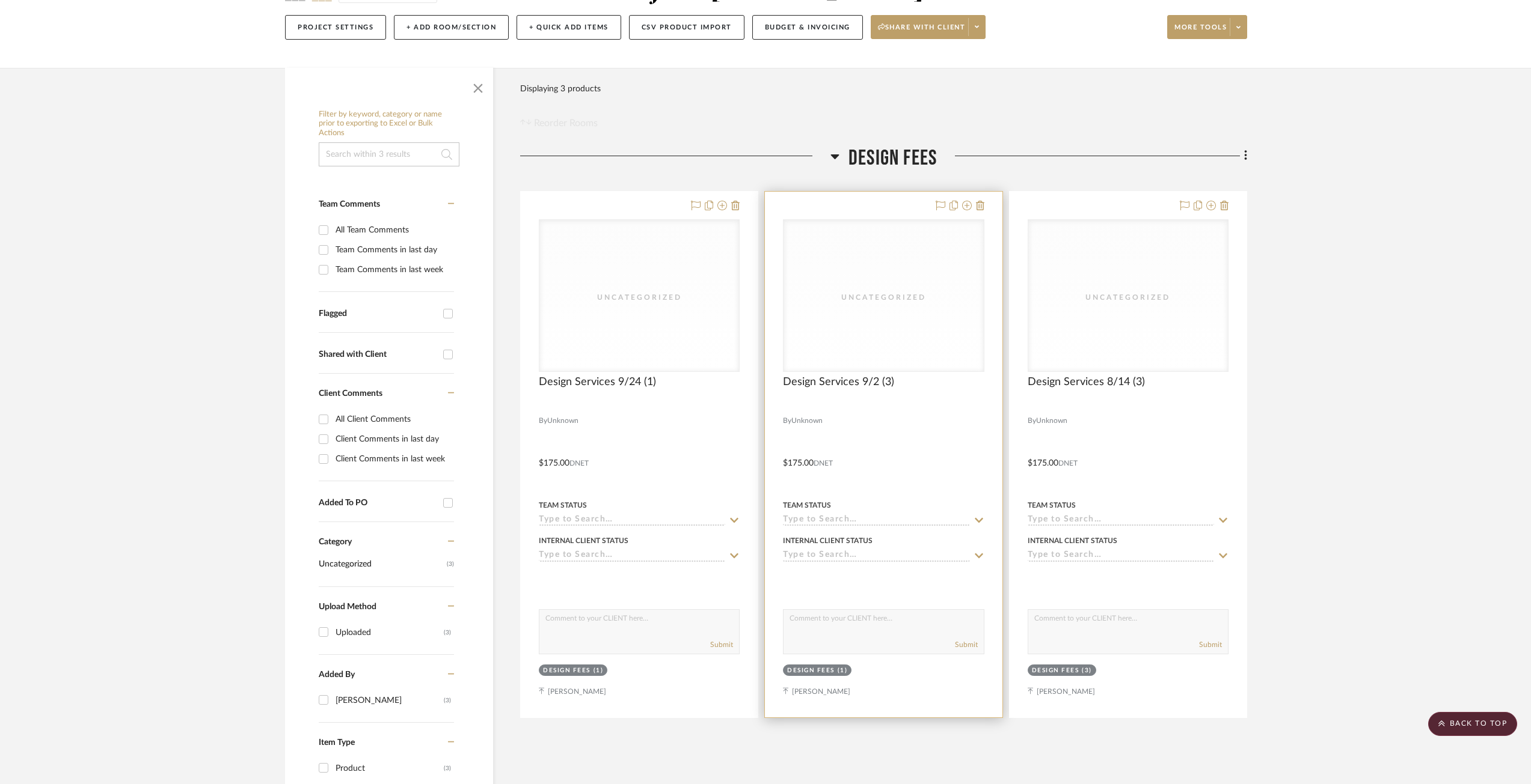
scroll to position [0, 0]
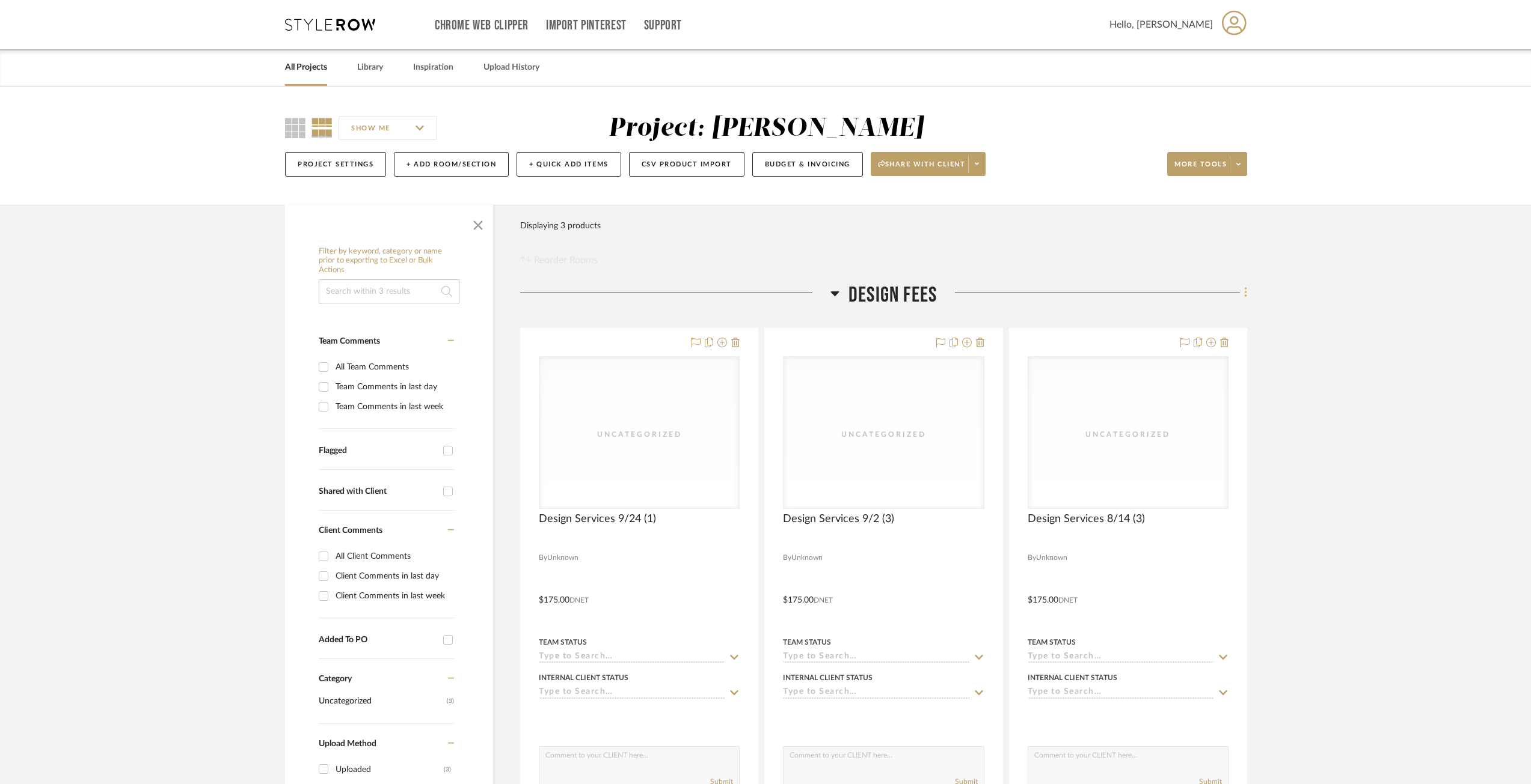
click at [1246, 290] on icon at bounding box center [1246, 292] width 4 height 13
click at [1201, 319] on span "Add New Item" at bounding box center [1184, 319] width 53 height 10
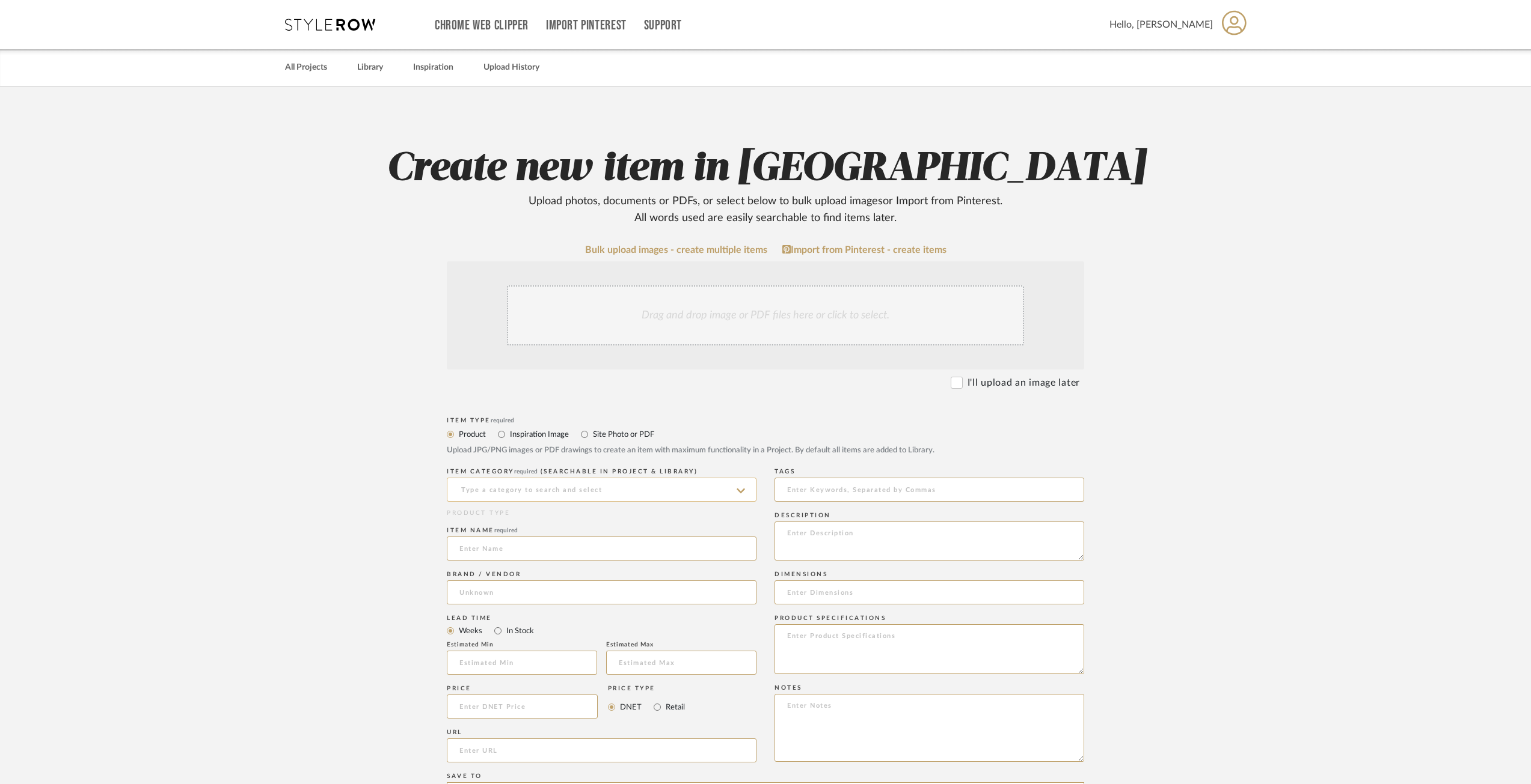
drag, startPoint x: 542, startPoint y: 485, endPoint x: 549, endPoint y: 487, distance: 7.3
click at [543, 486] on input at bounding box center [601, 490] width 309 height 24
click at [528, 519] on span "Uncategorized" at bounding box center [494, 520] width 70 height 9
type input "Uncategorized"
click at [481, 547] on input at bounding box center [601, 548] width 309 height 24
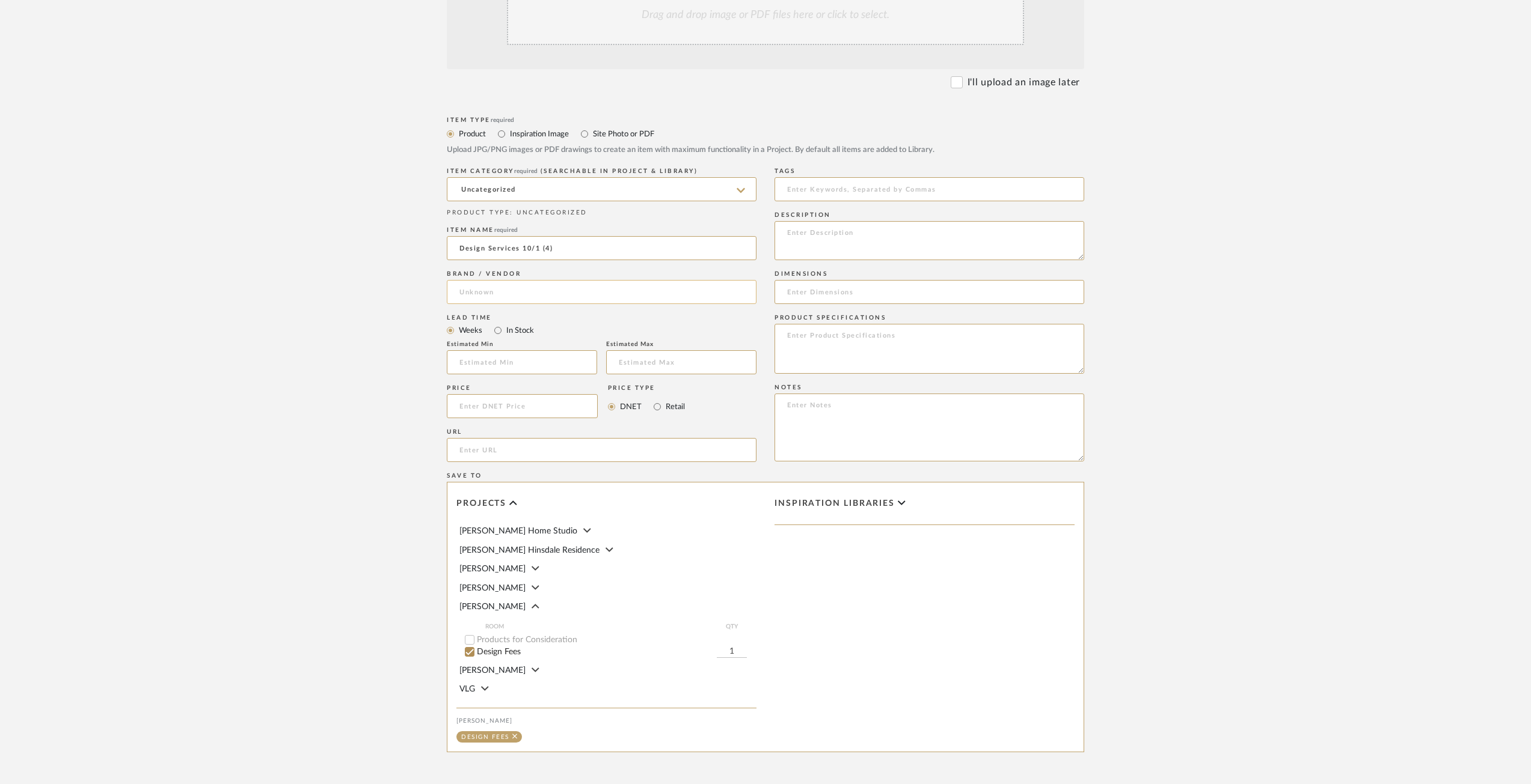
scroll to position [416, 0]
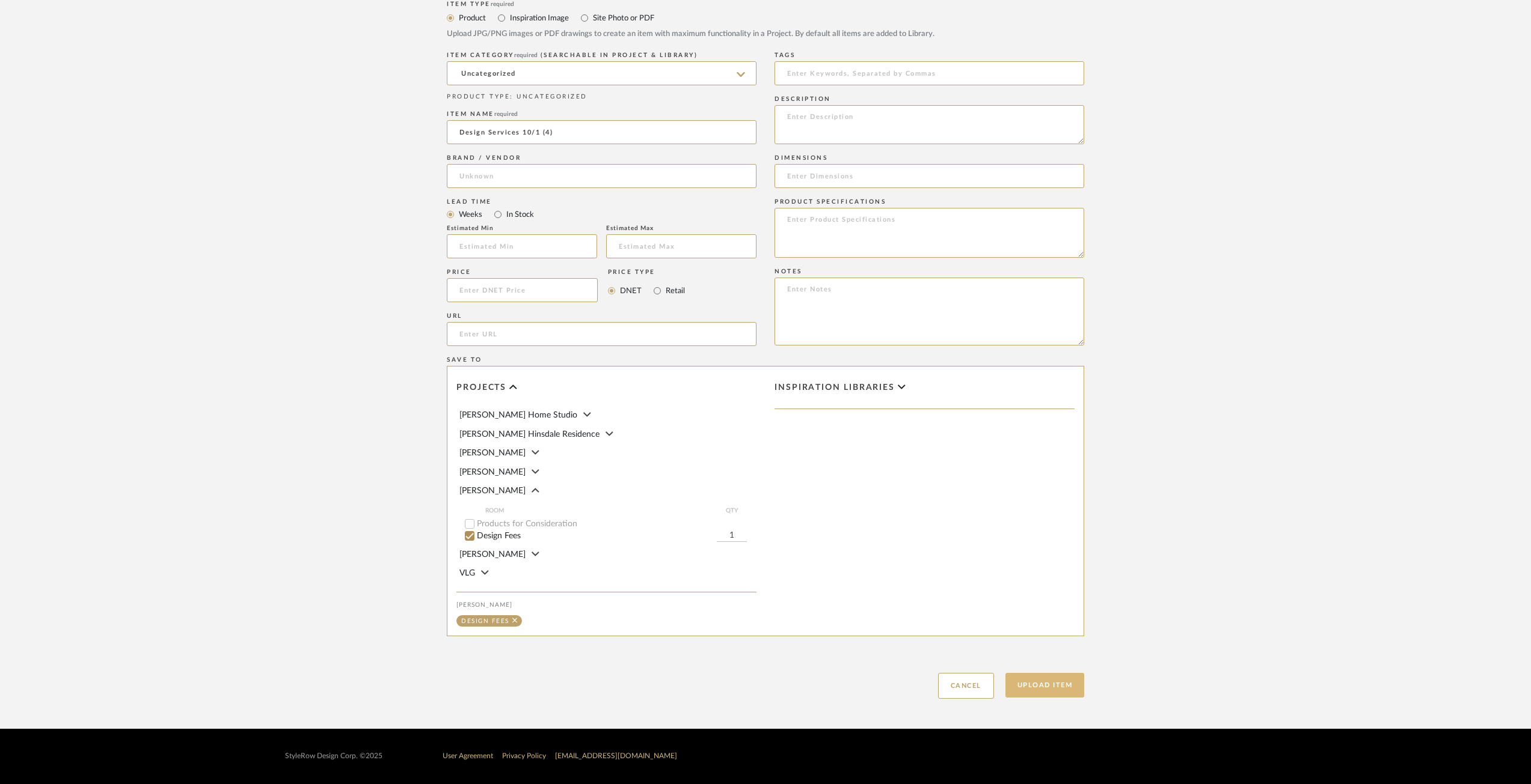
type input "Design Services 10/1 (4)"
click at [1052, 694] on button "Upload Item" at bounding box center [1045, 685] width 79 height 25
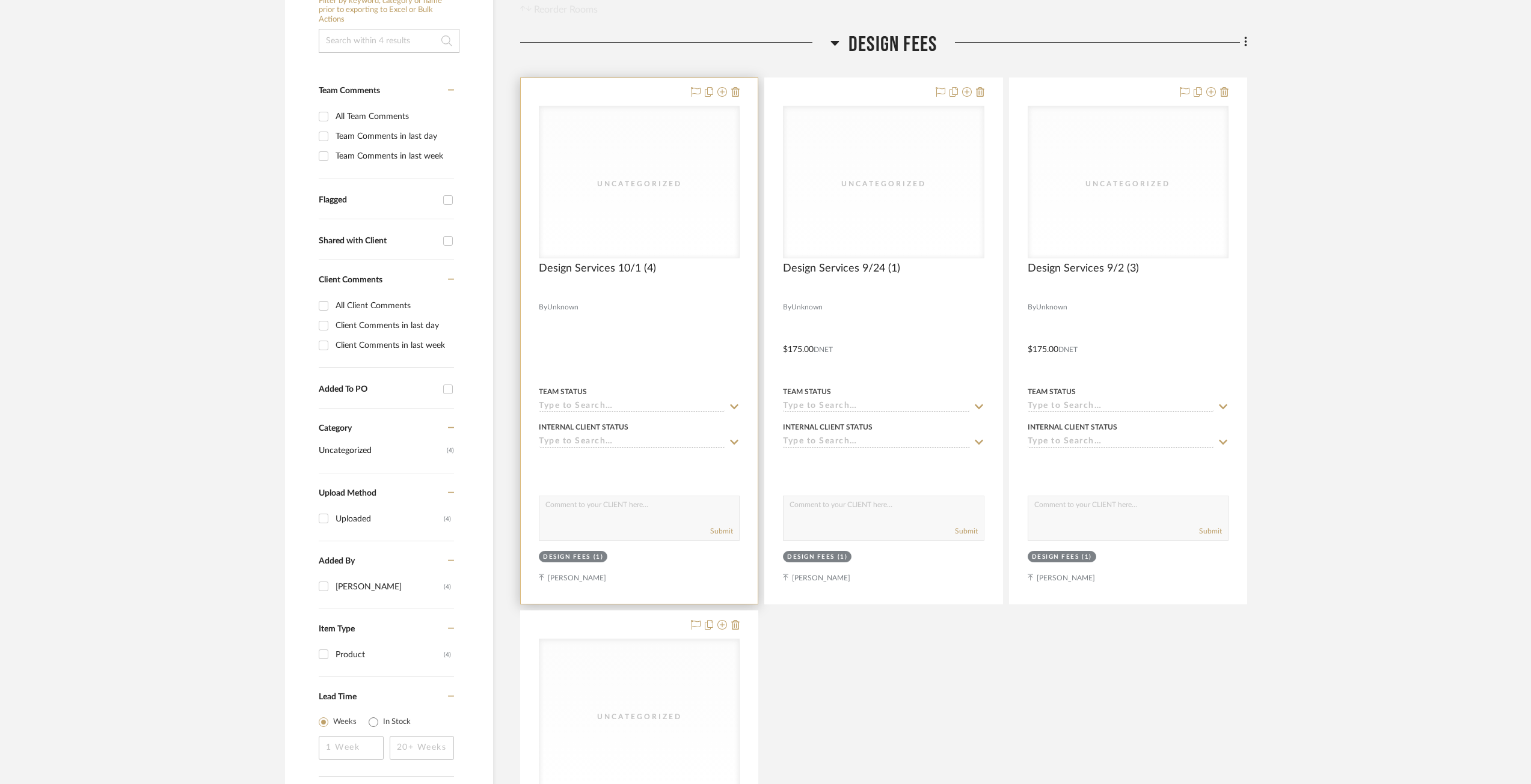
click at [606, 511] on project-item-tile "Uncategorized Design Services 10/1 (4) By Unknown Team Status Internal Client S…" at bounding box center [639, 341] width 238 height 527
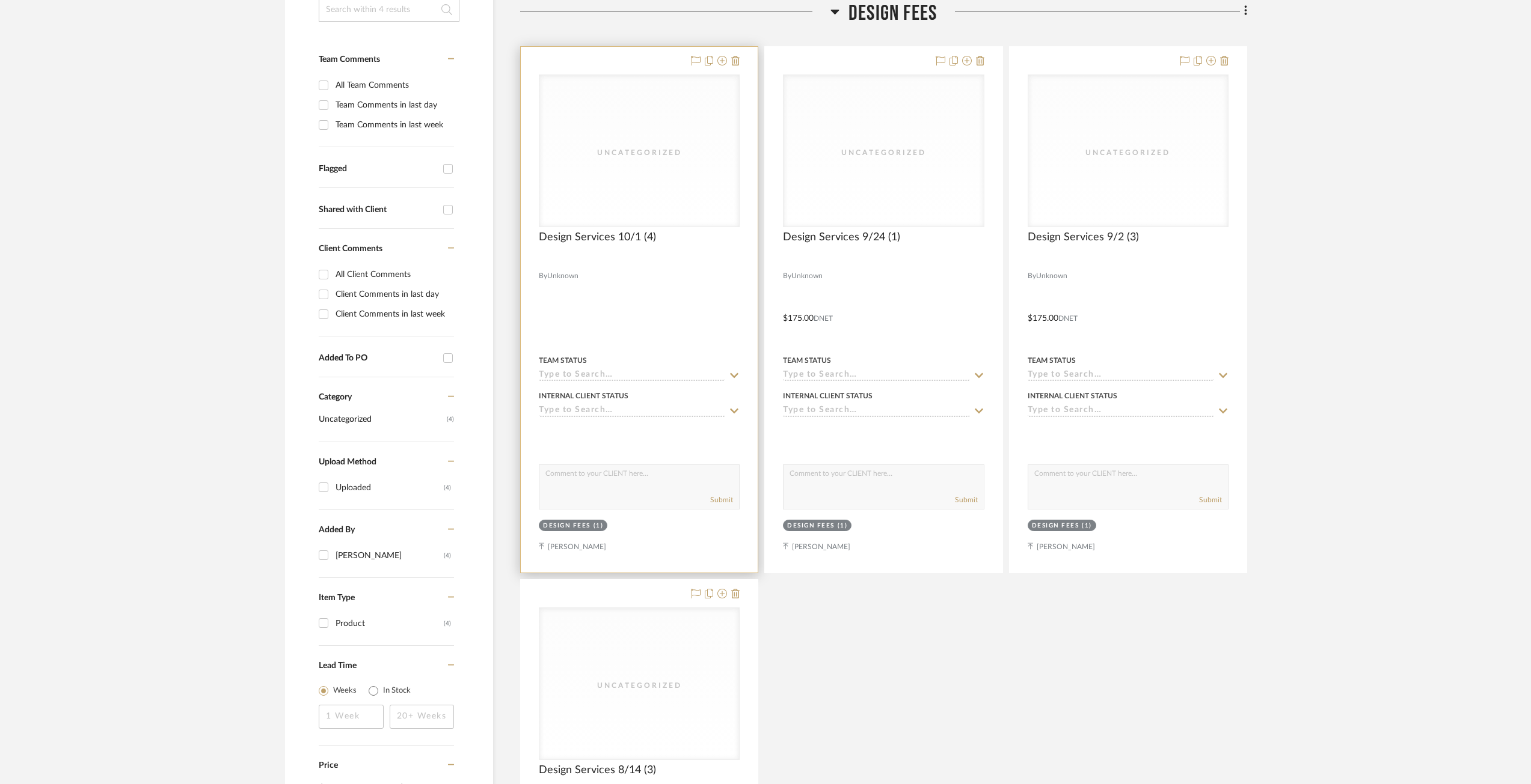
scroll to position [282, 0]
click at [615, 228] on div at bounding box center [640, 309] width 237 height 526
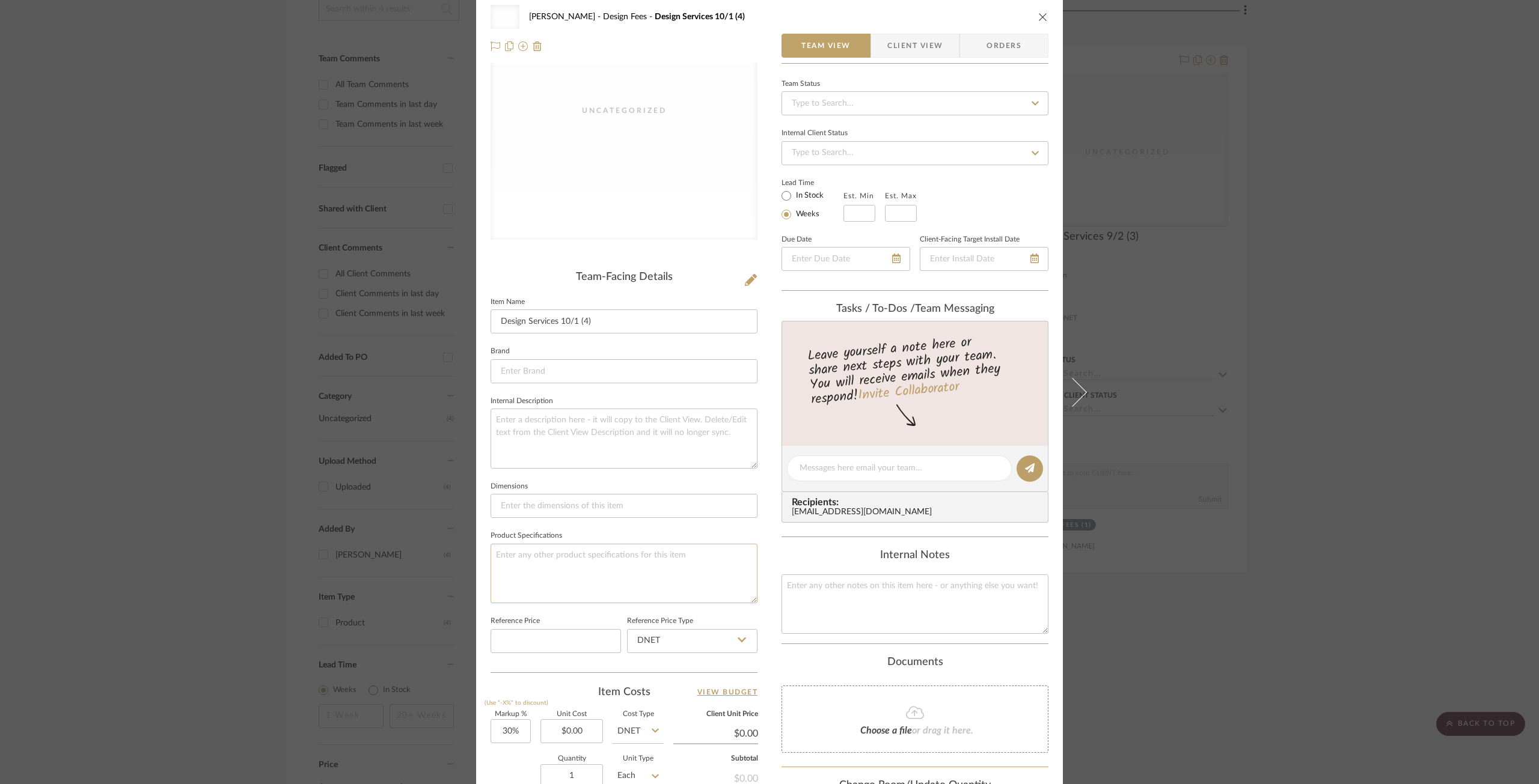
scroll to position [241, 0]
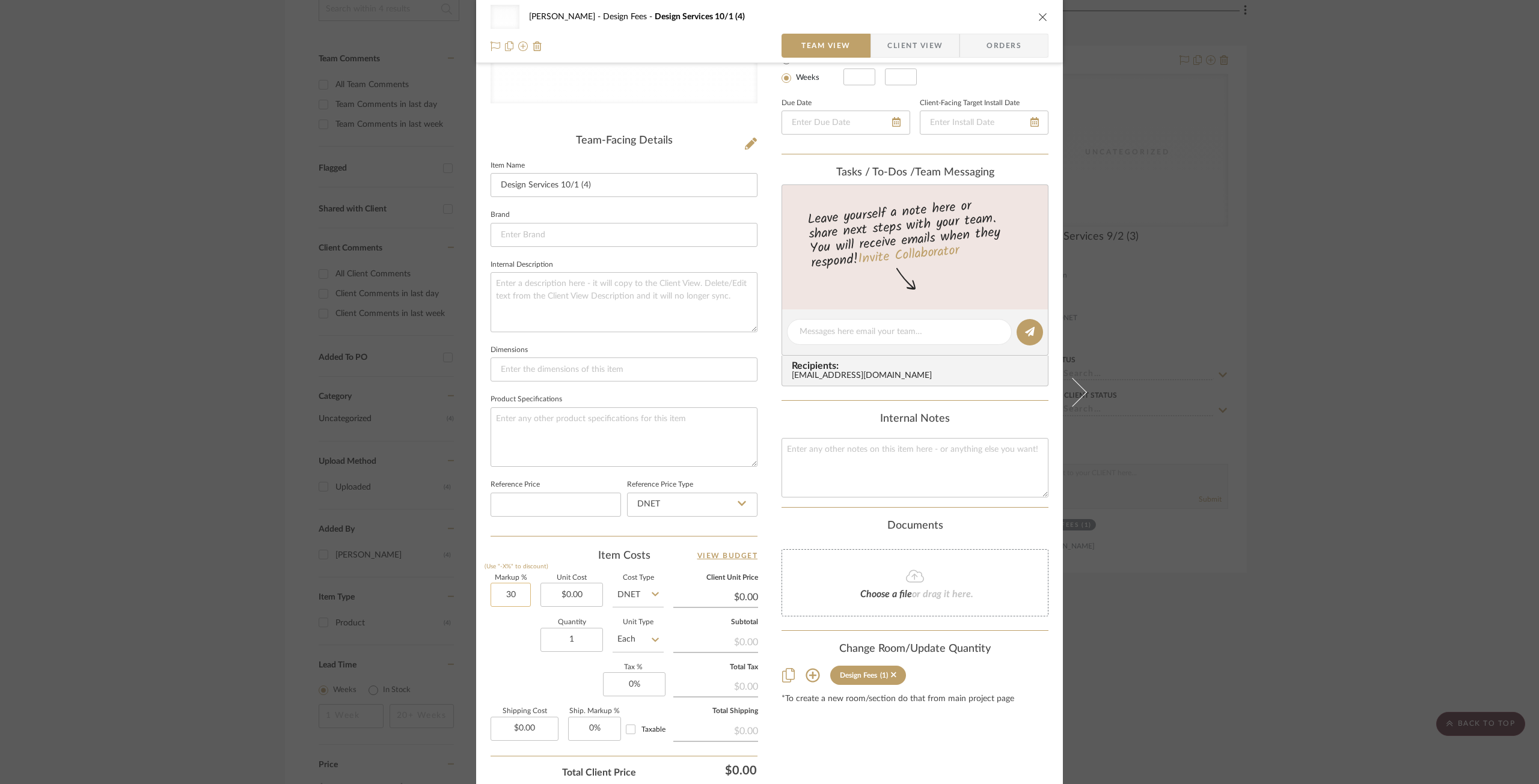
click at [502, 603] on input "30" at bounding box center [510, 595] width 40 height 24
type input "0%"
type input "0.00"
click at [549, 597] on input "0.00" at bounding box center [572, 595] width 62 height 24
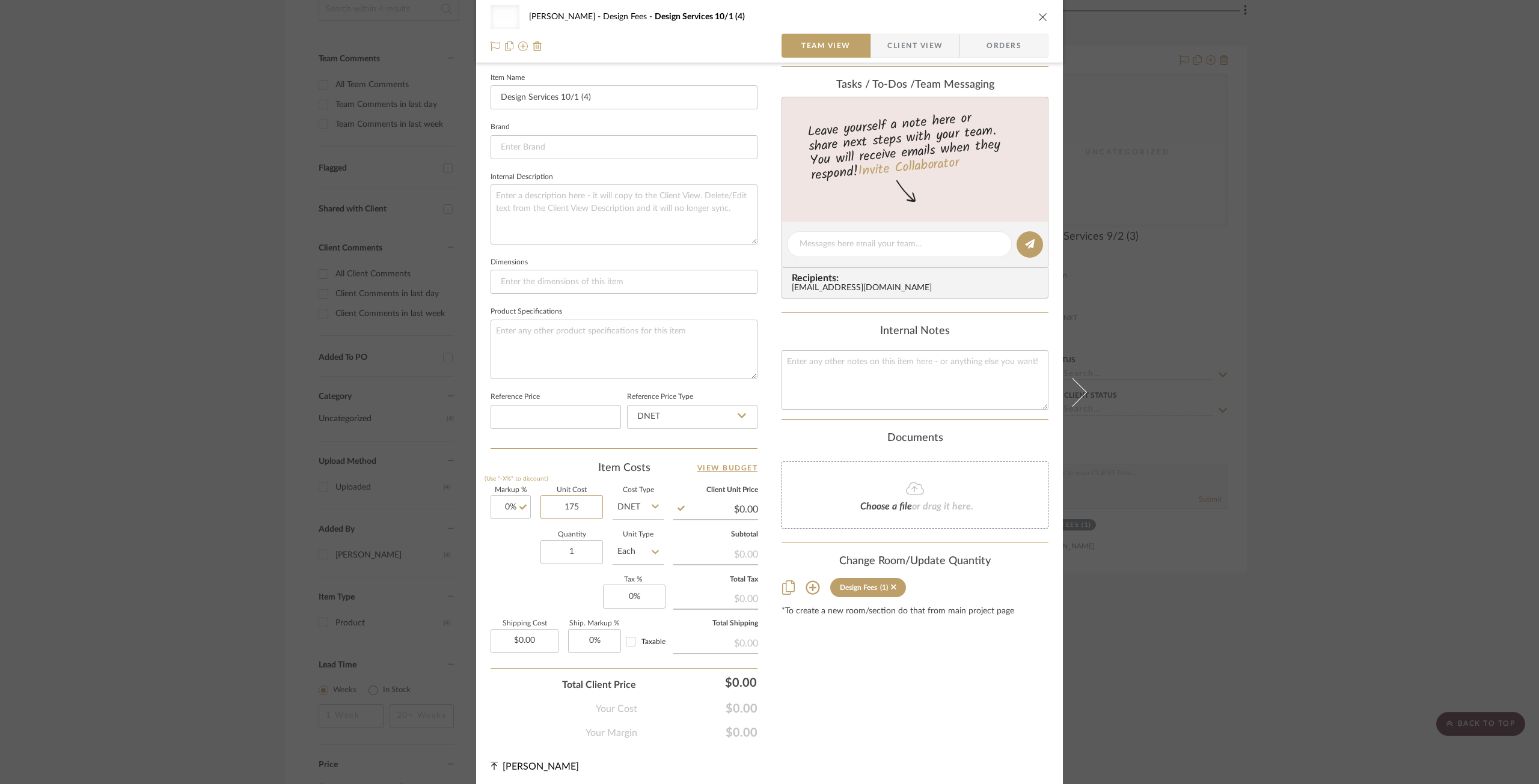
scroll to position [332, 0]
type input "$175.00"
click at [568, 542] on input "1" at bounding box center [572, 548] width 62 height 24
type input "$175.00"
type input "4"
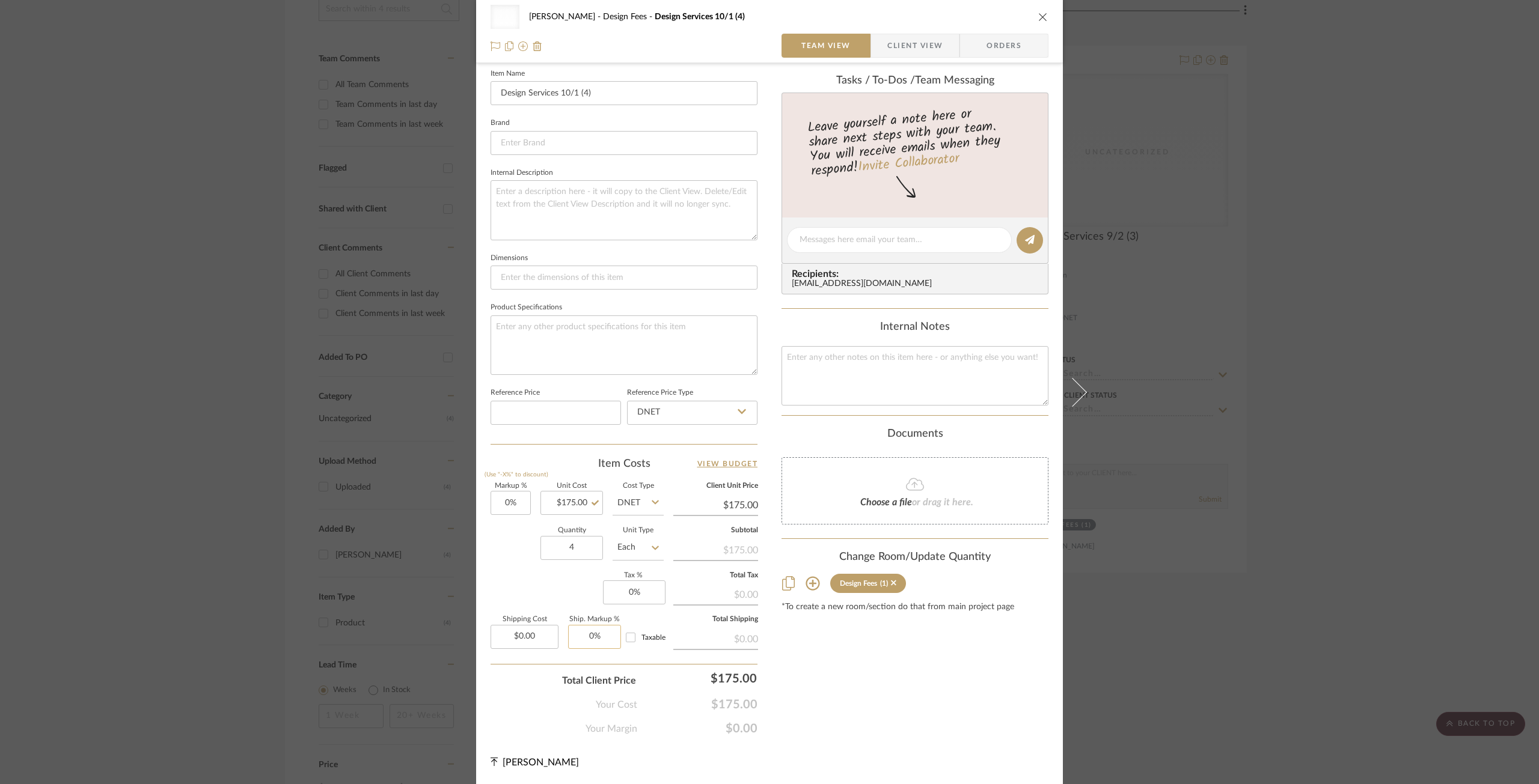
type input "0"
click at [601, 641] on input "0" at bounding box center [594, 637] width 53 height 24
type input "0%"
click at [1287, 547] on div "Uncategorized Panella Design Fees Design Services 10/1 (4) Team View Client Vie…" at bounding box center [770, 392] width 1539 height 784
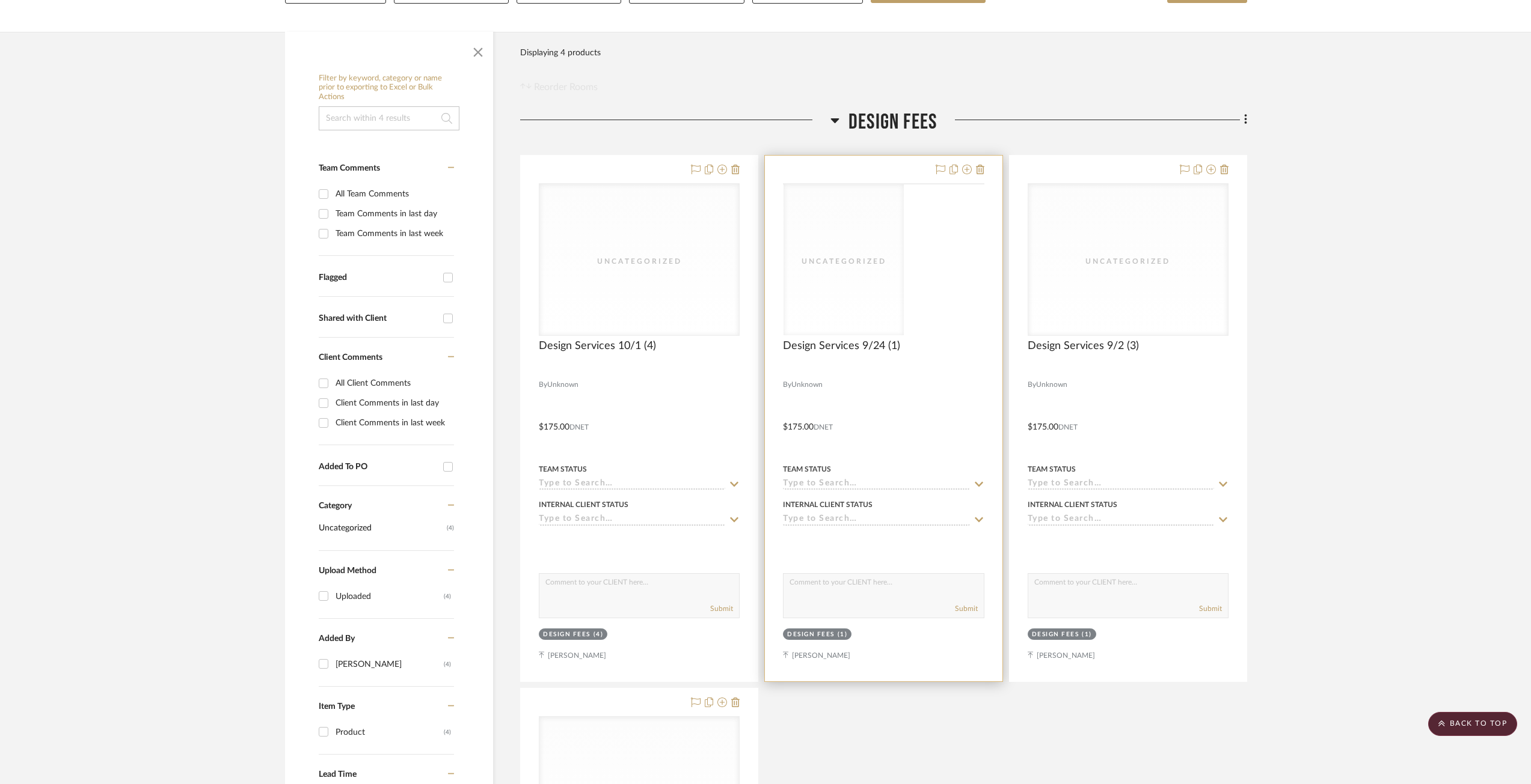
scroll to position [0, 0]
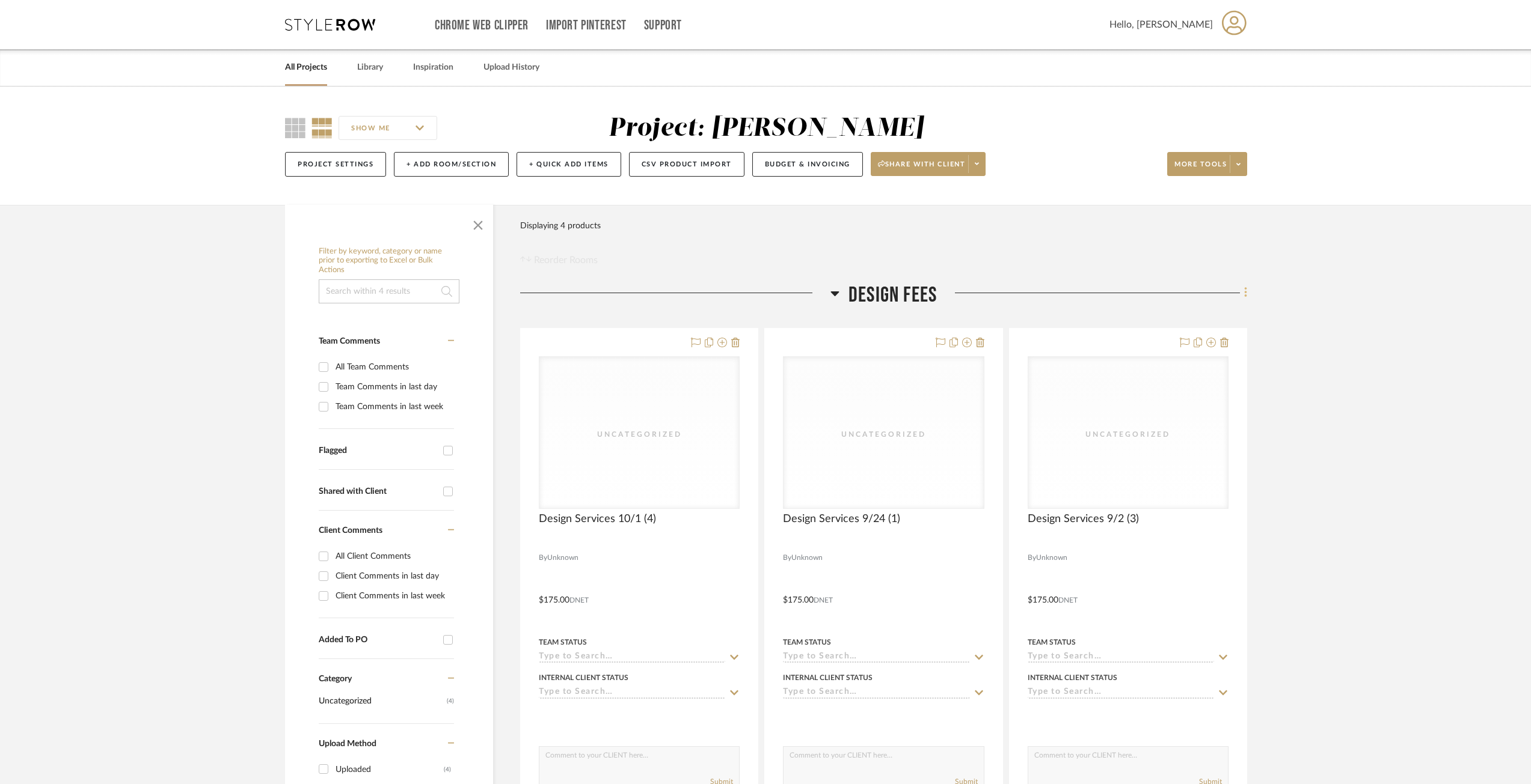
click at [1247, 293] on icon at bounding box center [1246, 292] width 4 height 13
click at [1188, 312] on button "Add New Item" at bounding box center [1190, 319] width 113 height 30
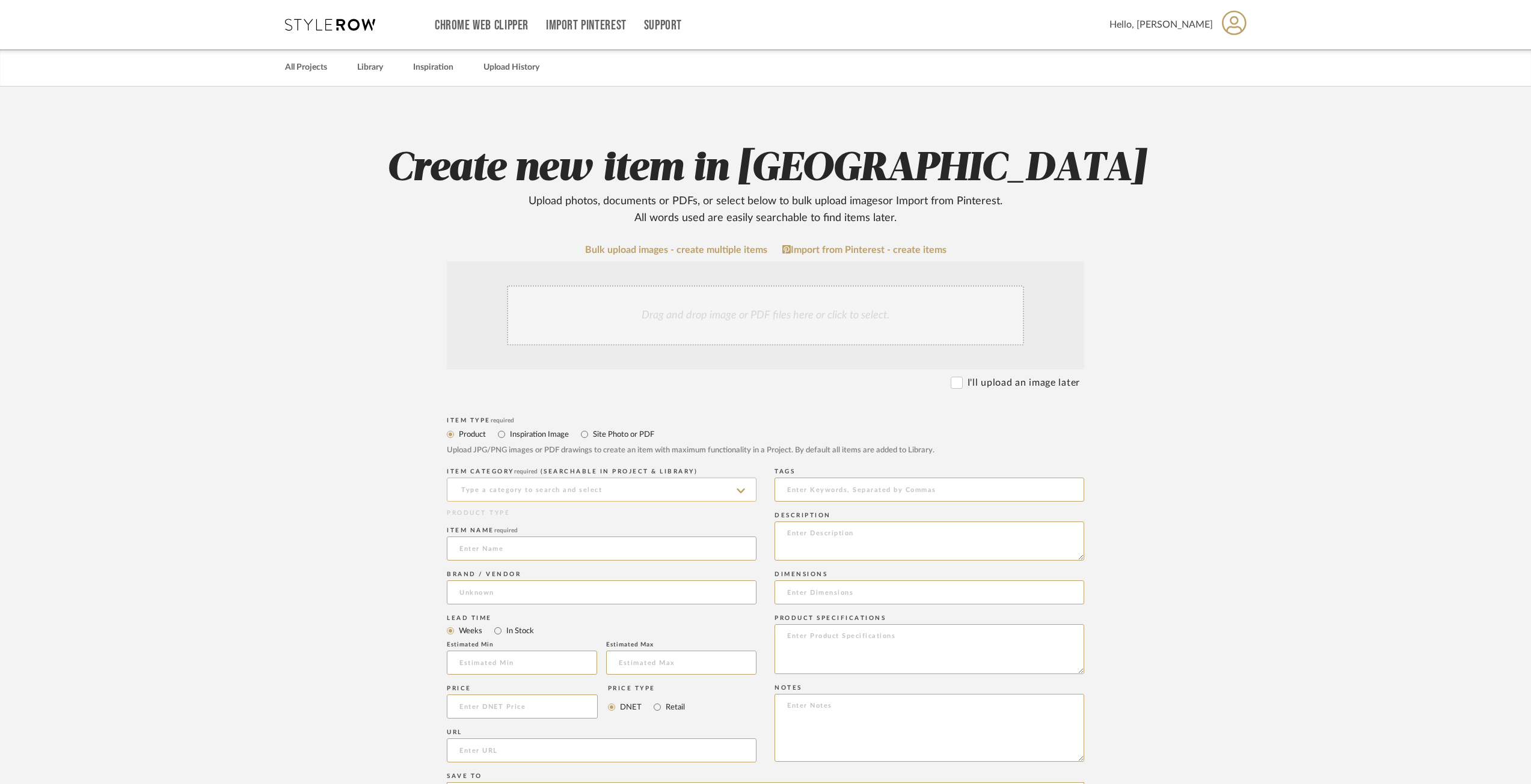
click at [545, 493] on input at bounding box center [601, 490] width 309 height 24
click at [510, 524] on span "Uncategorized" at bounding box center [494, 520] width 70 height 9
type input "Uncategorized"
click at [483, 544] on input at bounding box center [601, 548] width 309 height 24
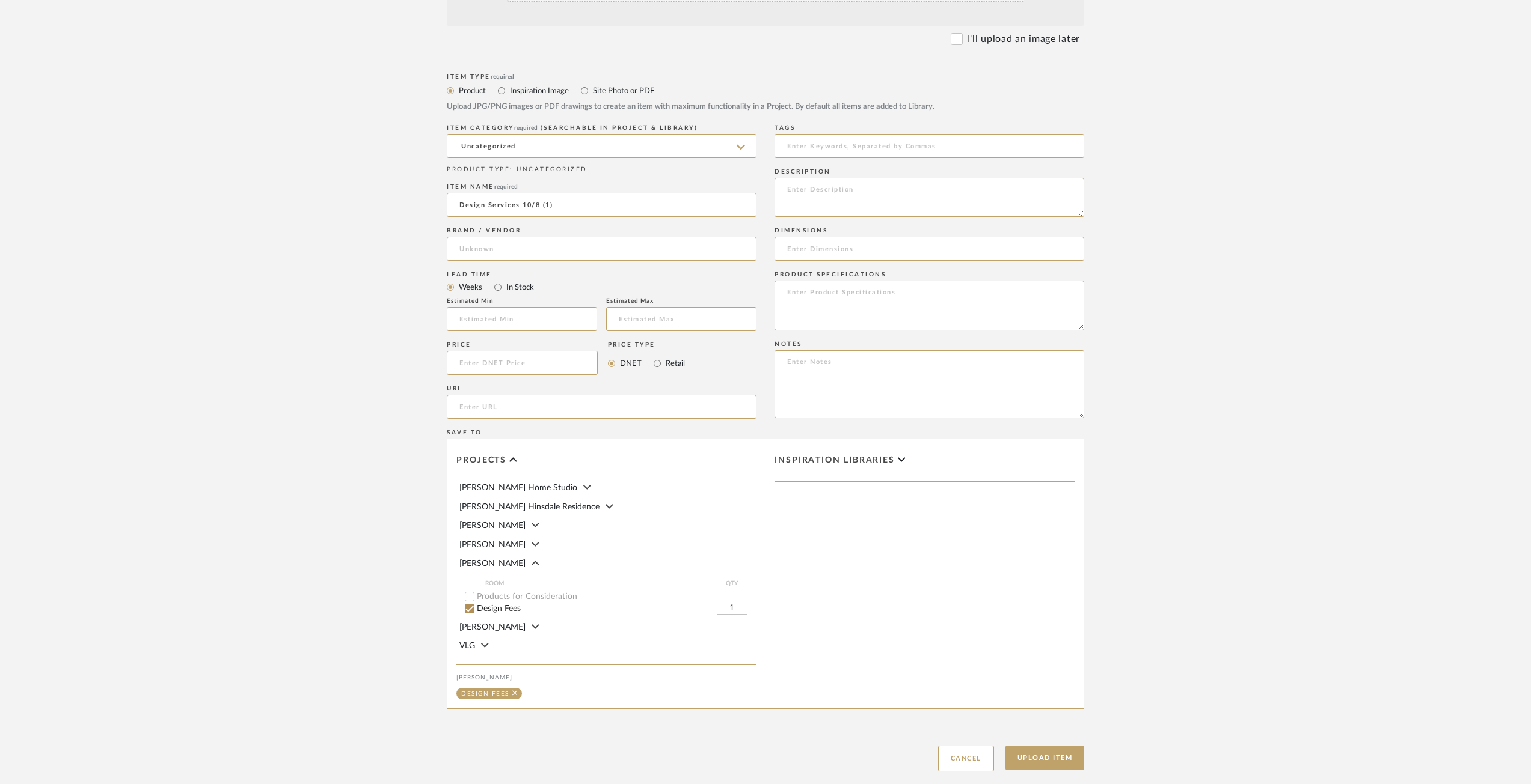
scroll to position [416, 0]
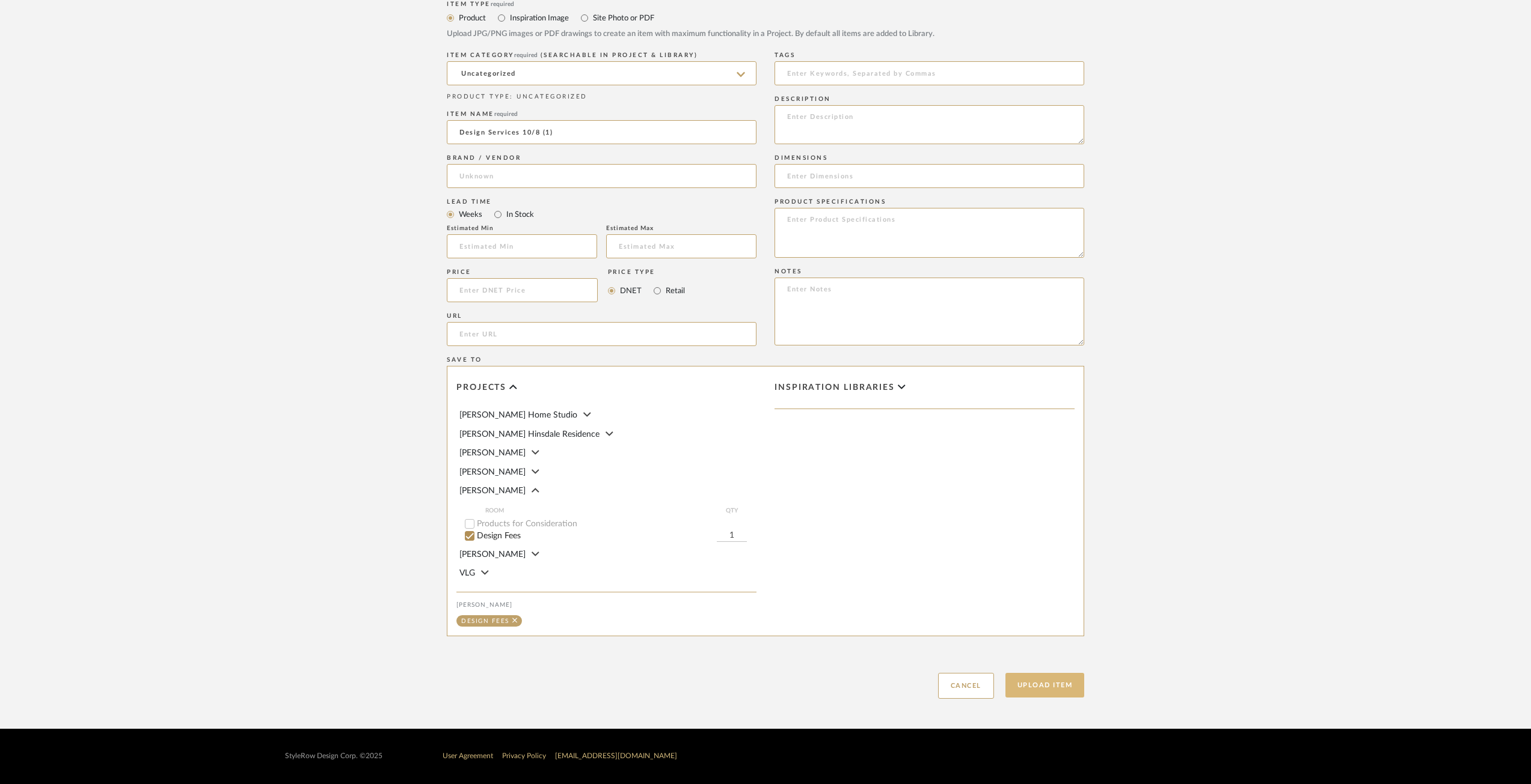
type input "Design Services 10/8 (1)"
click at [1070, 682] on button "Upload Item" at bounding box center [1045, 685] width 79 height 25
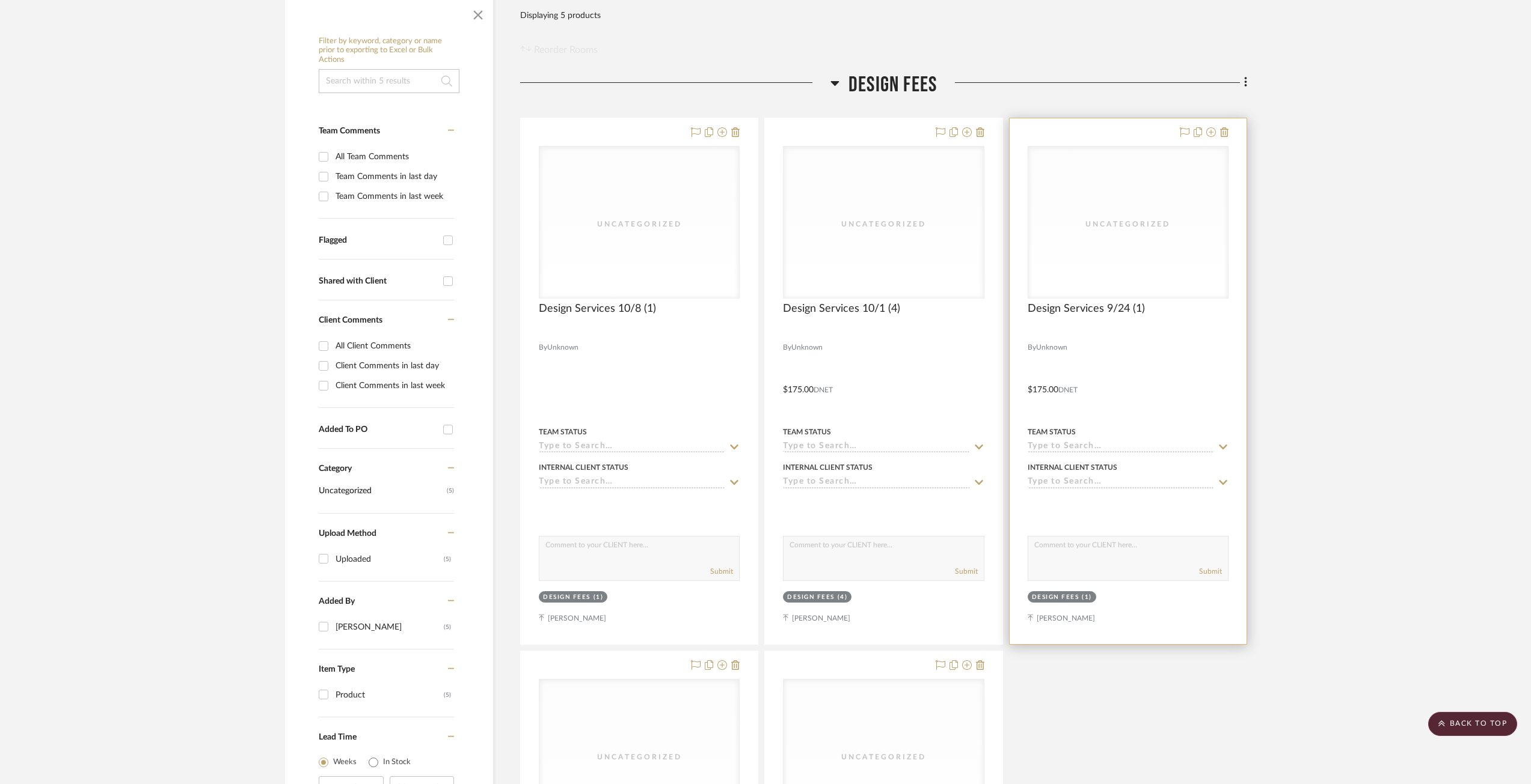
scroll to position [202, 0]
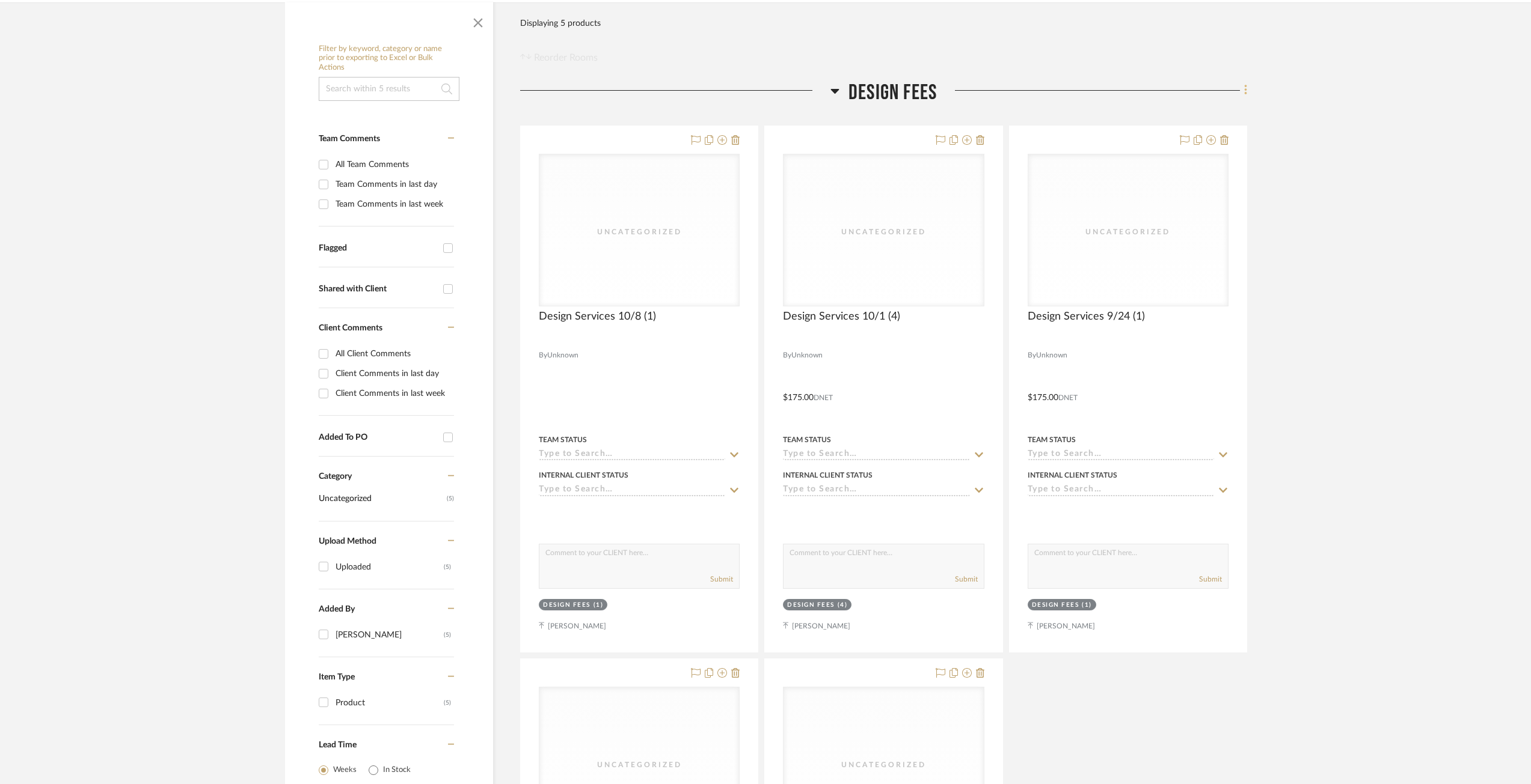
click at [1241, 89] on fa-icon at bounding box center [1244, 92] width 8 height 20
click at [1184, 109] on button "Add New Item" at bounding box center [1190, 116] width 113 height 30
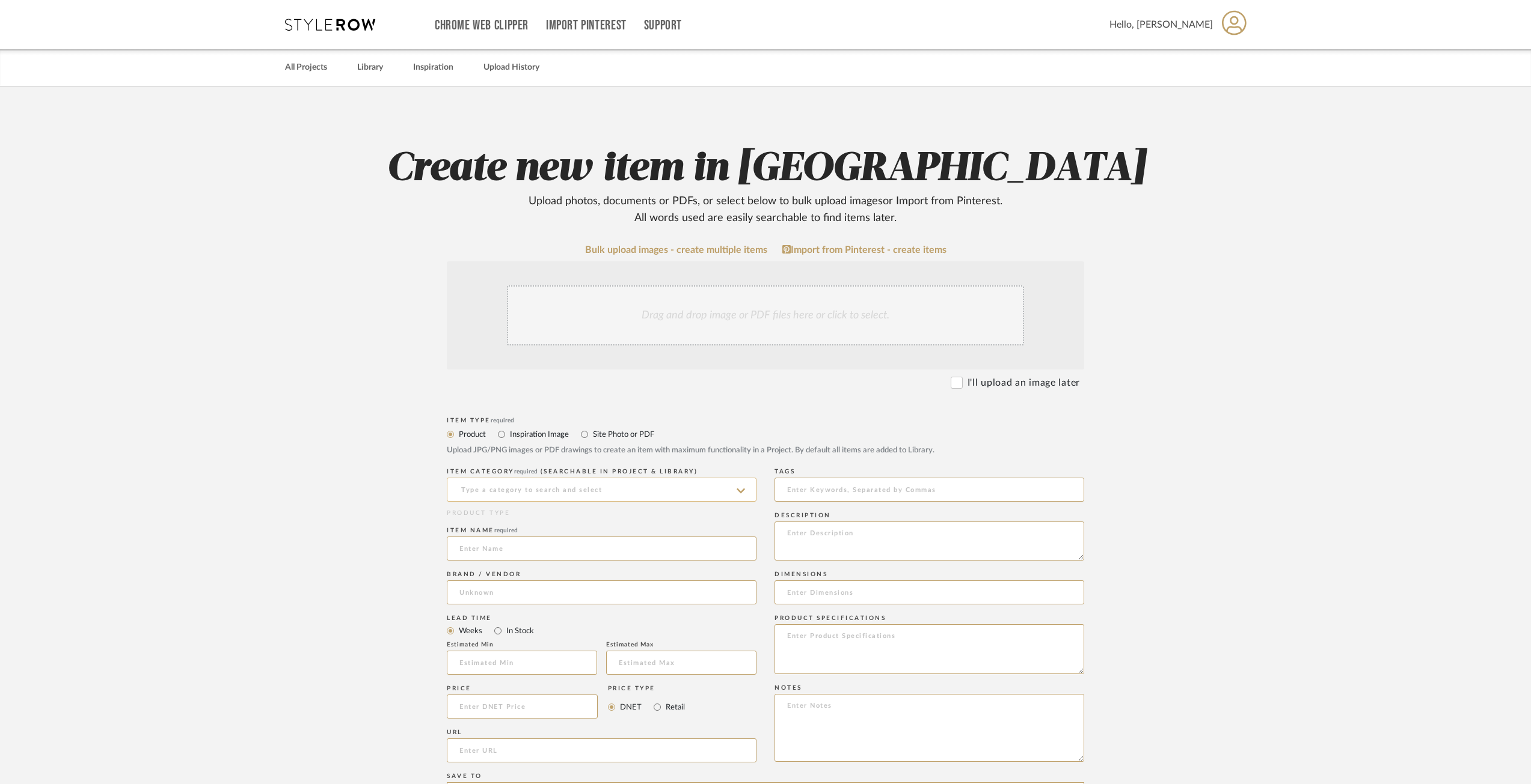
click at [542, 496] on input at bounding box center [601, 490] width 309 height 24
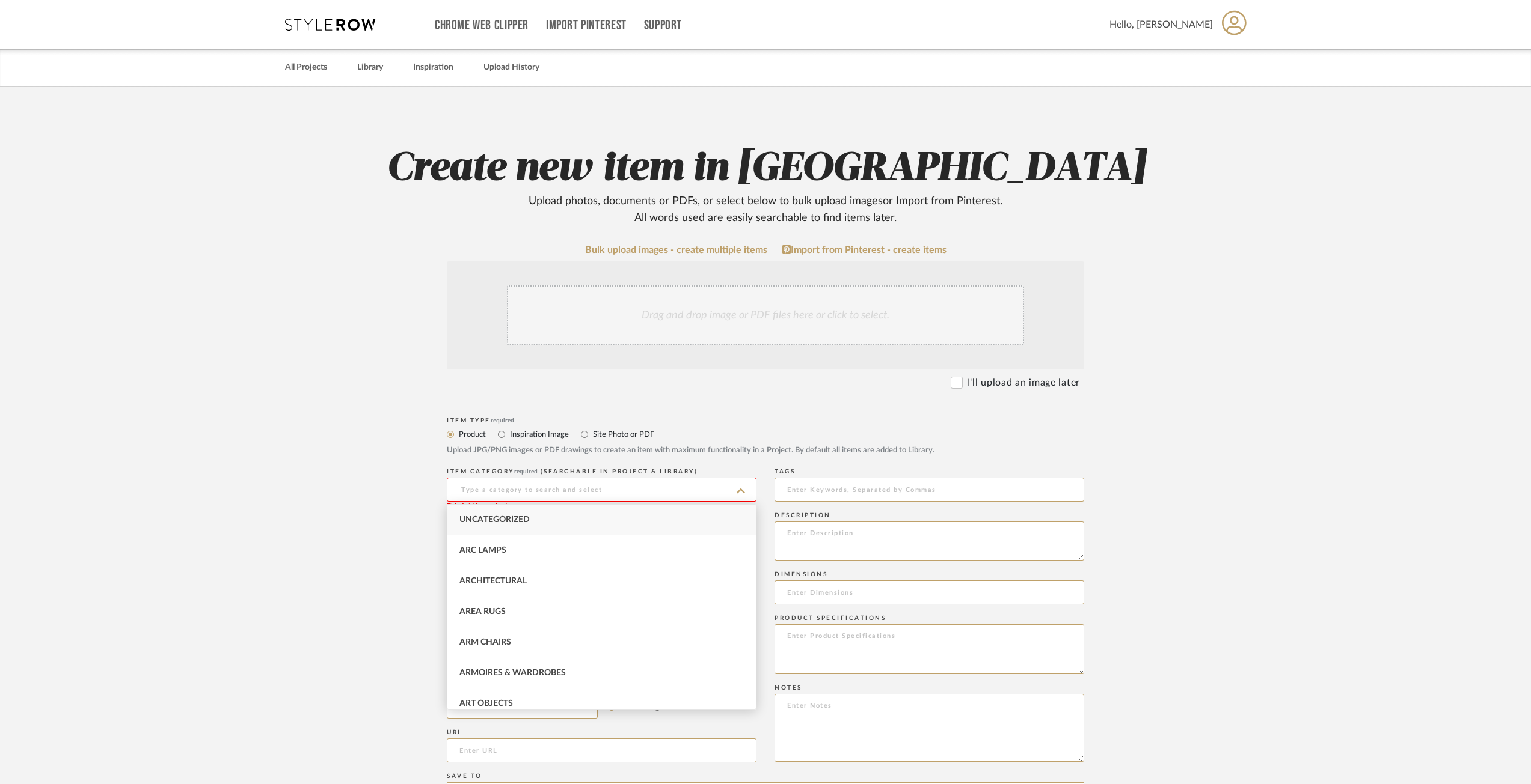
click at [482, 524] on div "Uncategorized" at bounding box center [601, 520] width 309 height 31
type input "Uncategorized"
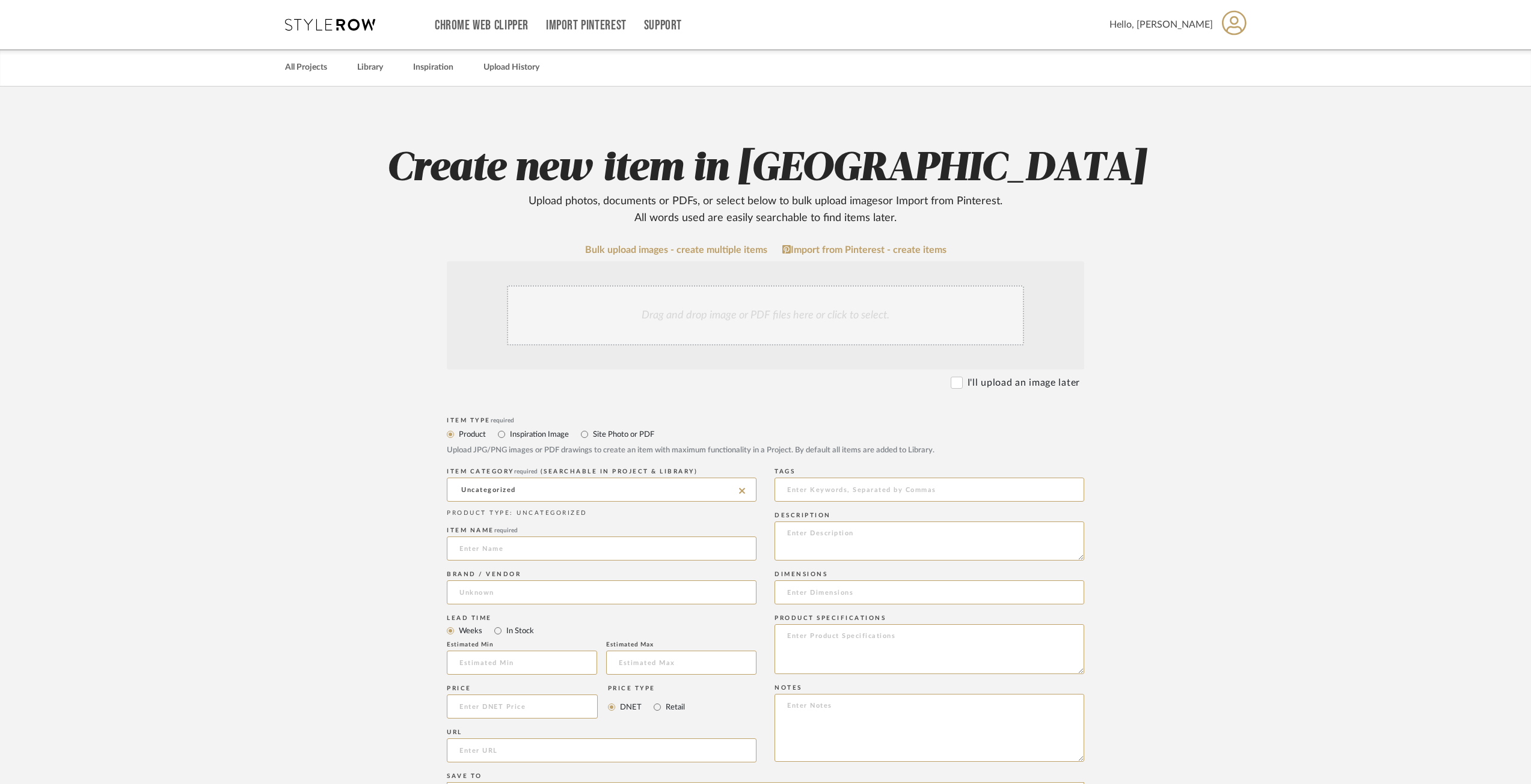
click at [399, 529] on form "Bulk upload images - create multiple items Import from Pinterest - create items…" at bounding box center [765, 680] width 766 height 871
click at [473, 554] on input at bounding box center [601, 548] width 309 height 24
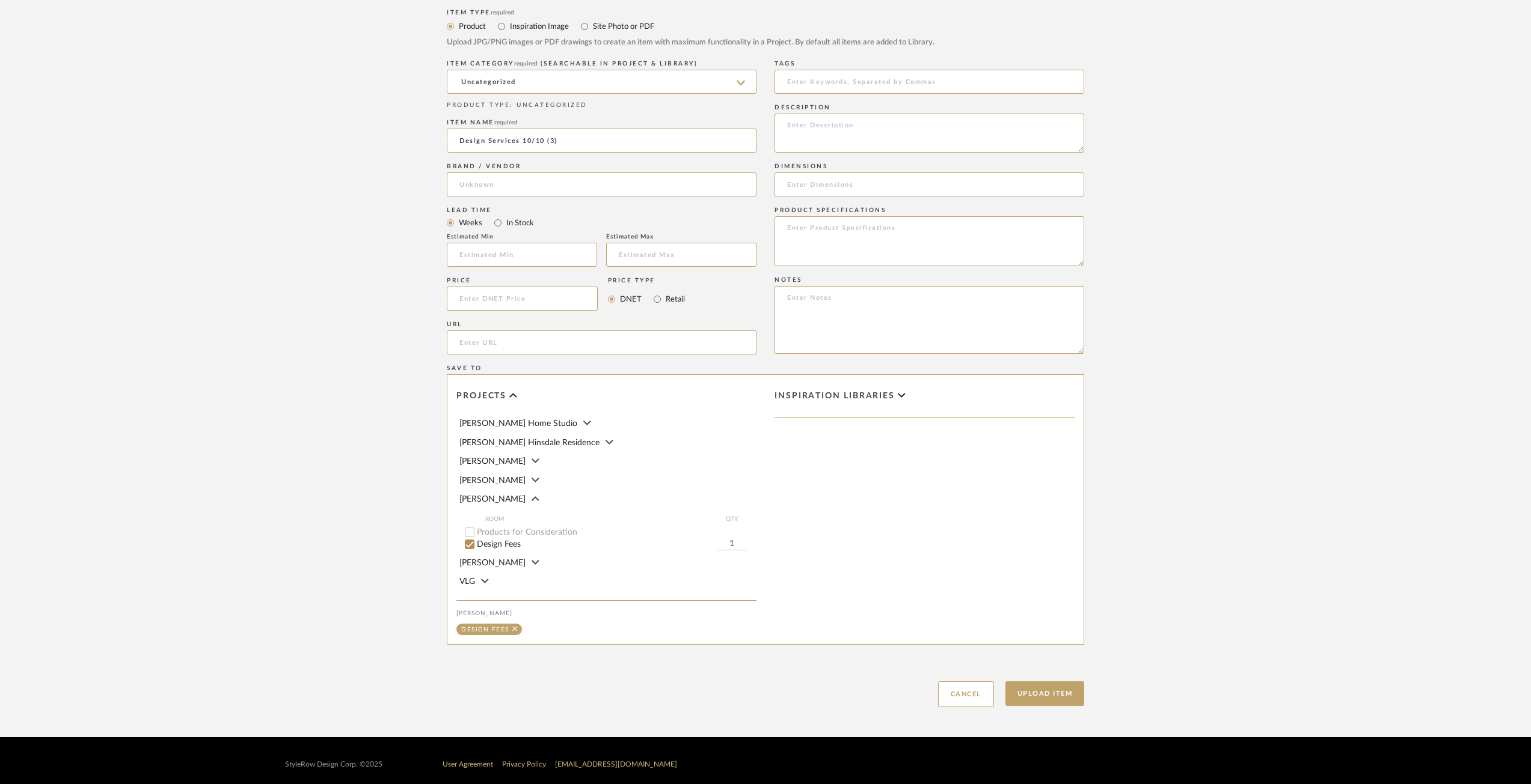
scroll to position [416, 0]
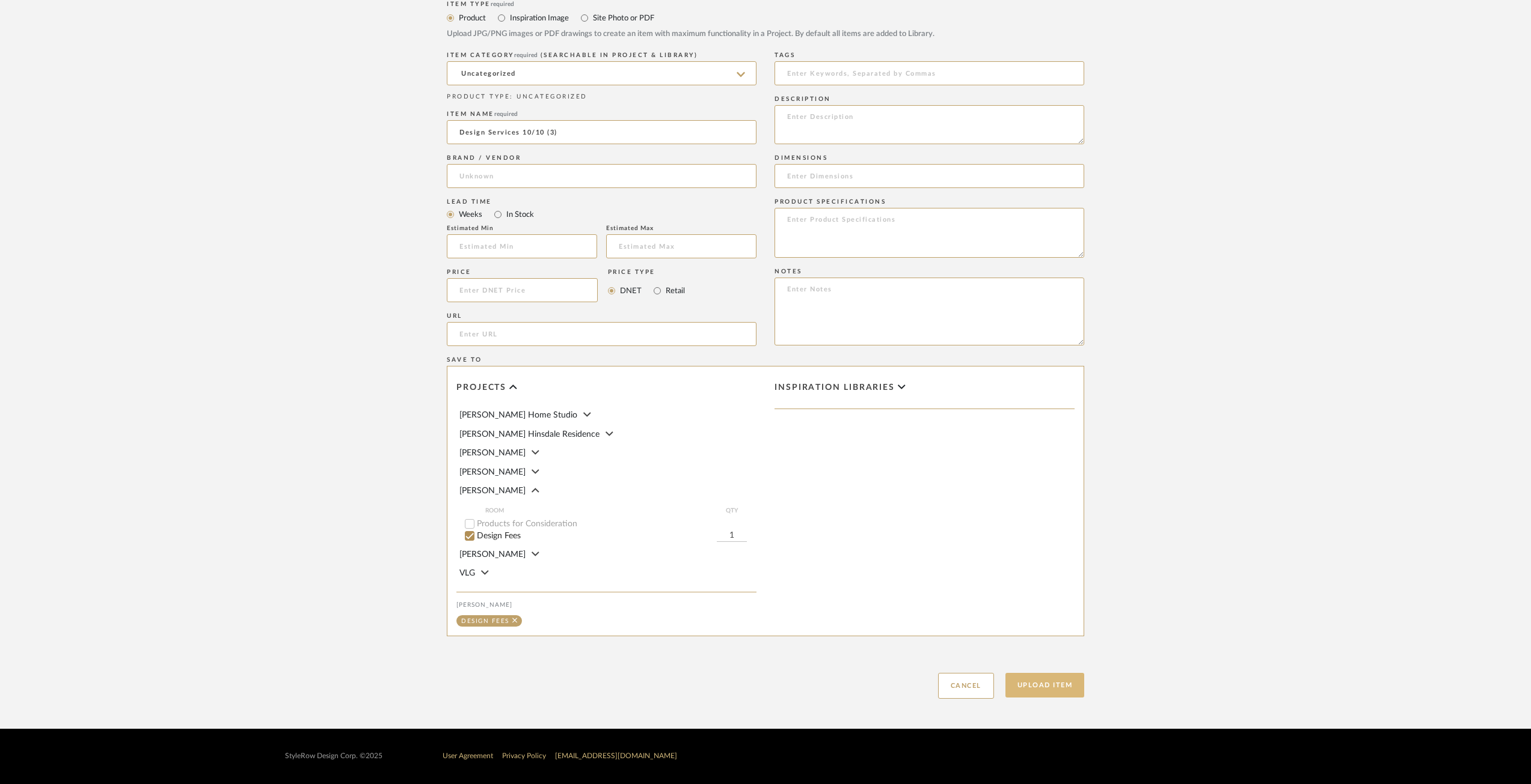
type input "Design Services 10/10 (3)"
click at [1035, 688] on button "Upload Item" at bounding box center [1045, 685] width 79 height 25
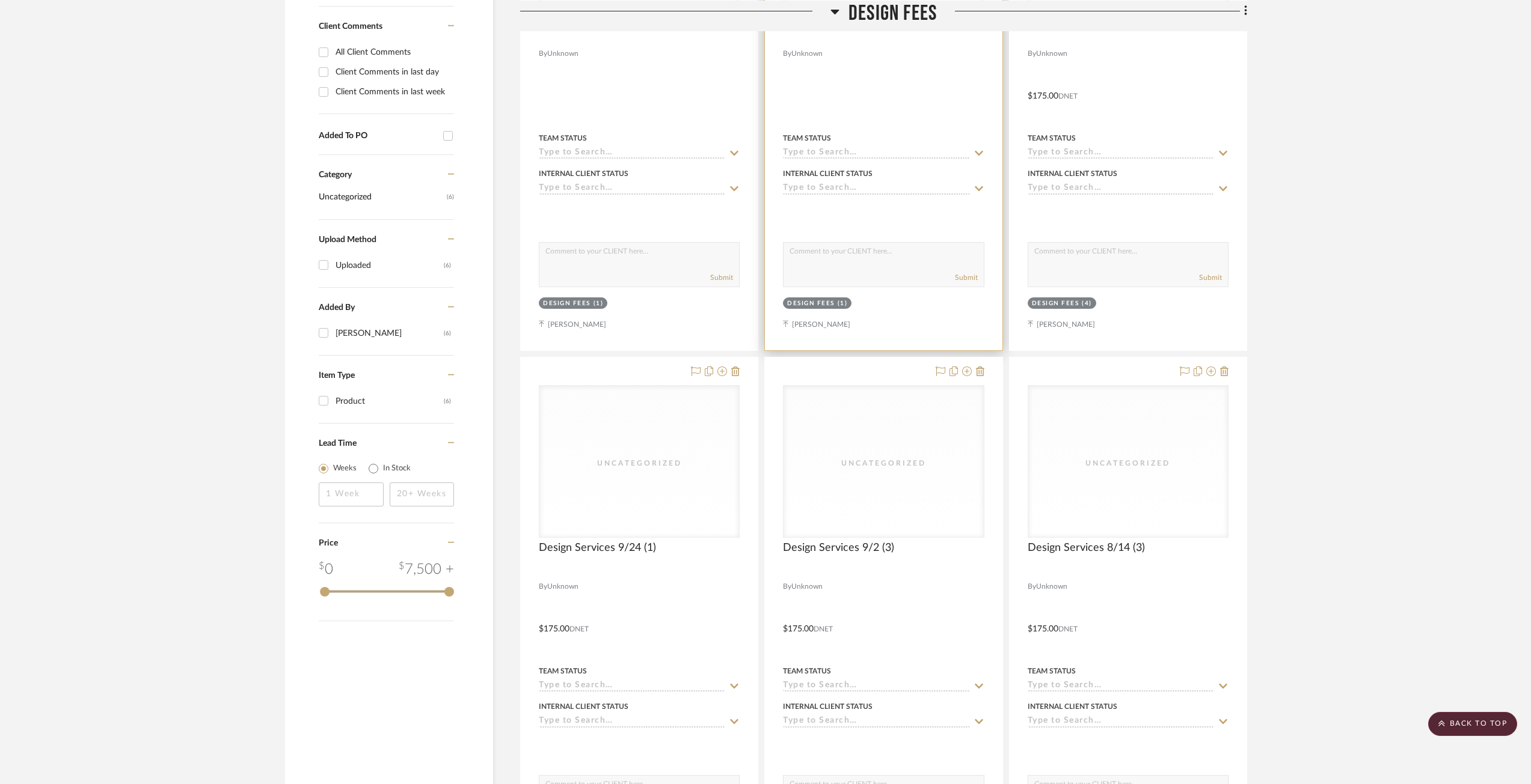
scroll to position [143, 0]
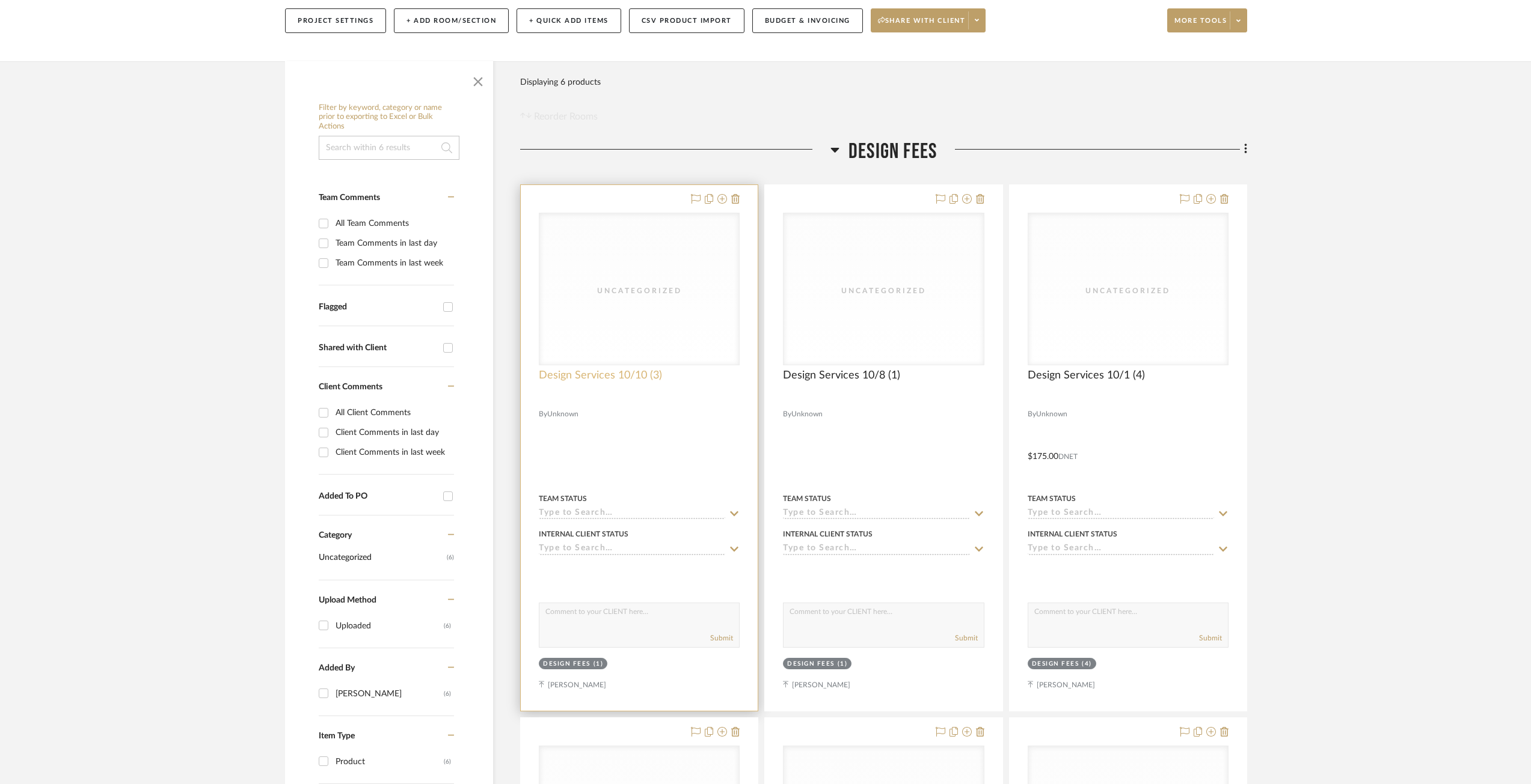
click at [612, 375] on span "Design Services 10/10 (3)" at bounding box center [600, 375] width 124 height 13
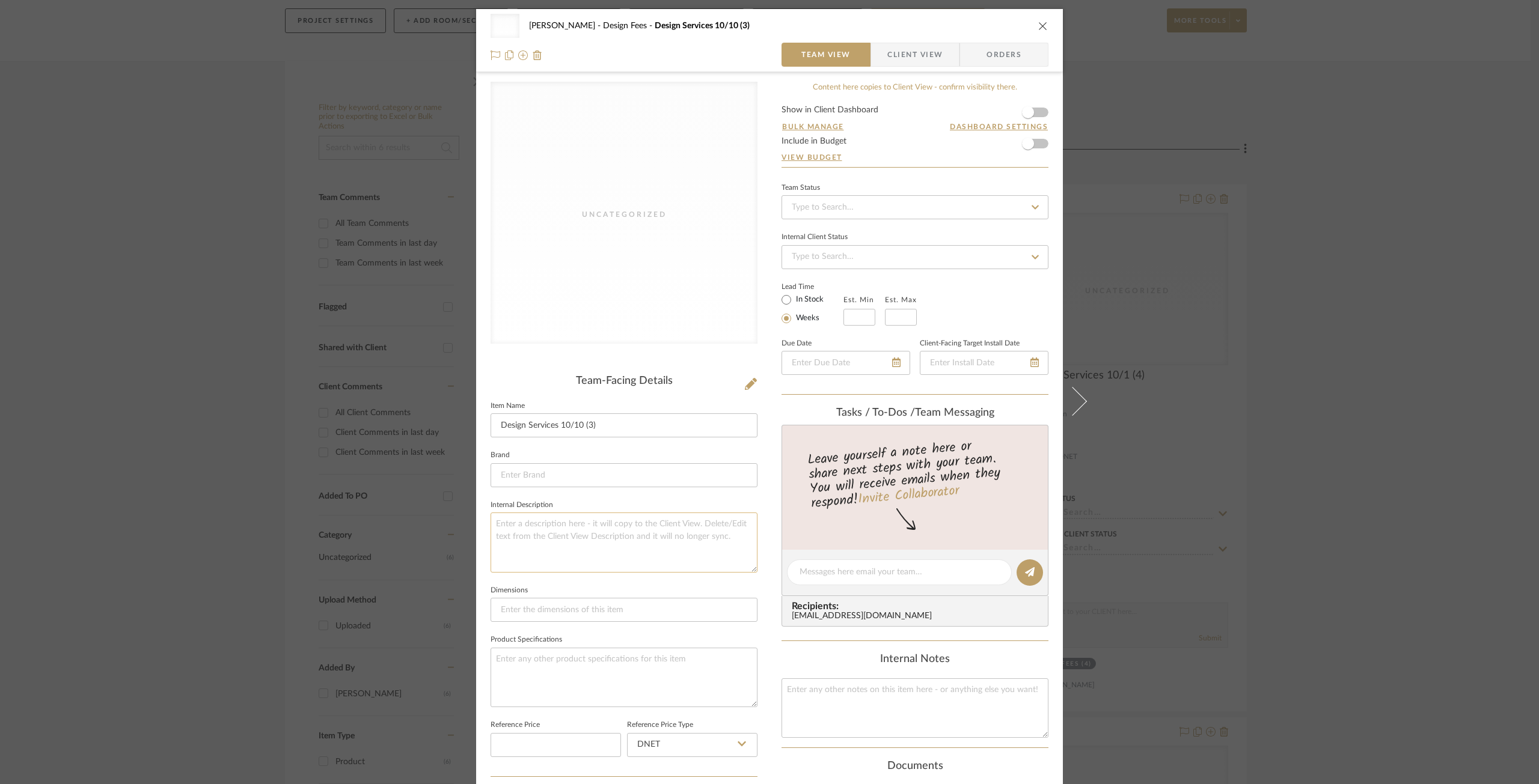
scroll to position [332, 0]
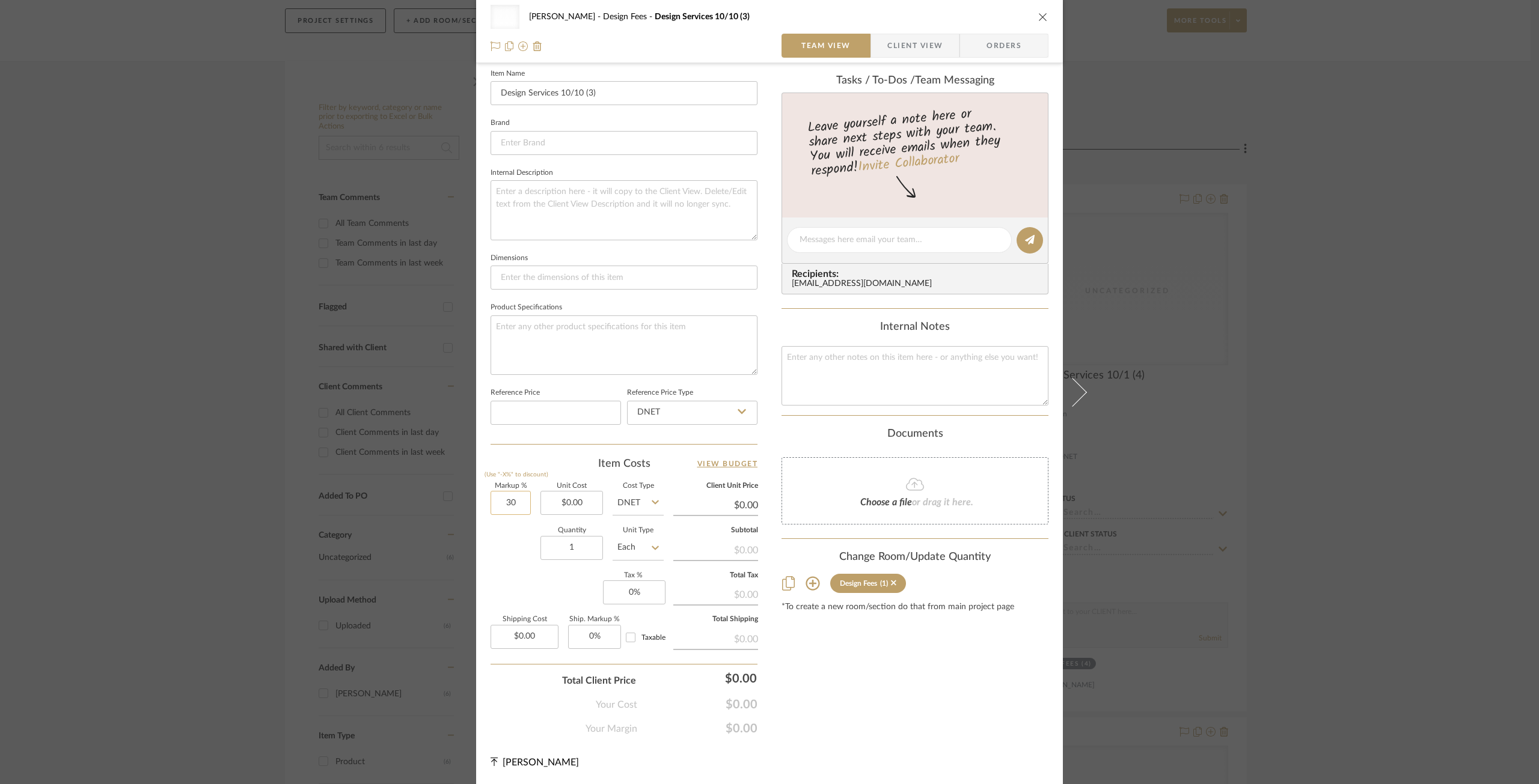
click at [505, 502] on input "30" at bounding box center [510, 503] width 40 height 24
type input "0%"
type input "0.00"
click at [574, 504] on input "0.00" at bounding box center [572, 503] width 62 height 24
type input "$175.00"
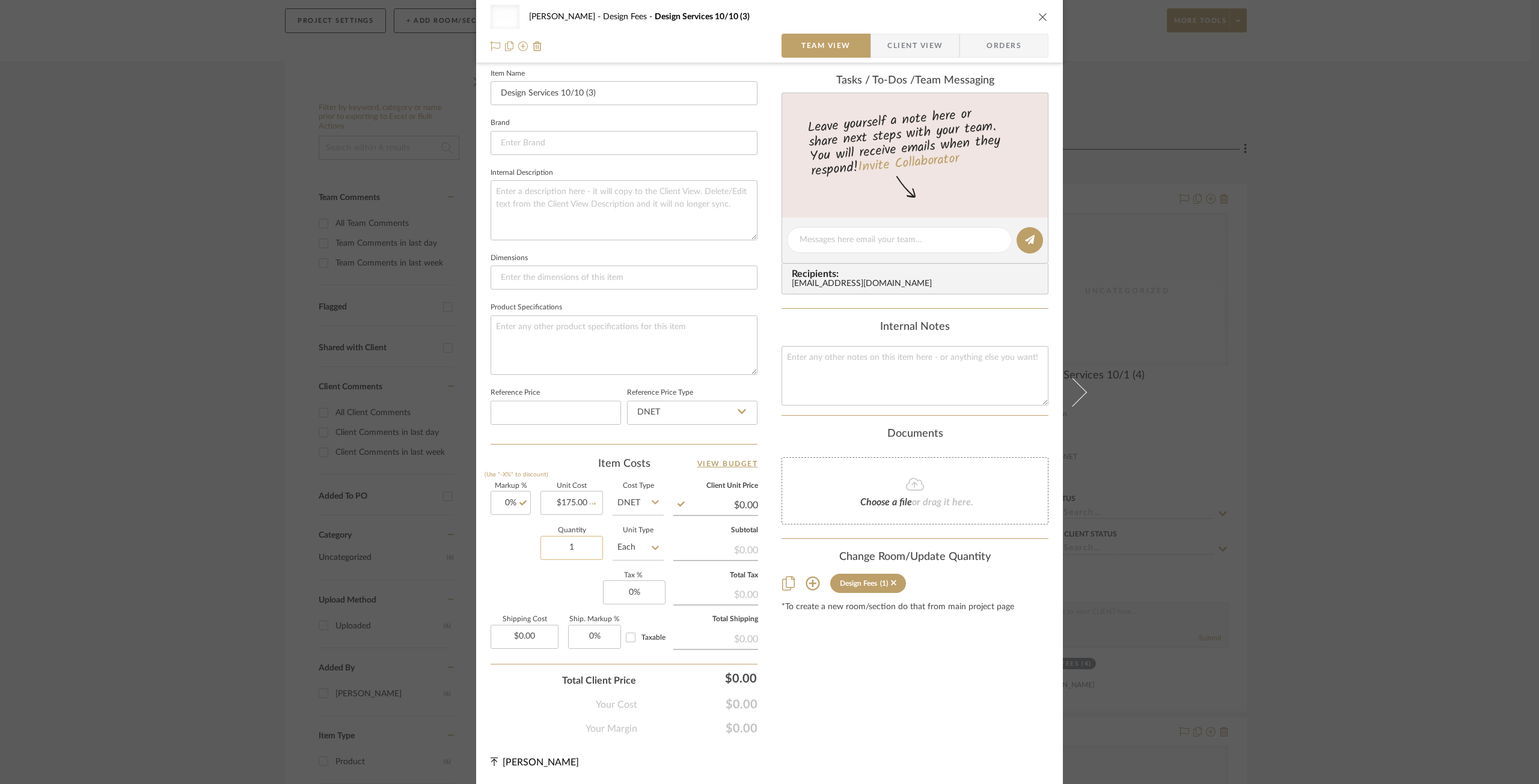
click at [569, 536] on input "1" at bounding box center [572, 548] width 62 height 24
type input "$175.00"
type input "3"
click at [529, 701] on div "Your Cost $175.00" at bounding box center [624, 700] width 267 height 24
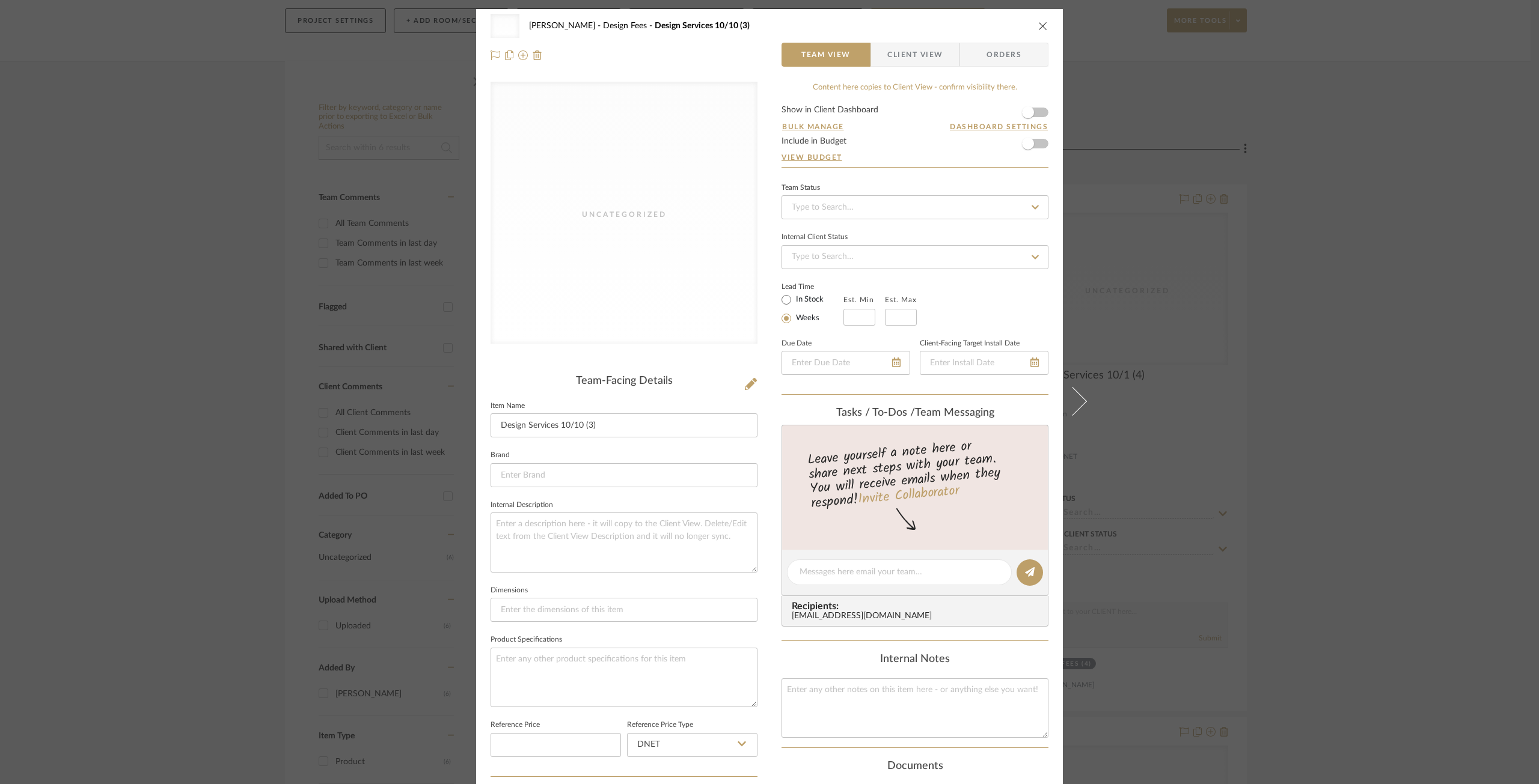
click at [1041, 26] on icon "close" at bounding box center [1044, 26] width 10 height 10
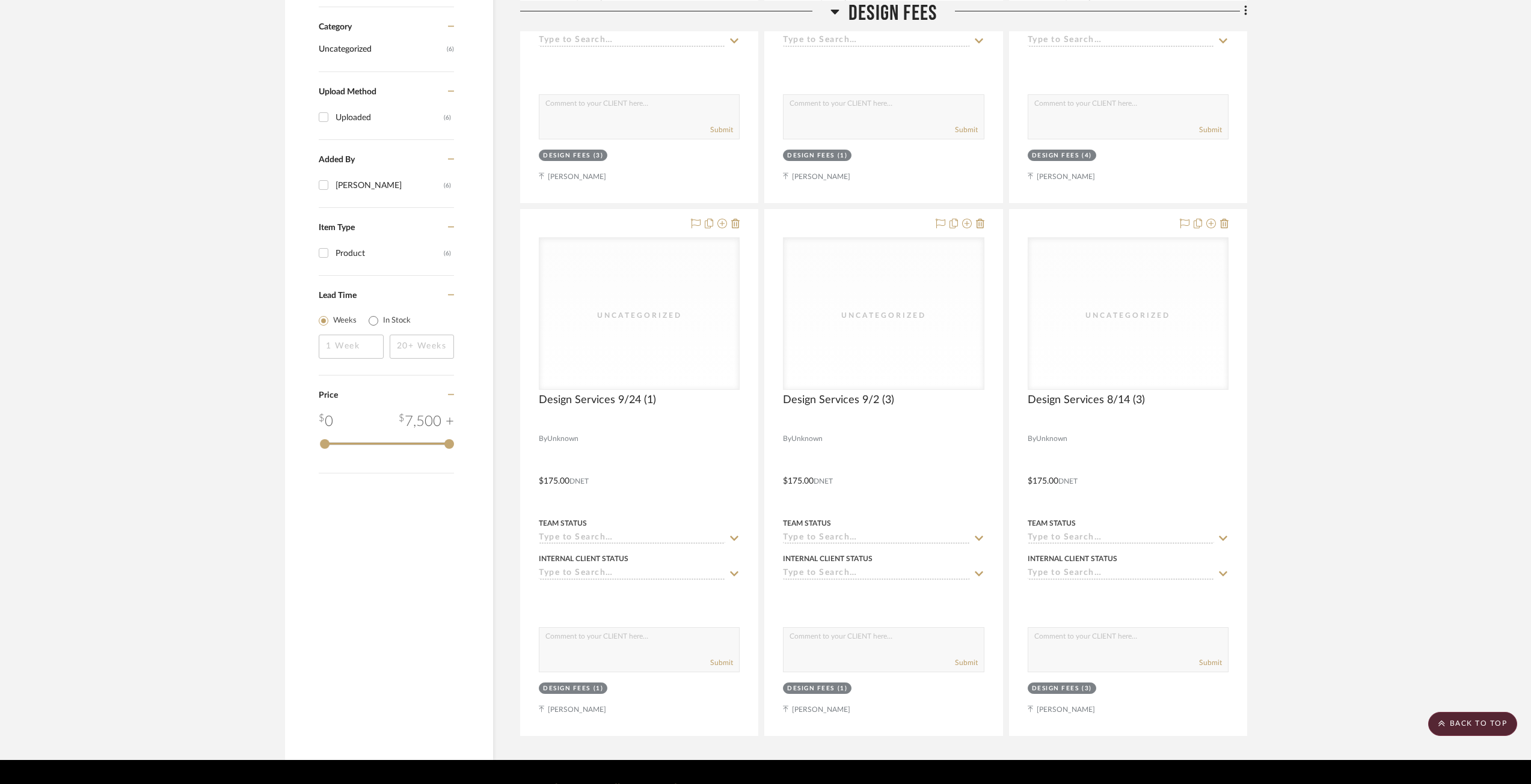
scroll to position [683, 0]
